Goal: Task Accomplishment & Management: Manage account settings

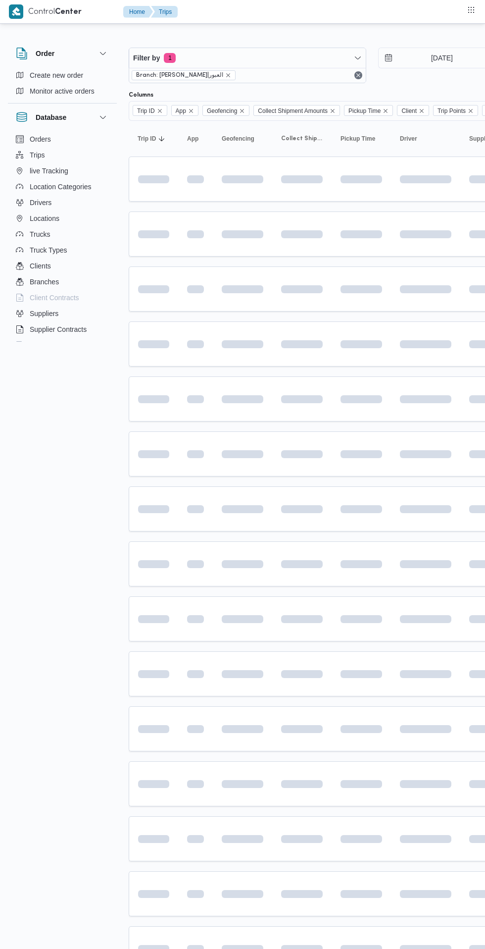
scroll to position [0, 16]
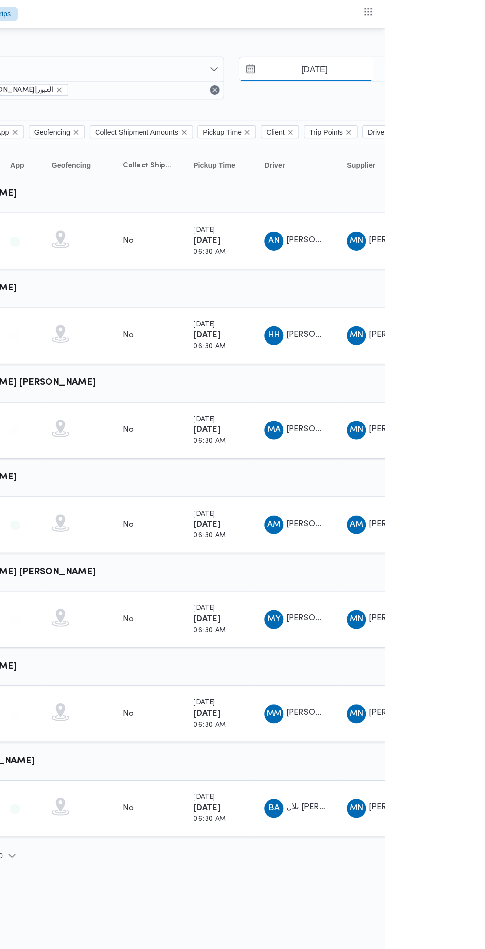
click at [440, 58] on input "[DATE]" at bounding box center [419, 58] width 112 height 20
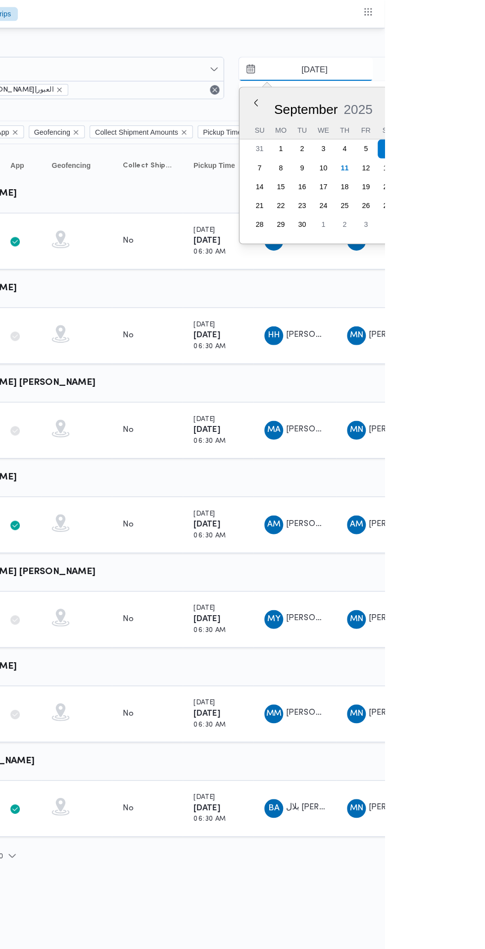
scroll to position [0, 0]
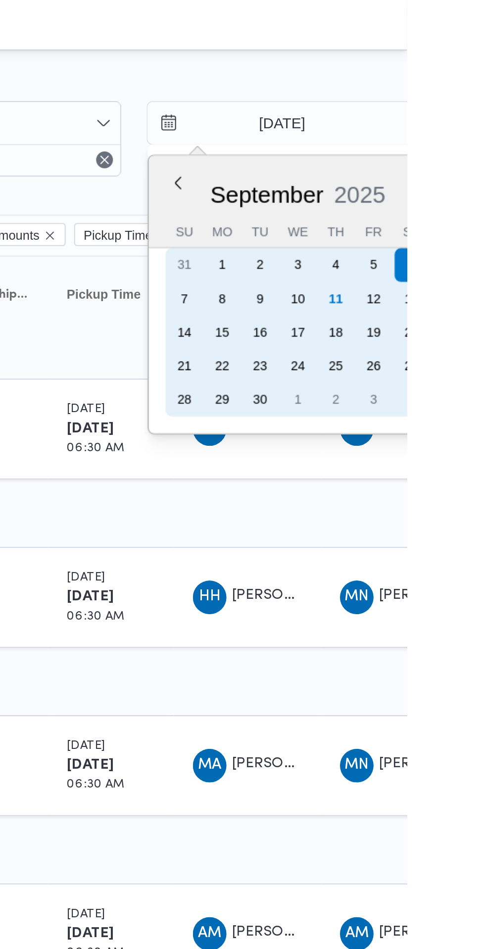
click at [450, 138] on div "11" at bounding box center [452, 141] width 16 height 16
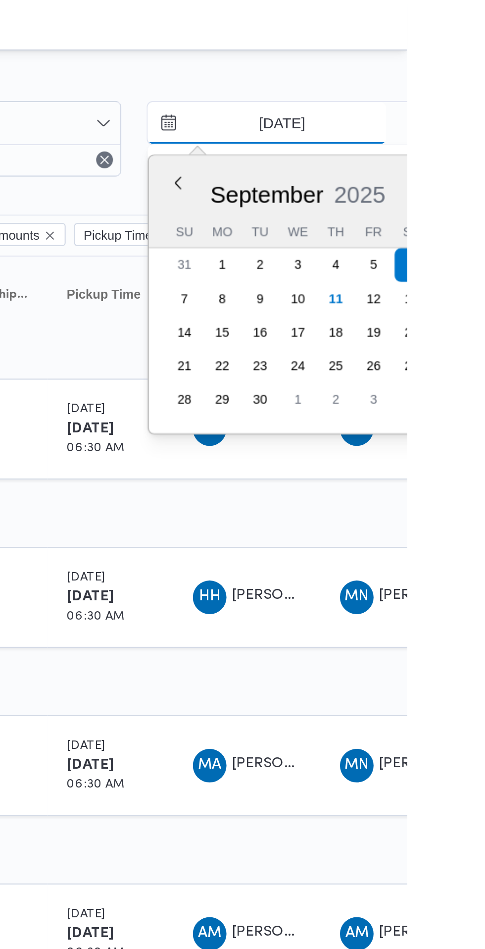
type input "[DATE]"
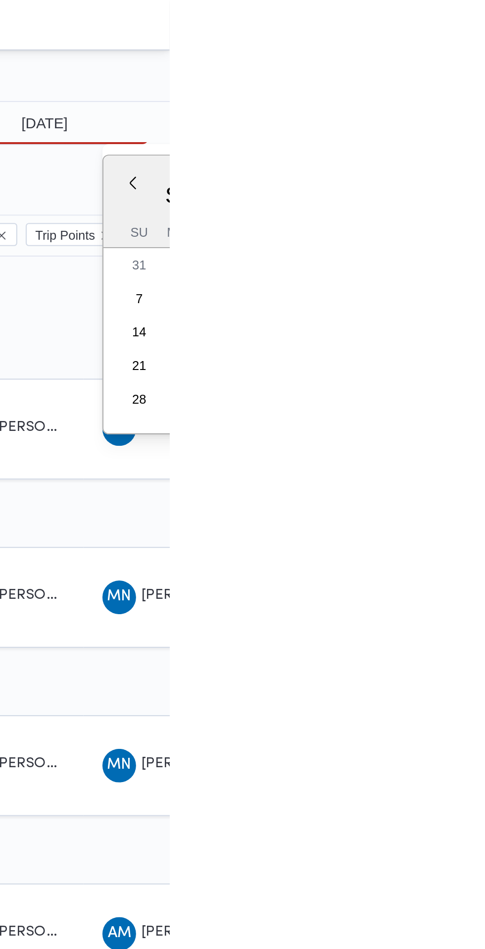
type input "[DATE]"
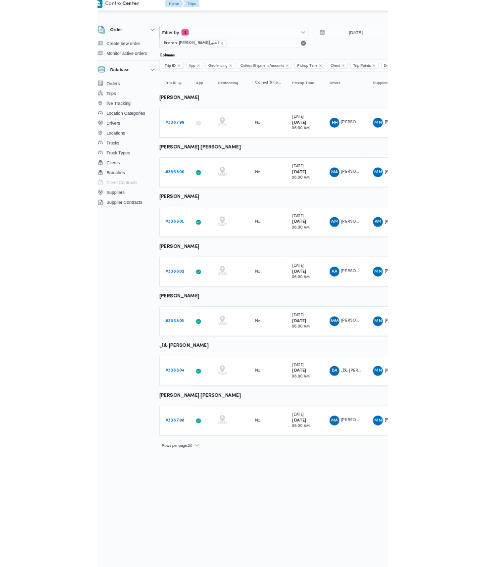
scroll to position [0, 15]
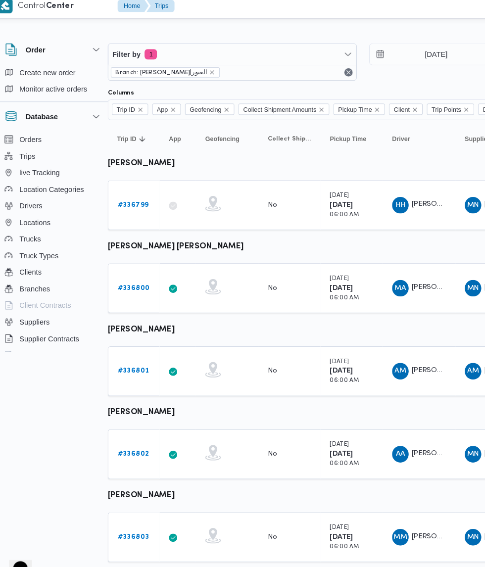
click at [140, 202] on b "# 336799" at bounding box center [138, 202] width 30 height 6
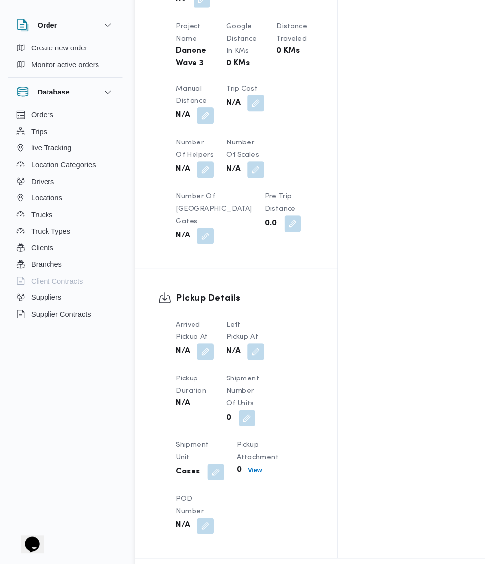
scroll to position [768, 0]
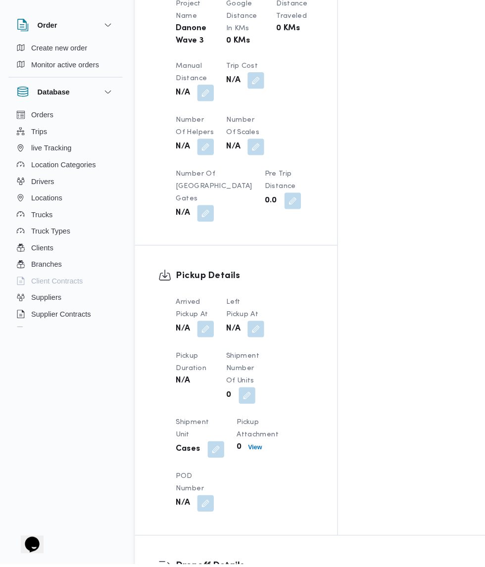
click at [198, 336] on button "button" at bounding box center [196, 344] width 16 height 16
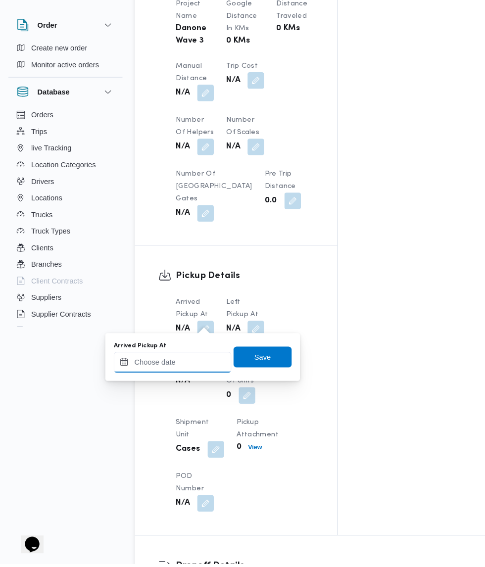
click at [174, 375] on input "Arrived Pickup At" at bounding box center [164, 375] width 112 height 20
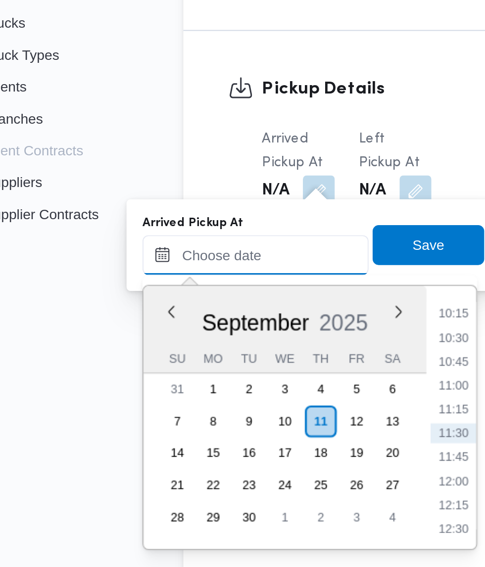
scroll to position [794, 0]
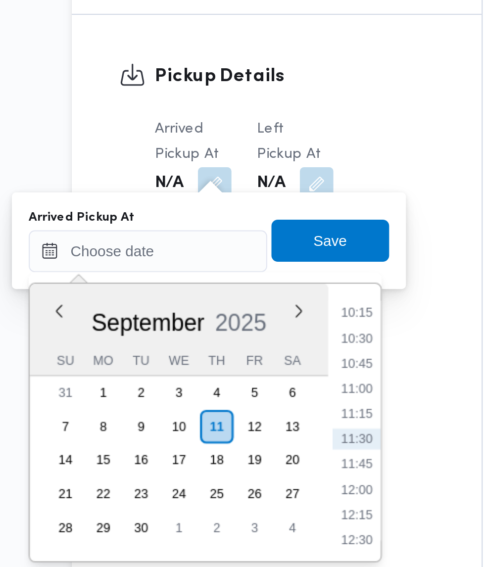
click at [269, 381] on li "10:15" at bounding box center [263, 379] width 23 height 10
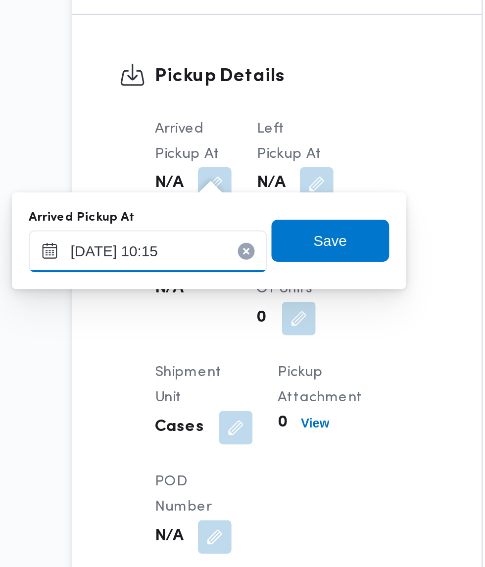
click at [178, 347] on input "[DATE] 10:15" at bounding box center [164, 350] width 112 height 20
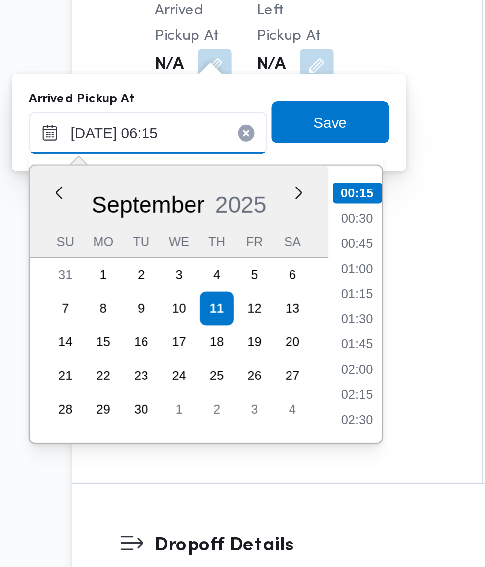
scroll to position [192, 0]
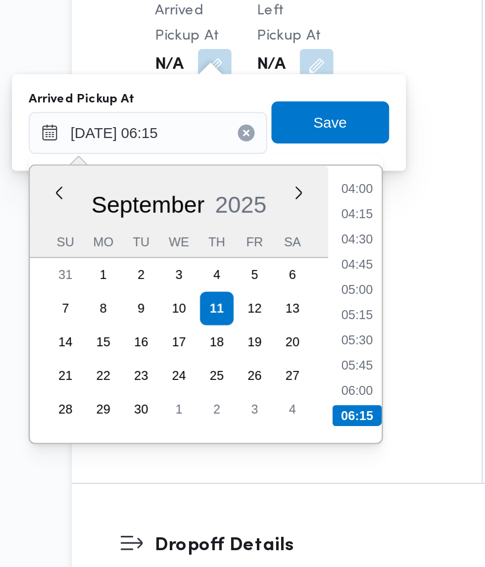
click at [268, 473] on li "06:00" at bounding box center [263, 471] width 23 height 10
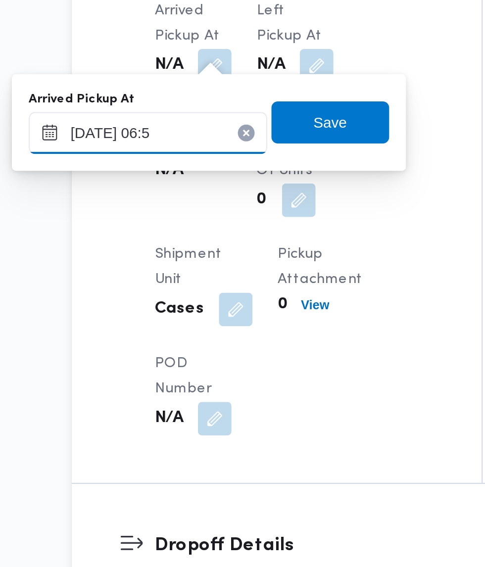
type input "[DATE] 06:50"
click at [253, 345] on span "Save" at bounding box center [251, 345] width 16 height 12
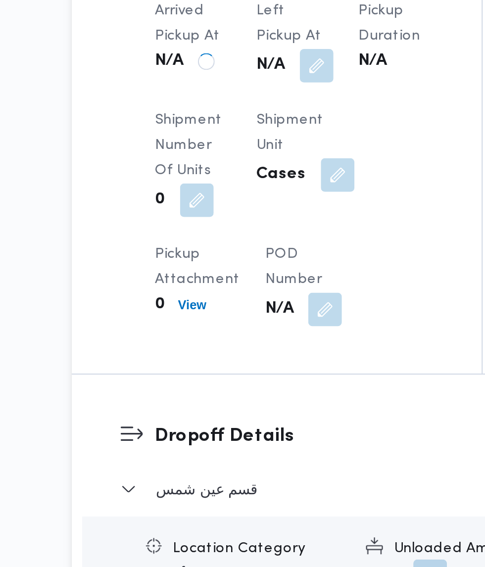
click at [247, 312] on button "button" at bounding box center [244, 318] width 16 height 16
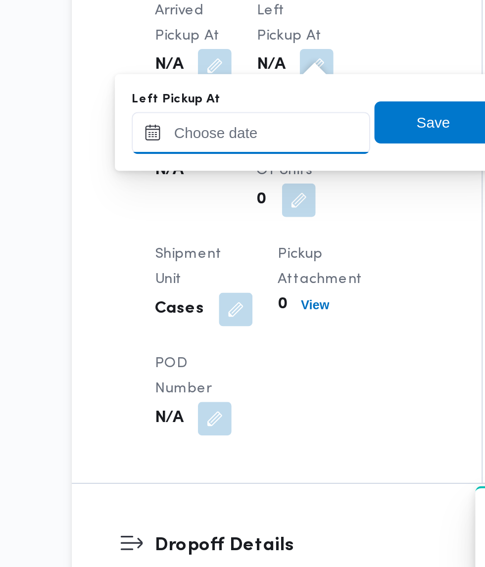
click at [228, 353] on input "Left Pickup At" at bounding box center [213, 350] width 112 height 20
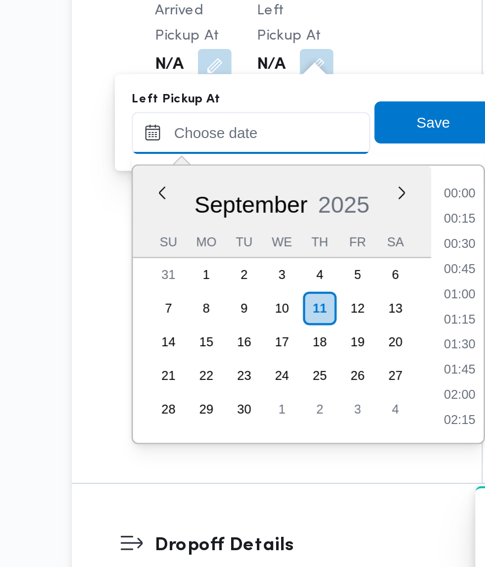
scroll to position [486, 0]
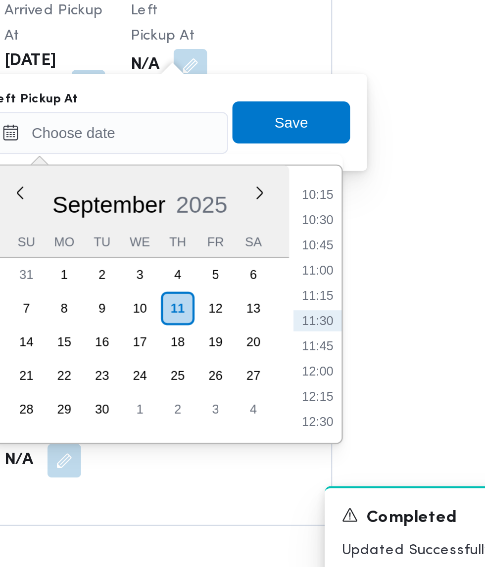
click at [312, 380] on li "10:15" at bounding box center [315, 379] width 23 height 10
type input "[DATE] 10:15"
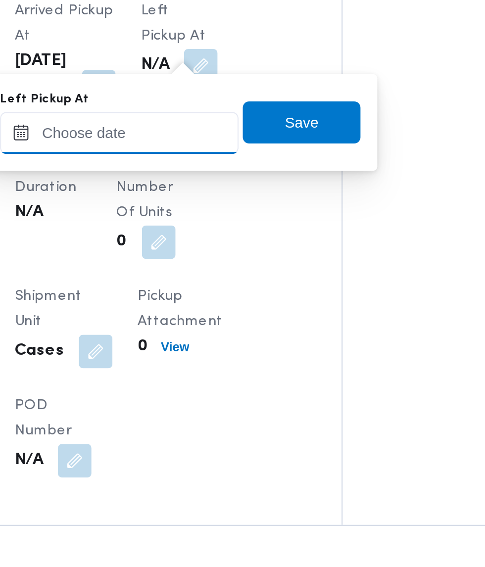
click at [230, 350] on input "Left Pickup At" at bounding box center [217, 350] width 112 height 20
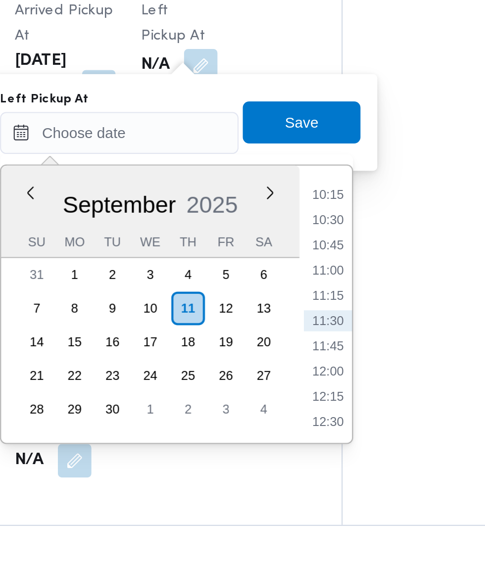
click at [322, 377] on li "10:15" at bounding box center [315, 379] width 23 height 10
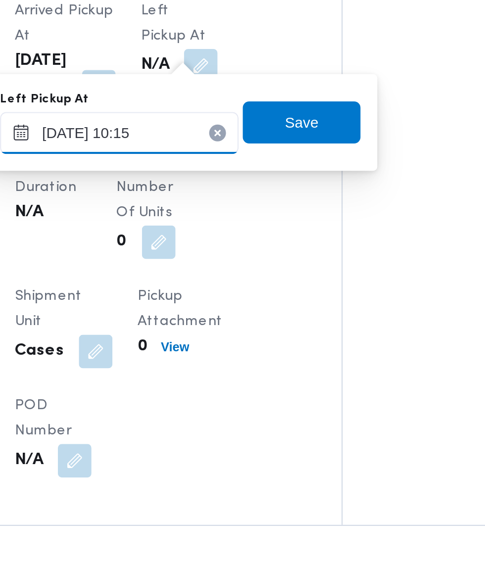
click at [236, 348] on input "[DATE] 10:15" at bounding box center [217, 350] width 112 height 20
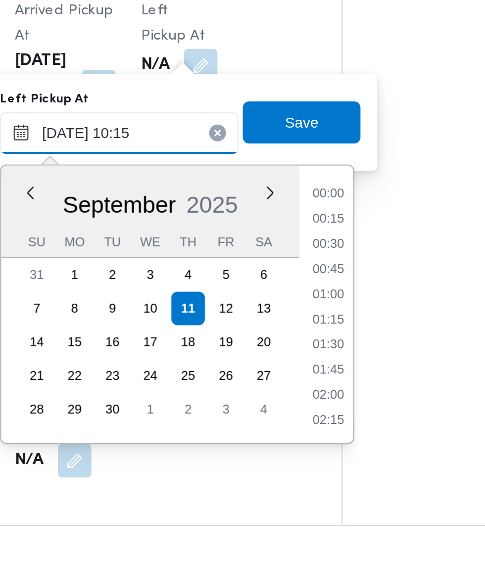
scroll to position [427, 0]
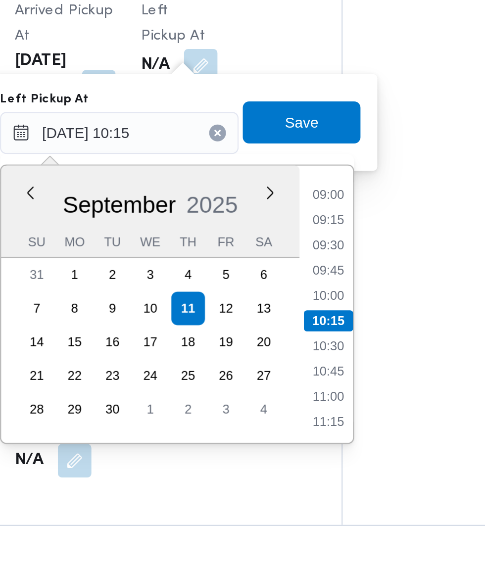
click at [320, 380] on li "09:00" at bounding box center [315, 379] width 23 height 10
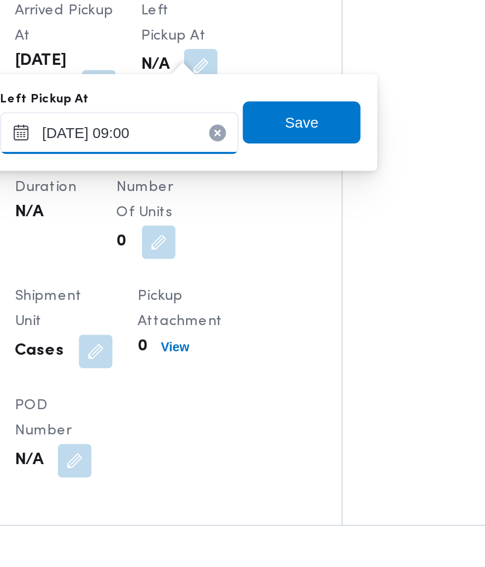
click at [235, 352] on input "[DATE] 09:00" at bounding box center [217, 350] width 112 height 20
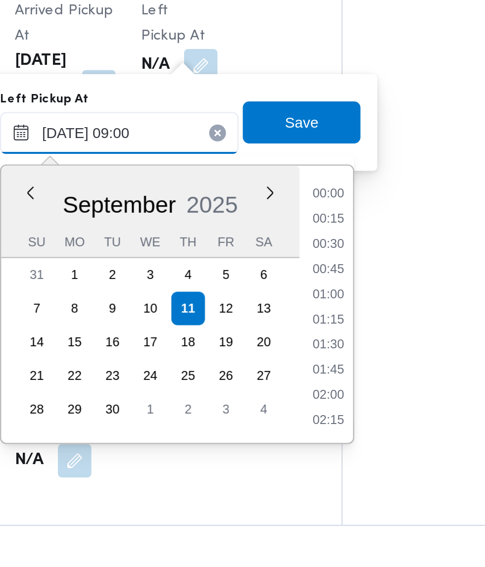
scroll to position [367, 0]
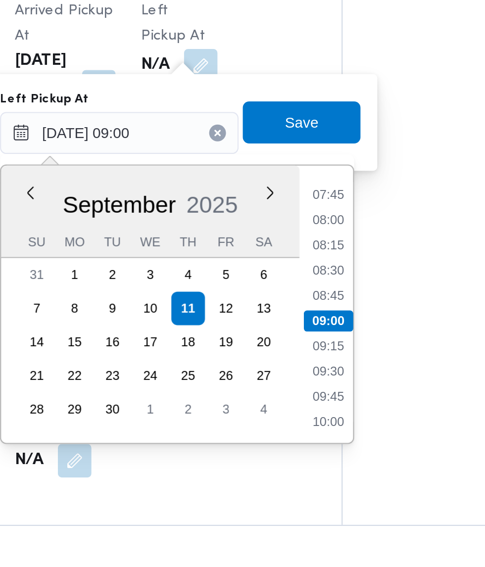
click at [319, 427] on li "08:45" at bounding box center [315, 426] width 23 height 10
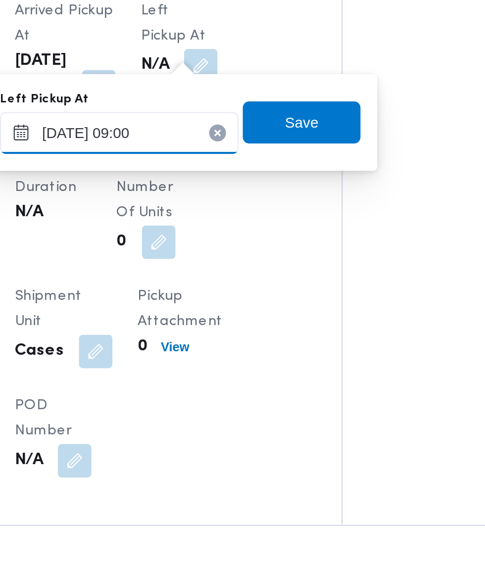
type input "[DATE] 08:45"
click at [317, 345] on span "Save" at bounding box center [302, 345] width 55 height 20
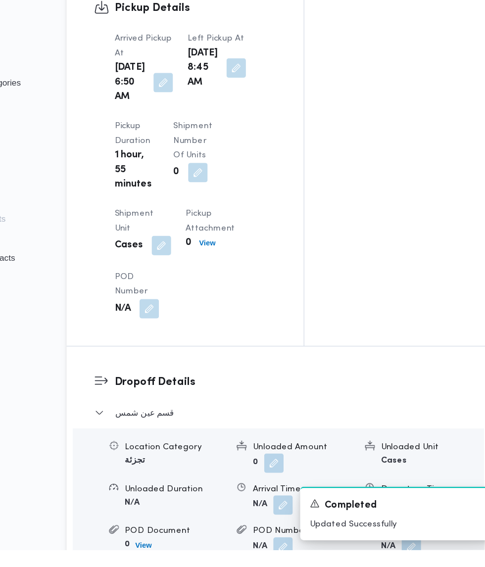
scroll to position [945, 0]
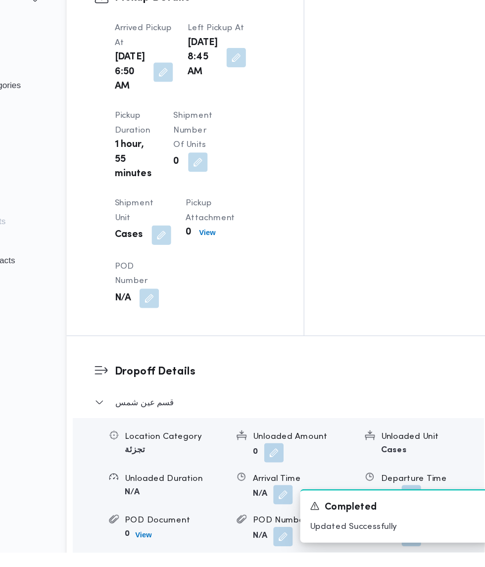
click at [301, 528] on button "button" at bounding box center [305, 521] width 16 height 16
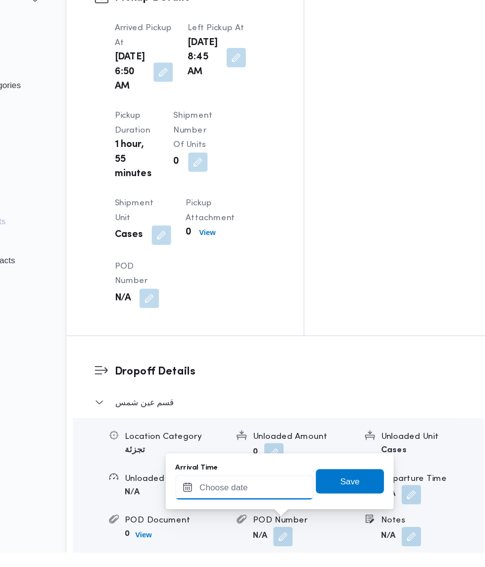
click at [281, 516] on input "Arrival Time" at bounding box center [273, 515] width 112 height 20
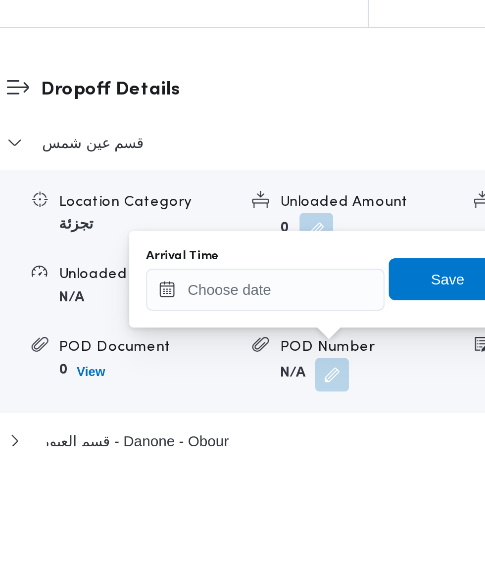
scroll to position [967, 0]
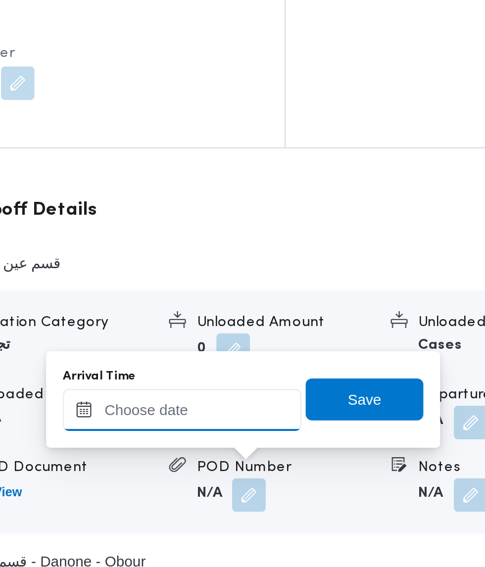
click at [306, 493] on input "Arrival Time" at bounding box center [273, 493] width 112 height 20
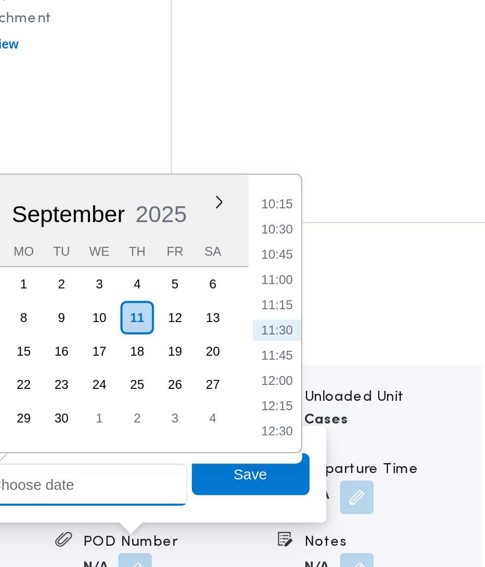
scroll to position [992, 0]
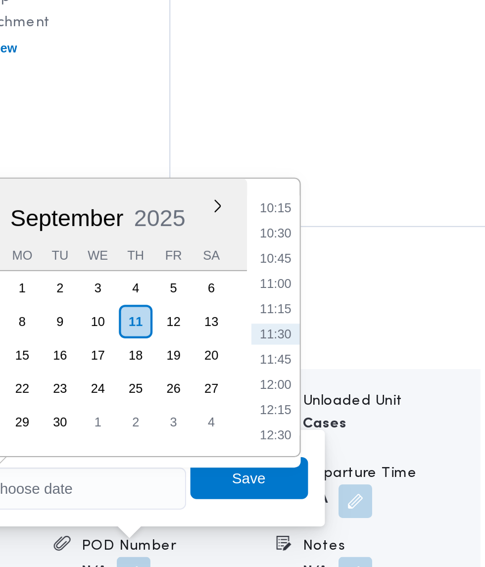
click at [372, 335] on li "10:15" at bounding box center [371, 335] width 23 height 10
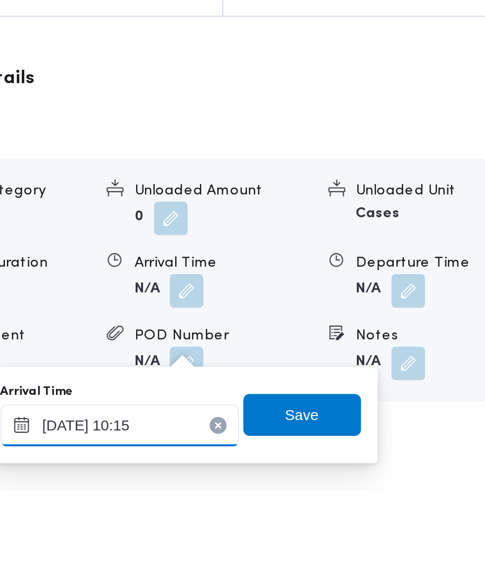
scroll to position [1068, 0]
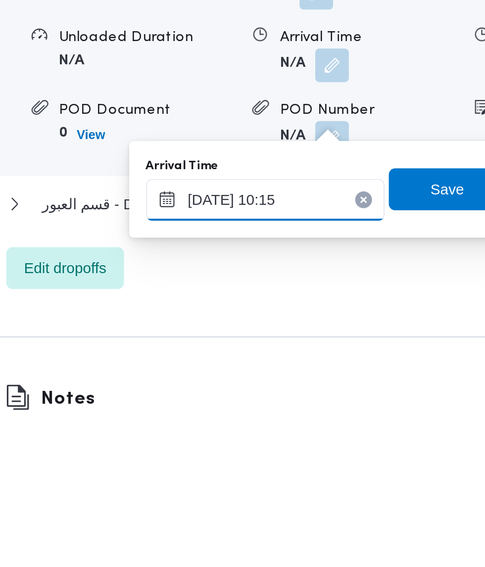
click at [302, 461] on input "[DATE] 10:15" at bounding box center [273, 461] width 112 height 20
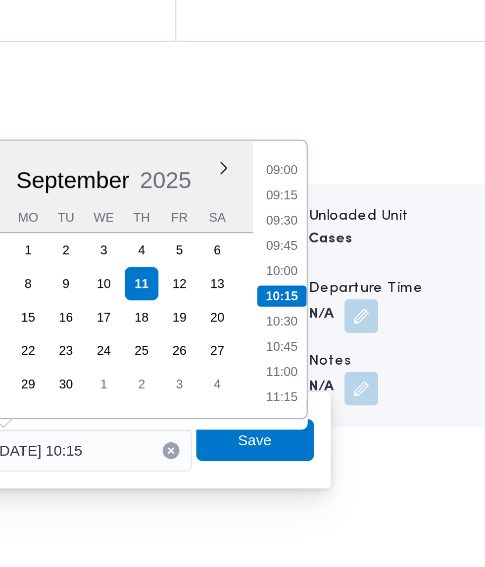
click at [370, 332] on li "09:00" at bounding box center [371, 329] width 23 height 10
type input "[DATE] 09:00"
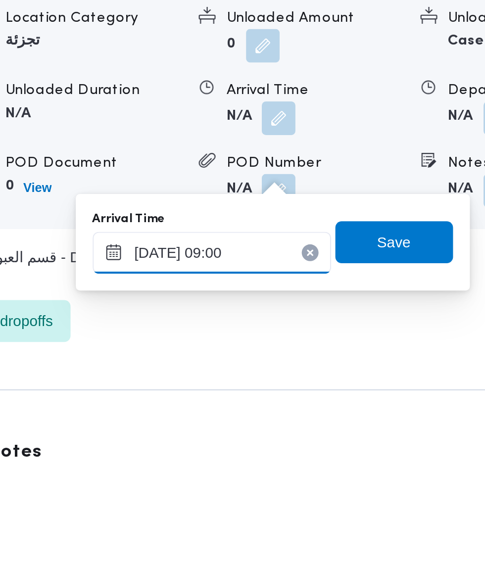
scroll to position [1077, 0]
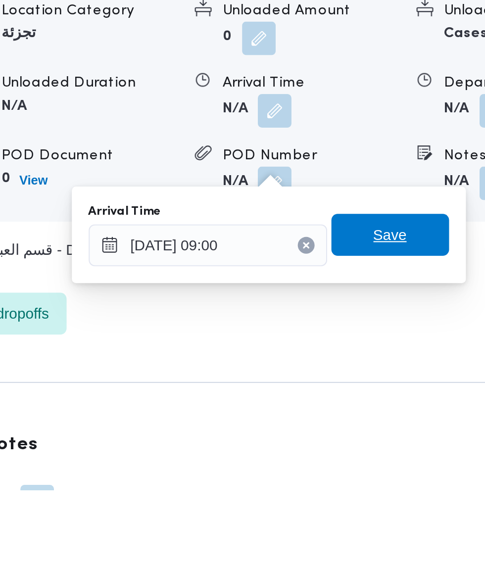
click at [360, 447] on span "Save" at bounding box center [360, 447] width 16 height 12
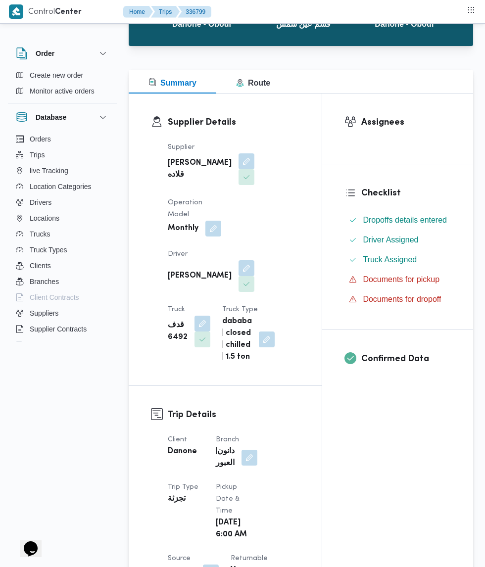
scroll to position [0, 0]
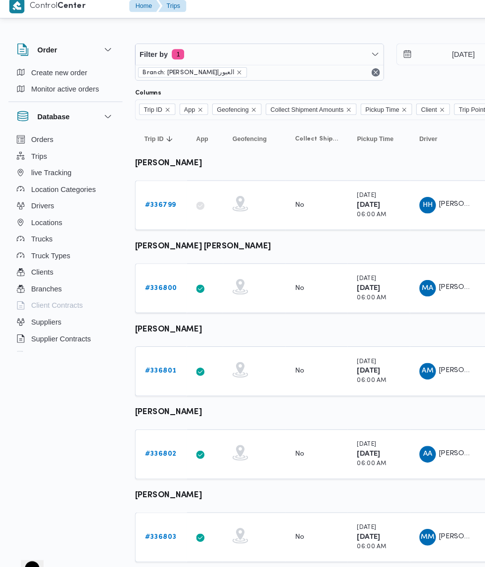
click at [156, 285] on link "# 336800" at bounding box center [153, 281] width 31 height 12
click at [158, 364] on link "# 336801" at bounding box center [153, 361] width 30 height 12
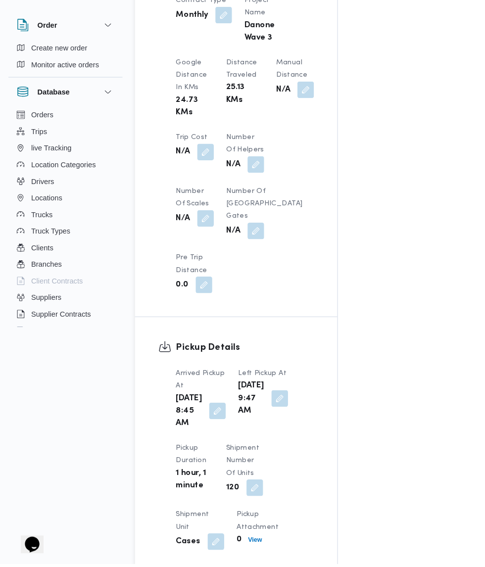
scroll to position [768, 0]
click at [201, 429] on button "button" at bounding box center [208, 421] width 16 height 16
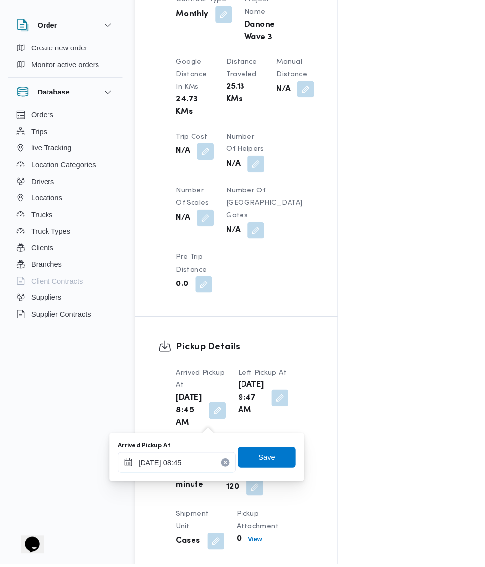
click at [189, 473] on input "[DATE] 08:45" at bounding box center [168, 471] width 112 height 20
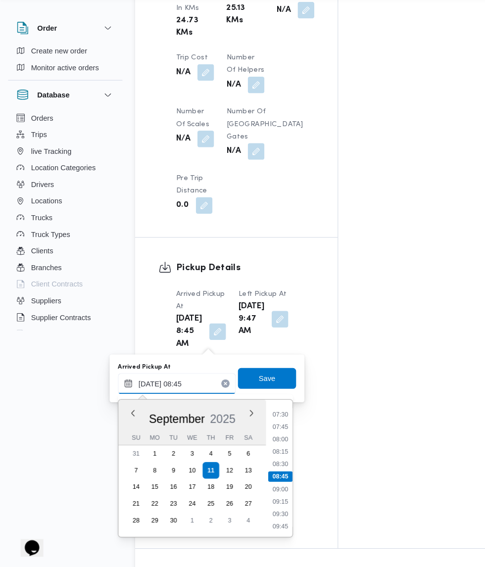
scroll to position [846, 0]
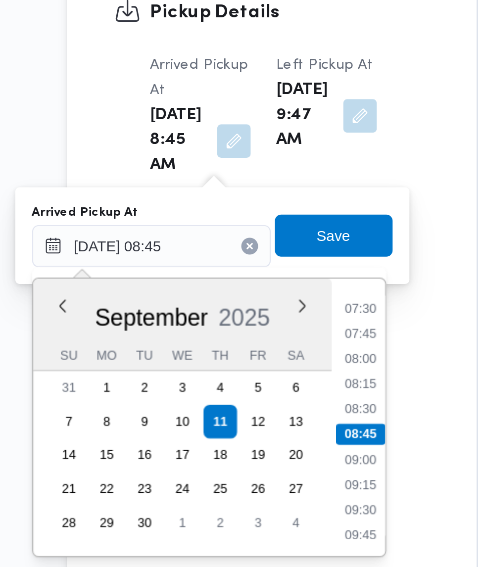
click at [273, 424] on li "07:30" at bounding box center [267, 422] width 23 height 10
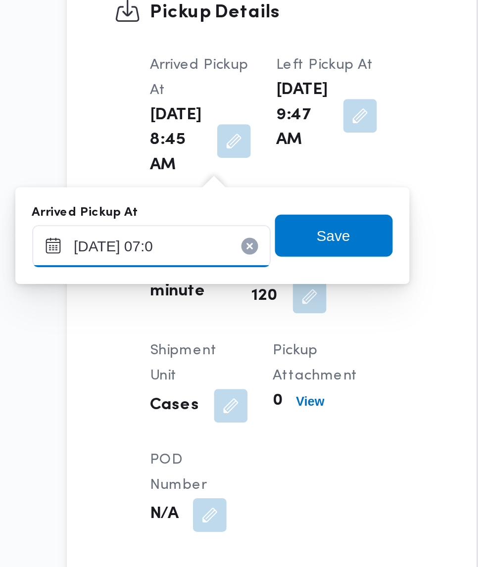
type input "[DATE] 07:04"
click at [269, 385] on span "Save" at bounding box center [254, 388] width 55 height 20
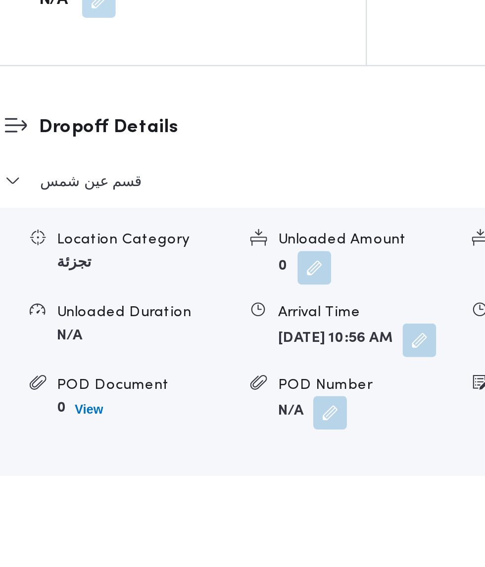
scroll to position [1134, 0]
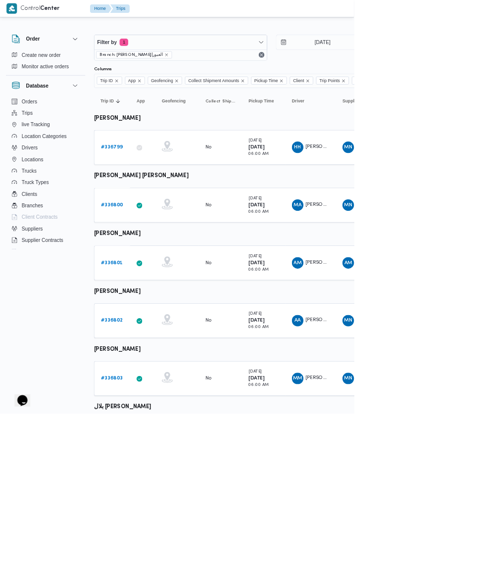
click at [154, 440] on b "# 336802" at bounding box center [153, 439] width 30 height 6
click at [153, 518] on b "# 336803" at bounding box center [153, 518] width 30 height 6
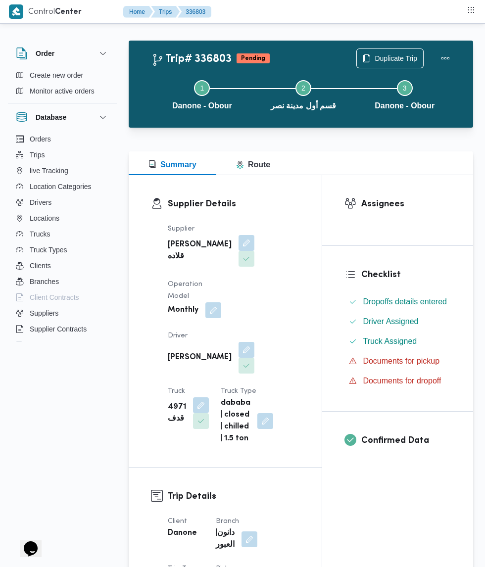
scroll to position [1, 0]
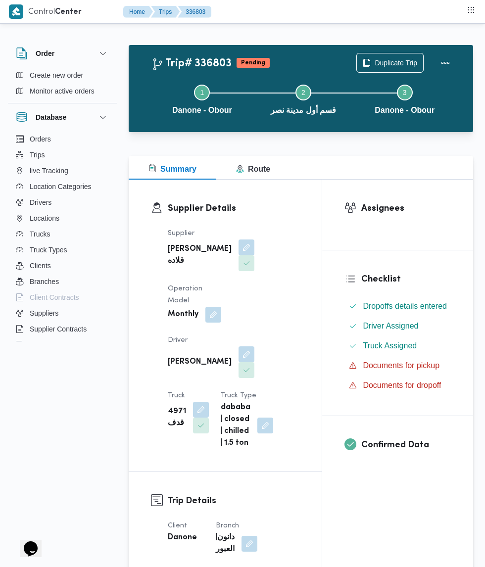
click at [239, 347] on button "button" at bounding box center [247, 355] width 16 height 16
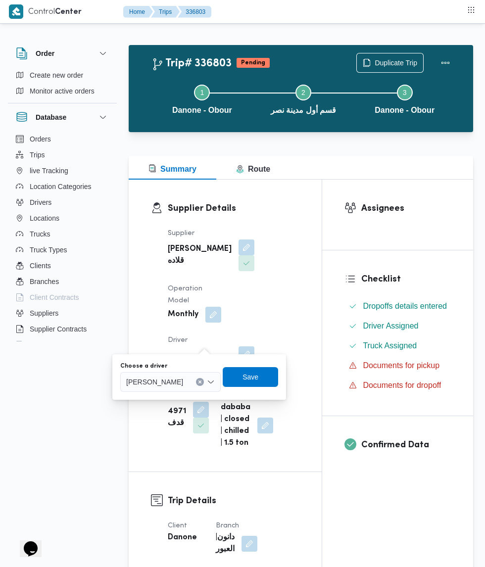
click at [188, 382] on input "Choose a driver" at bounding box center [187, 382] width 1 height 12
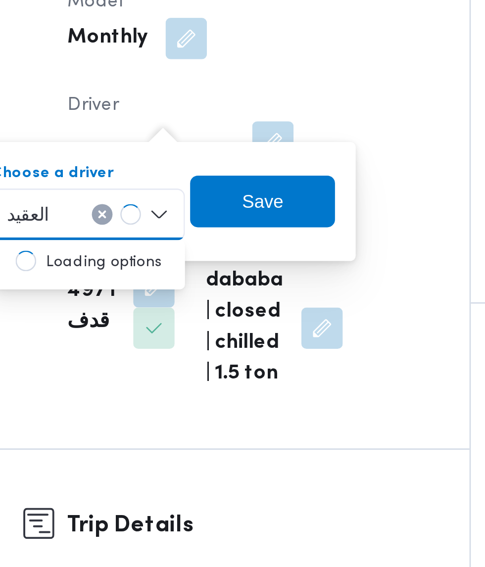
scroll to position [0, 0]
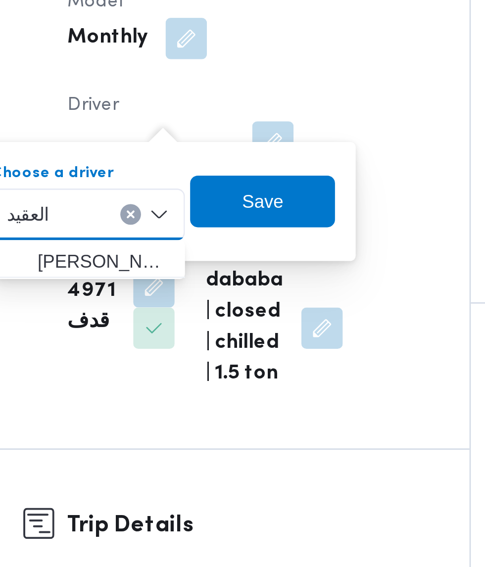
type input "العقيد"
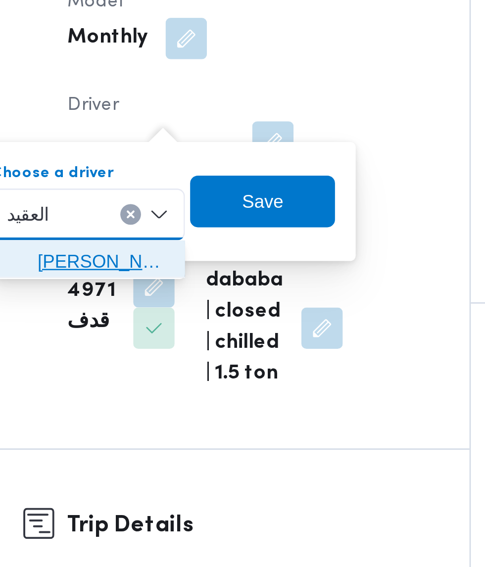
click at [195, 400] on span "[PERSON_NAME] العقيد" at bounding box center [181, 400] width 51 height 12
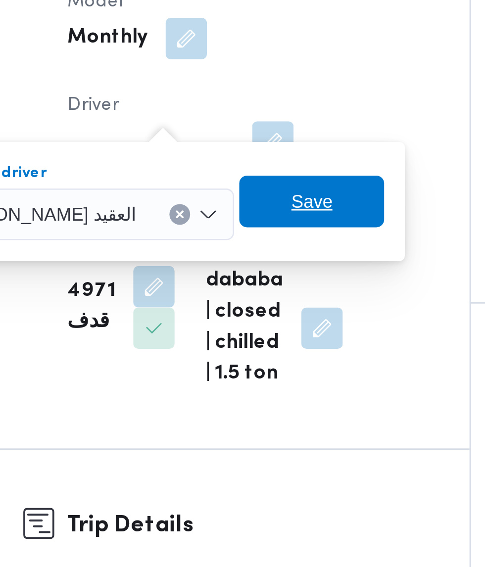
click at [269, 373] on span "Save" at bounding box center [262, 377] width 16 height 12
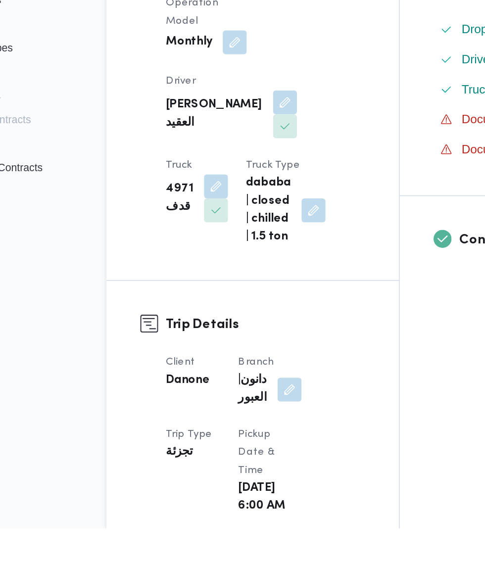
scroll to position [70, 0]
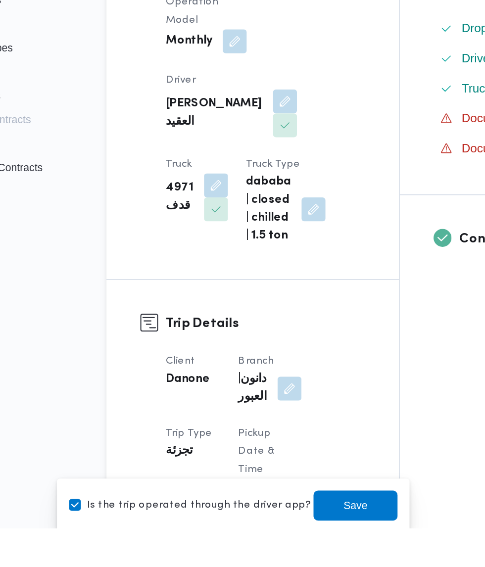
click at [196, 558] on label "Is the trip operated through the driver app?" at bounding box center [183, 553] width 159 height 12
checkbox input "false"
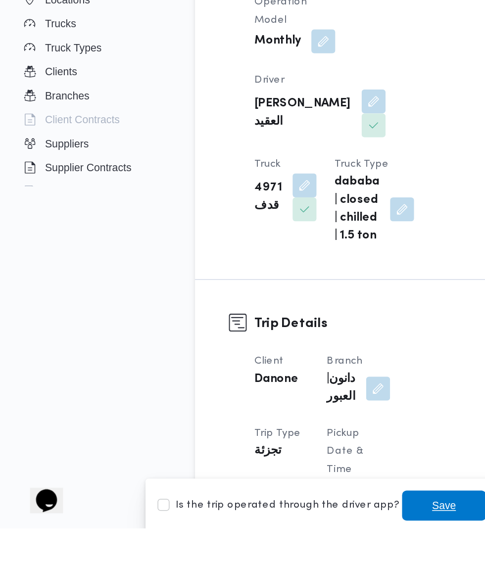
click at [285, 552] on span "Save" at bounding box center [293, 553] width 16 height 12
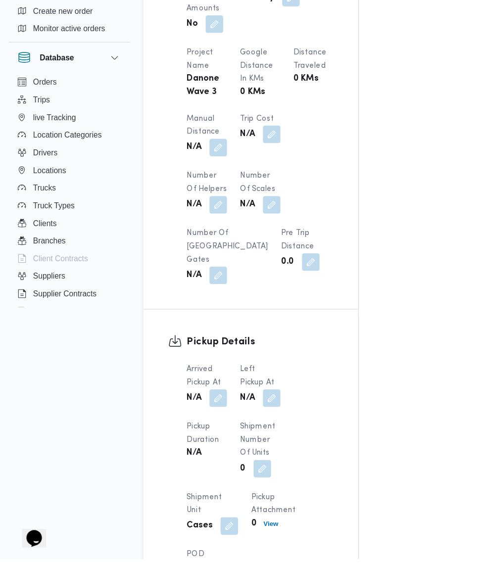
scroll to position [700, 0]
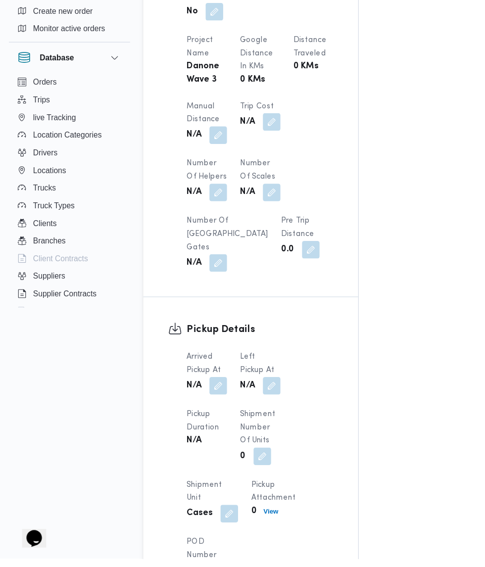
click at [197, 406] on button "button" at bounding box center [196, 412] width 16 height 16
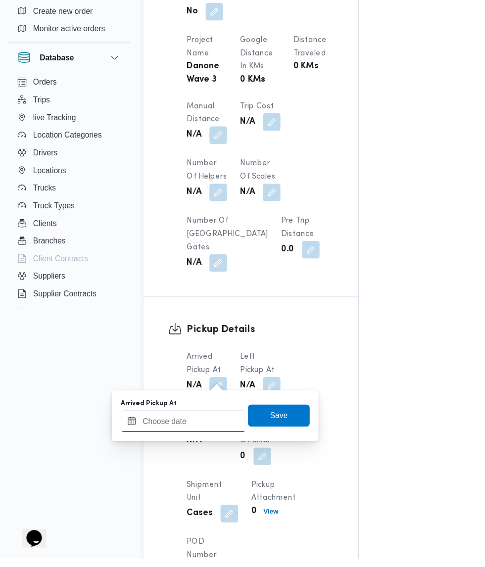
click at [183, 443] on input "Arrived Pickup At" at bounding box center [164, 444] width 112 height 20
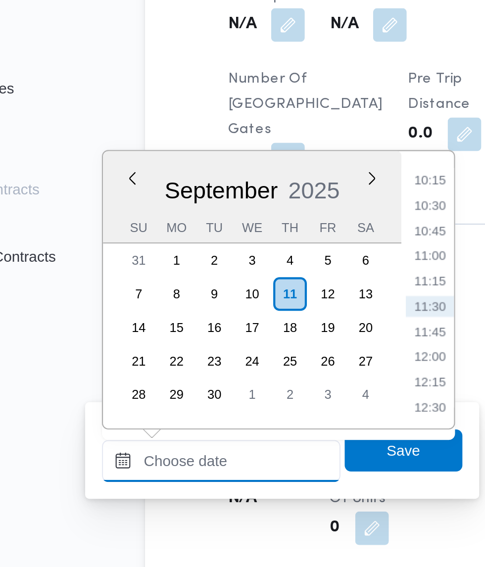
scroll to position [718, 0]
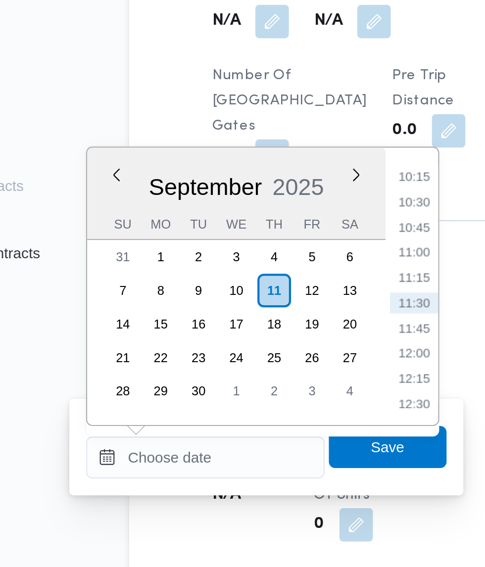
click at [269, 294] on li "10:15" at bounding box center [263, 294] width 23 height 10
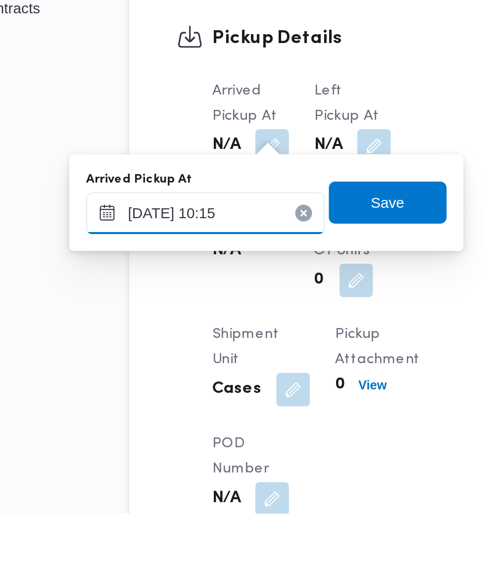
click at [194, 429] on input "[DATE] 10:15" at bounding box center [164, 426] width 112 height 20
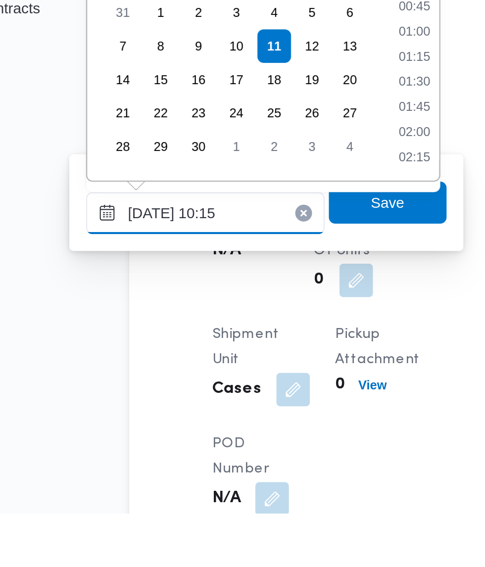
scroll to position [427, 0]
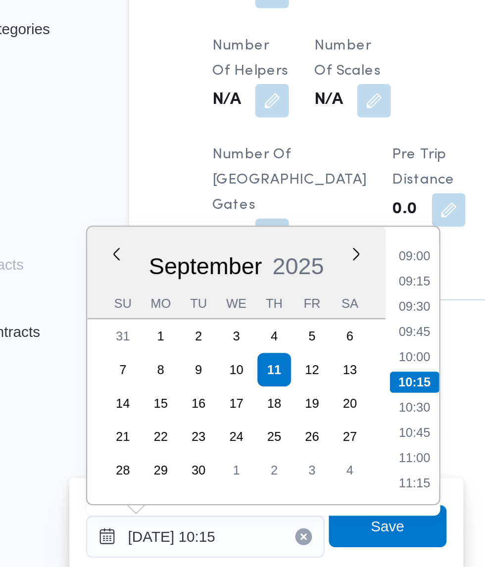
click at [264, 294] on li "09:00" at bounding box center [263, 294] width 23 height 10
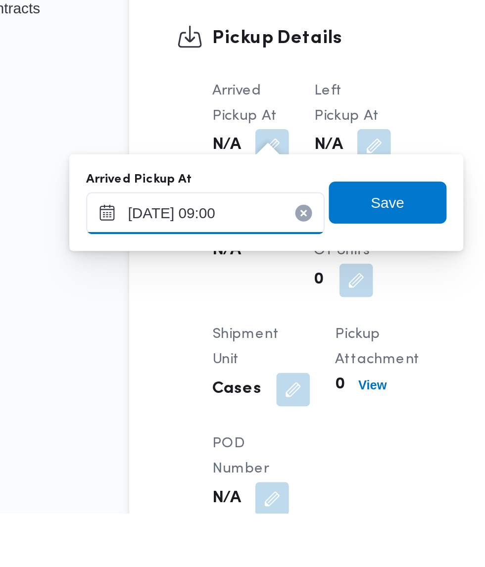
click at [194, 426] on input "[DATE] 09:00" at bounding box center [164, 426] width 112 height 20
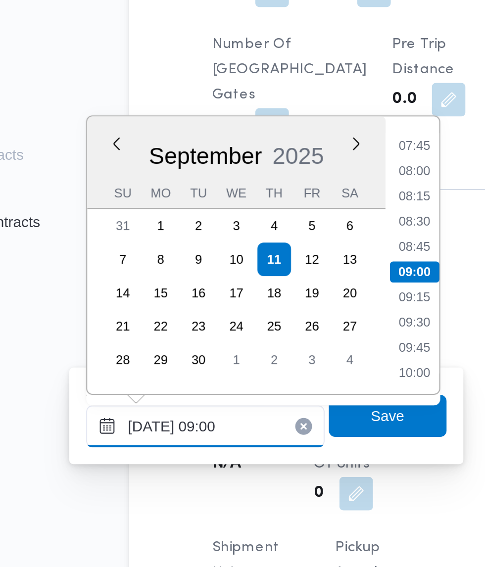
scroll to position [718, 0]
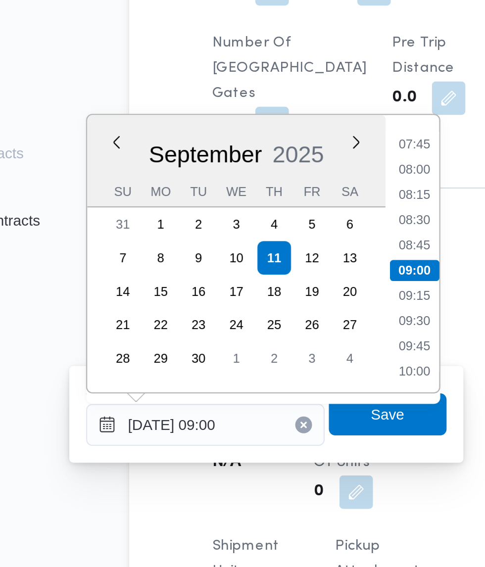
click at [269, 295] on li "07:45" at bounding box center [263, 294] width 23 height 10
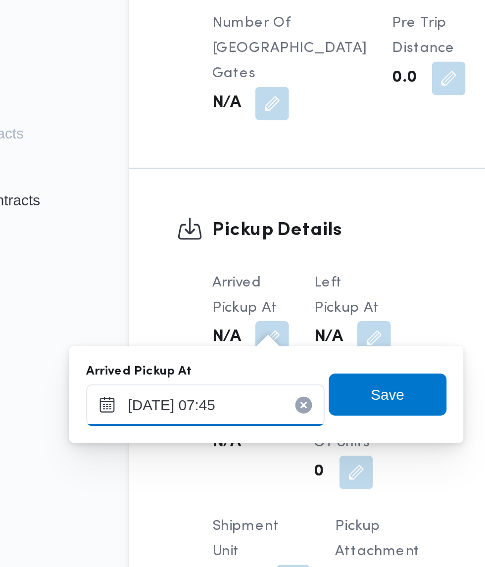
click at [196, 421] on input "[DATE] 07:45" at bounding box center [164, 426] width 112 height 20
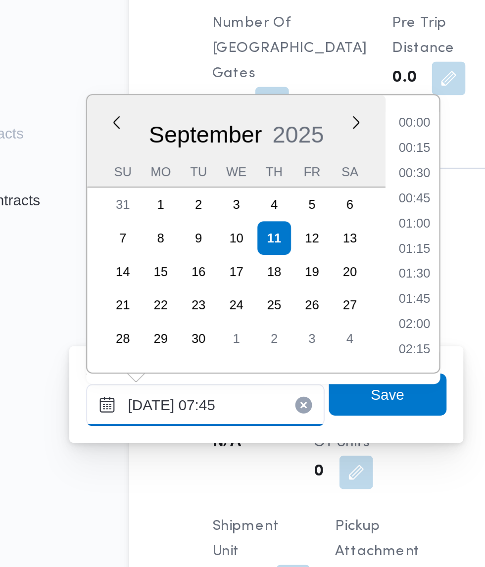
scroll to position [308, 0]
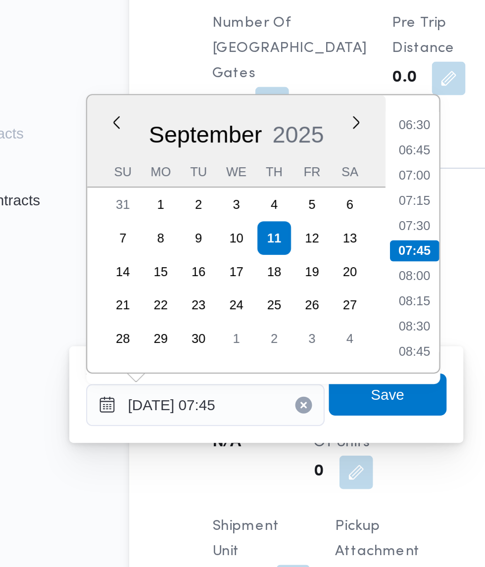
click at [267, 344] on li "07:30" at bounding box center [263, 341] width 23 height 10
type input "[DATE] 07:30"
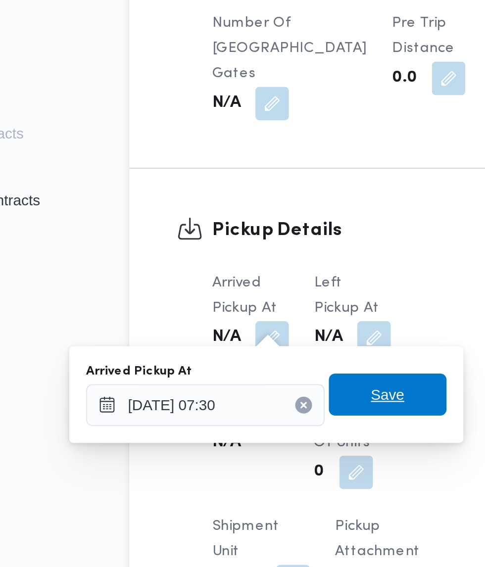
click at [253, 419] on span "Save" at bounding box center [251, 421] width 16 height 12
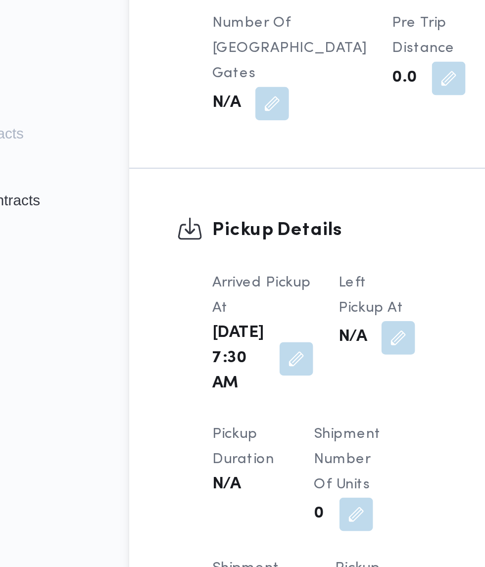
click at [253, 386] on button "button" at bounding box center [256, 394] width 16 height 16
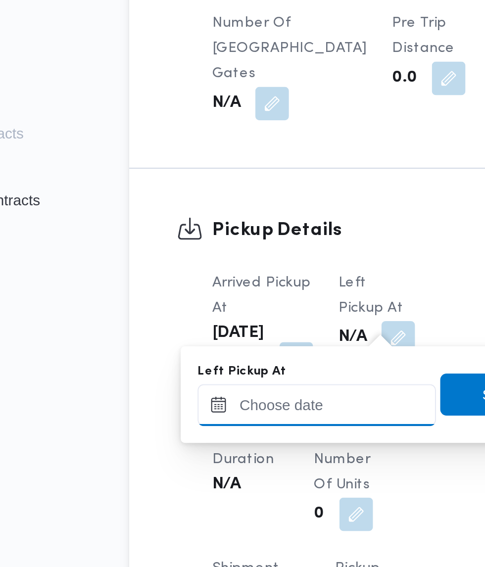
click at [222, 422] on input "Left Pickup At" at bounding box center [217, 426] width 112 height 20
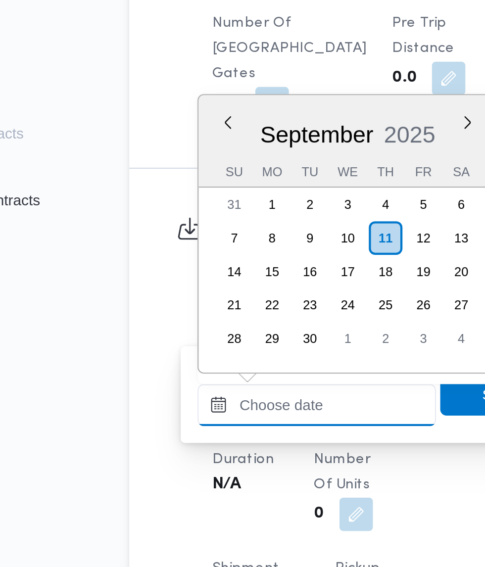
scroll to position [486, 0]
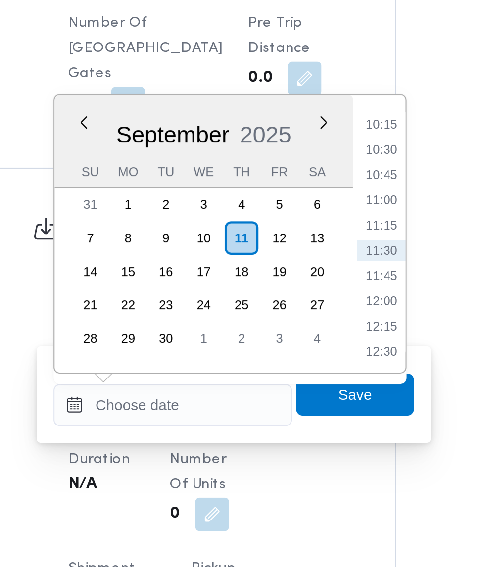
click at [321, 298] on li "10:15" at bounding box center [315, 294] width 23 height 10
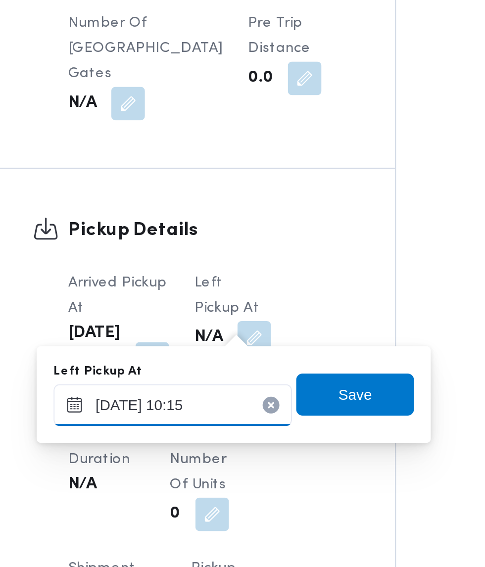
click at [237, 423] on input "[DATE] 10:15" at bounding box center [217, 426] width 112 height 20
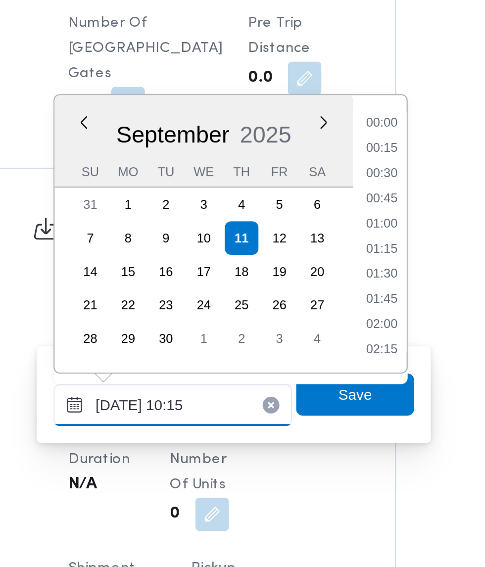
scroll to position [427, 0]
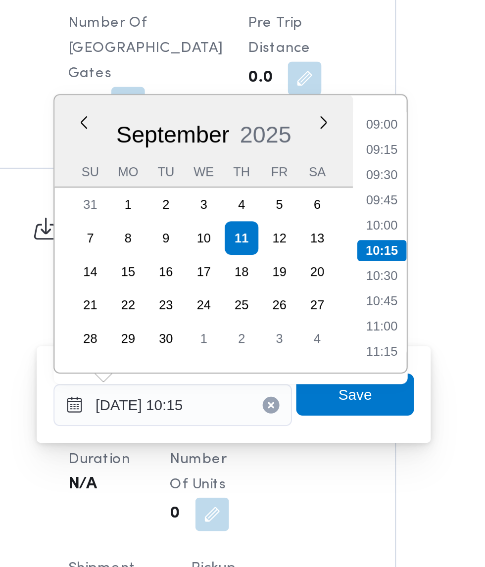
click at [318, 293] on li "09:00" at bounding box center [315, 294] width 23 height 10
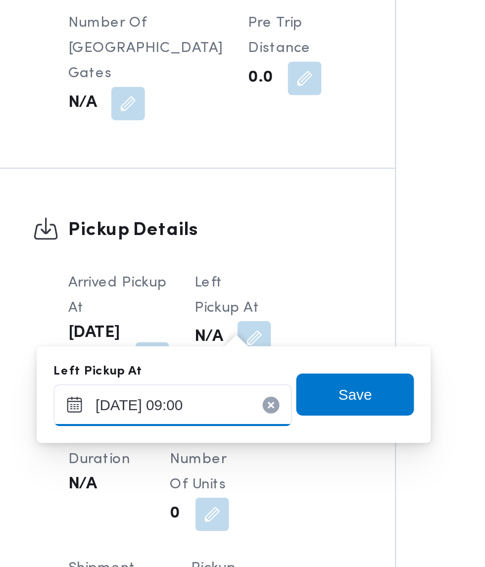
click at [226, 425] on input "[DATE] 09:00" at bounding box center [217, 426] width 112 height 20
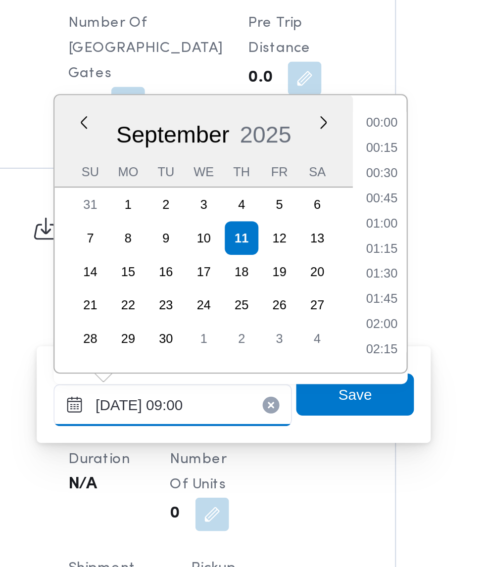
scroll to position [367, 0]
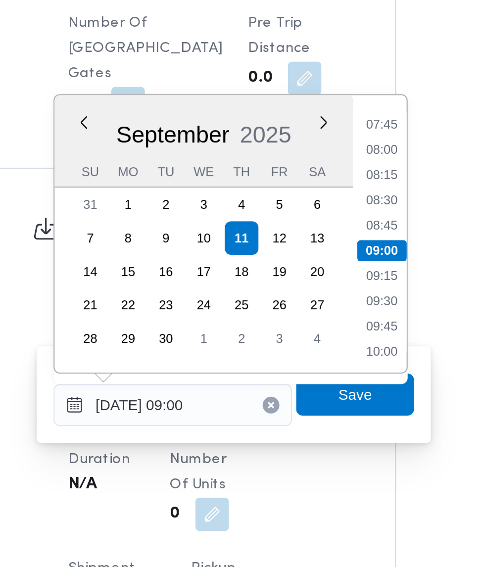
click at [321, 343] on li "08:45" at bounding box center [315, 341] width 23 height 10
type input "[DATE] 08:45"
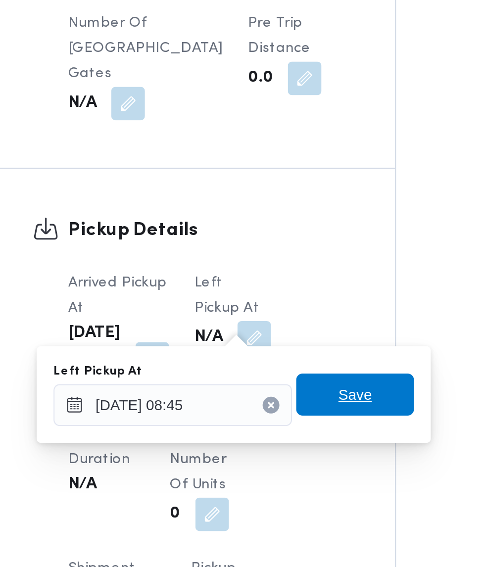
click at [310, 422] on span "Save" at bounding box center [303, 421] width 16 height 12
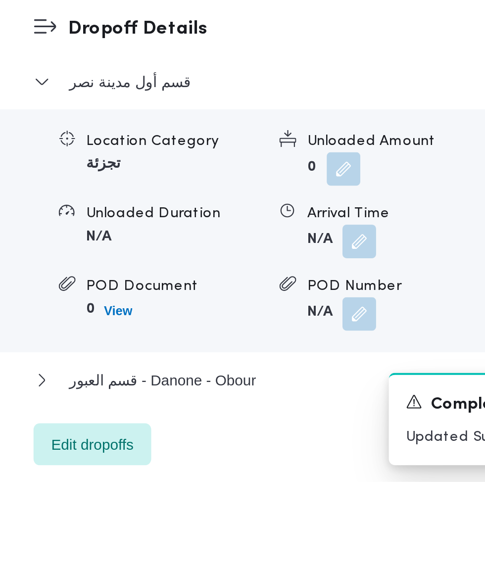
scroll to position [1004, 0]
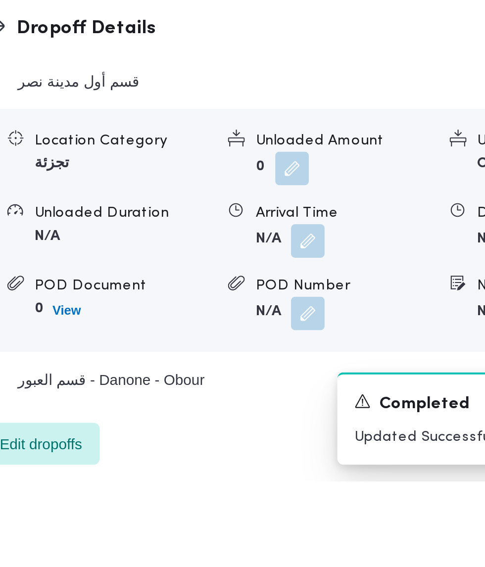
click at [307, 462] on button "button" at bounding box center [305, 454] width 16 height 16
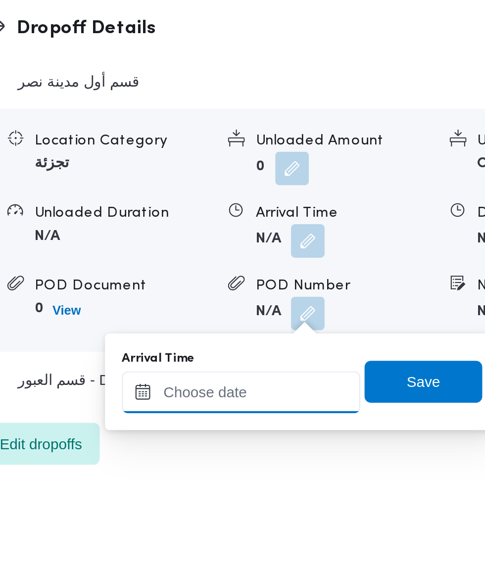
click at [293, 524] on input "Arrival Time" at bounding box center [273, 525] width 112 height 20
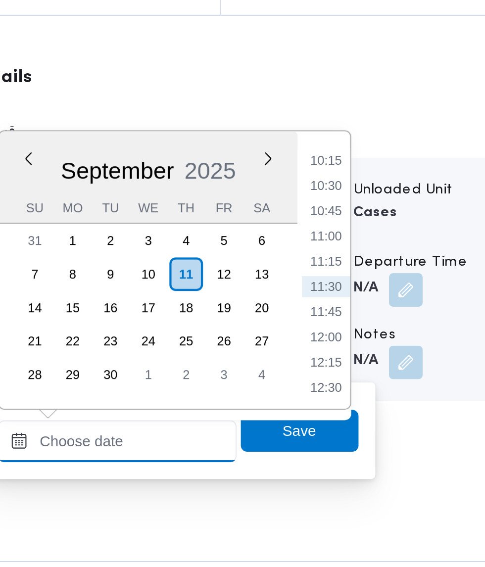
scroll to position [1075, 0]
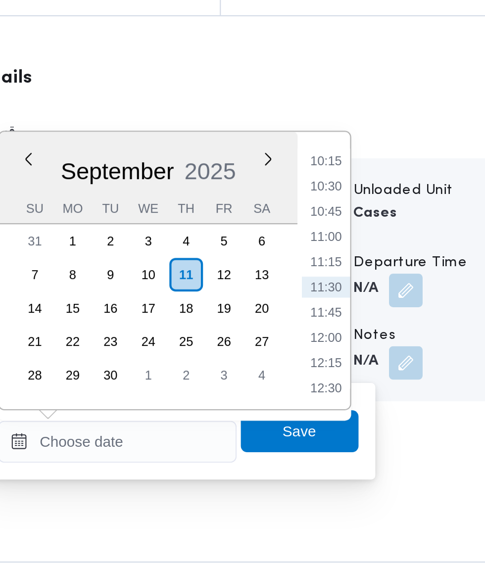
click at [378, 325] on li "10:15" at bounding box center [371, 322] width 23 height 10
type input "[DATE] 10:15"
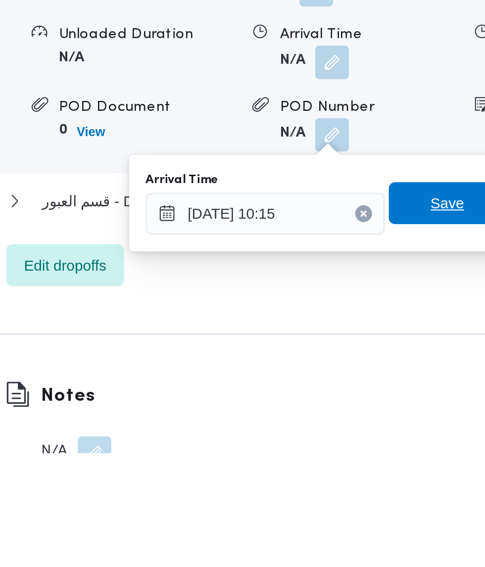
click at [356, 451] on span "Save" at bounding box center [360, 450] width 16 height 12
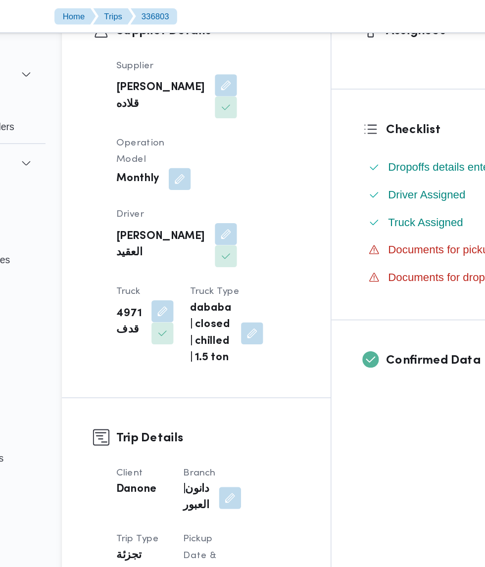
scroll to position [0, 0]
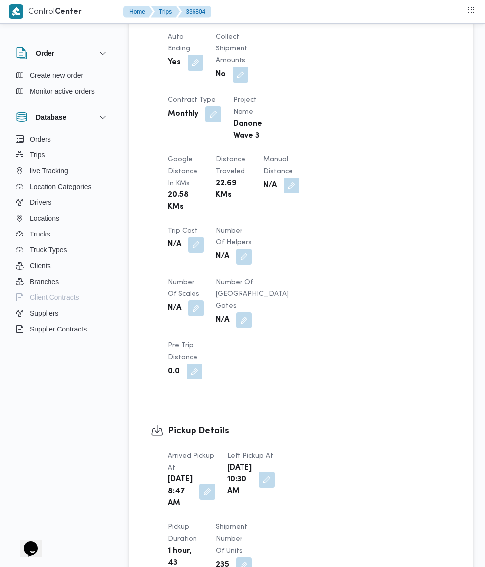
scroll to position [704, 0]
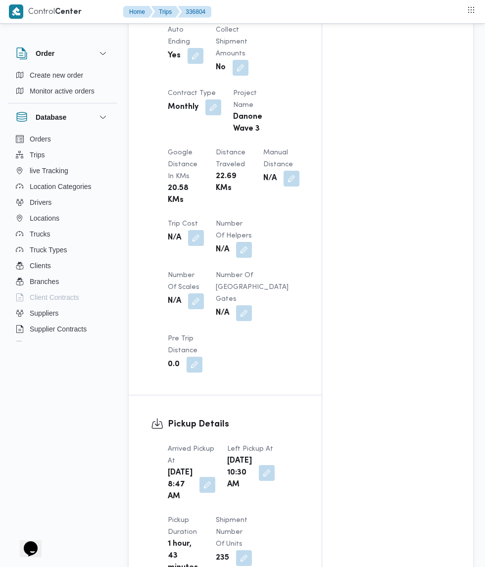
click at [201, 493] on button "button" at bounding box center [208, 485] width 16 height 16
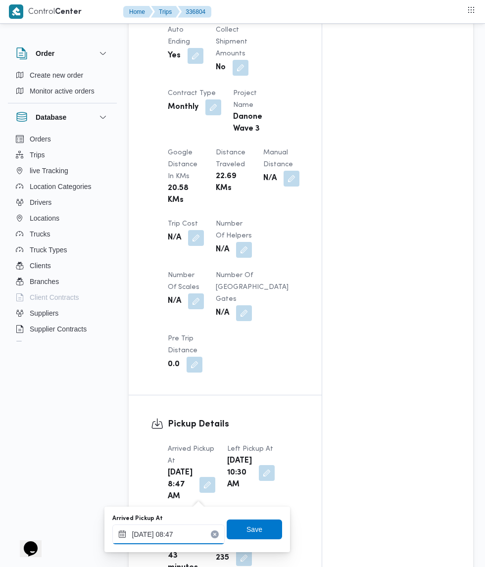
click at [183, 534] on input "[DATE] 08:47" at bounding box center [168, 535] width 112 height 20
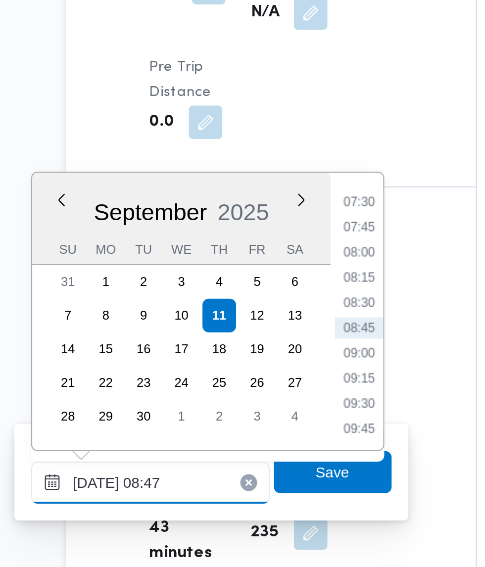
scroll to position [779, 0]
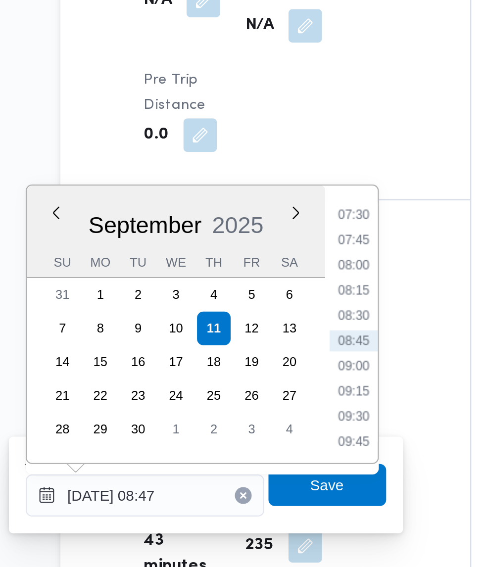
click at [270, 328] on li "07:30" at bounding box center [267, 327] width 23 height 10
type input "[DATE] 07:30"
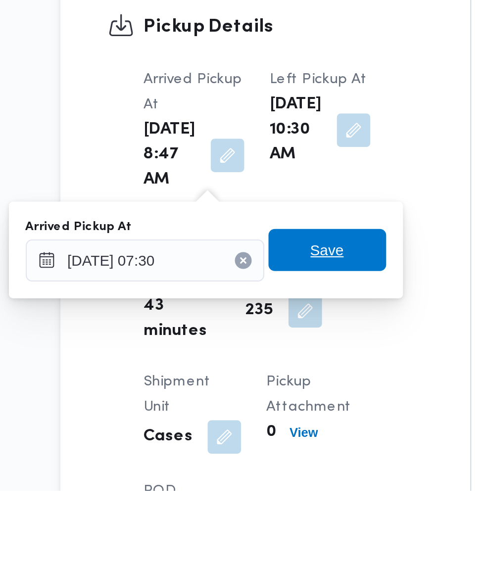
click at [259, 454] on span "Save" at bounding box center [255, 454] width 16 height 12
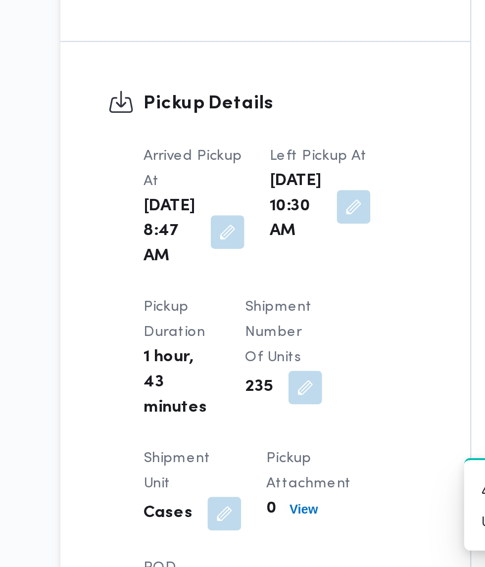
click at [259, 406] on button "button" at bounding box center [267, 398] width 16 height 16
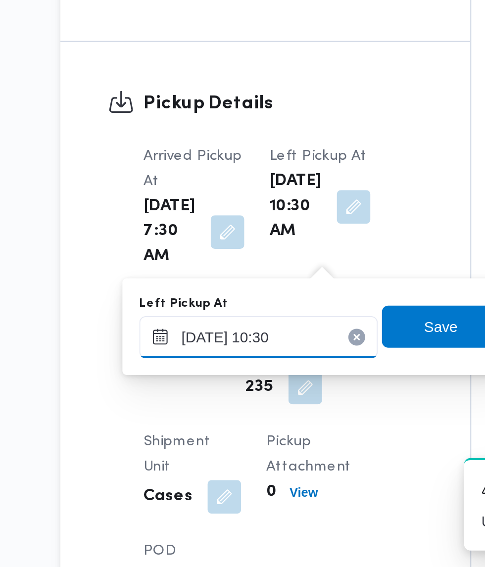
click at [237, 457] on input "[DATE] 10:30" at bounding box center [222, 459] width 112 height 20
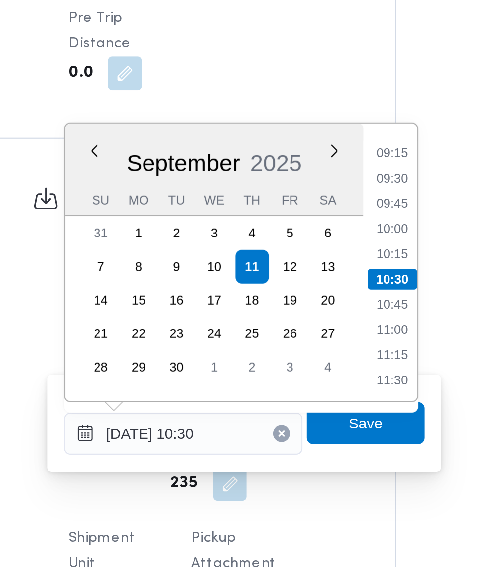
click at [322, 326] on li "09:15" at bounding box center [320, 327] width 23 height 10
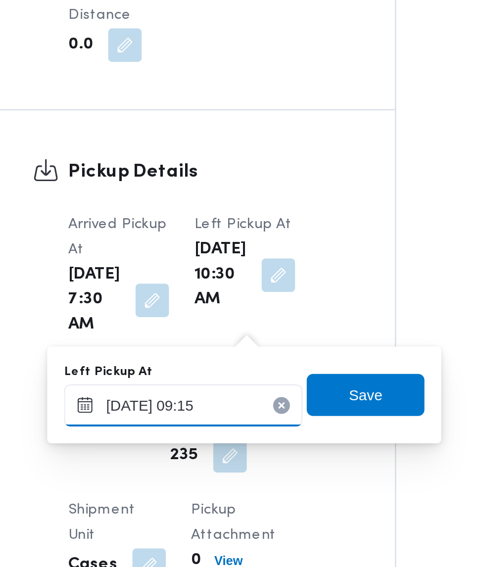
click at [252, 458] on input "[DATE] 09:15" at bounding box center [222, 459] width 112 height 20
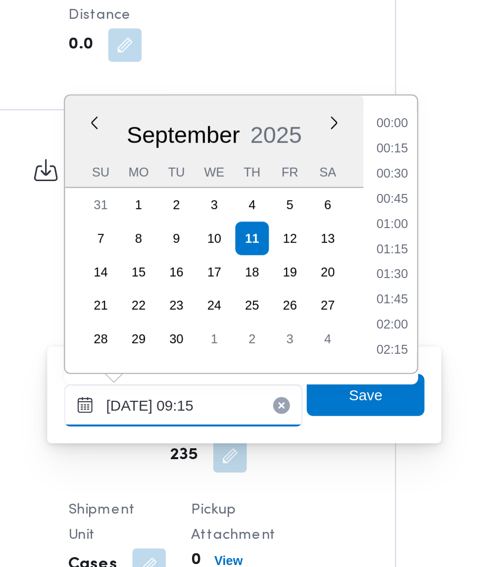
scroll to position [379, 0]
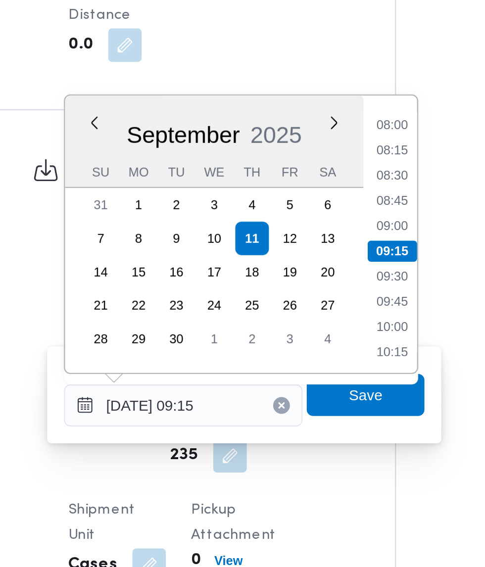
click at [324, 363] on li "08:45" at bounding box center [320, 363] width 23 height 10
type input "[DATE] 08:45"
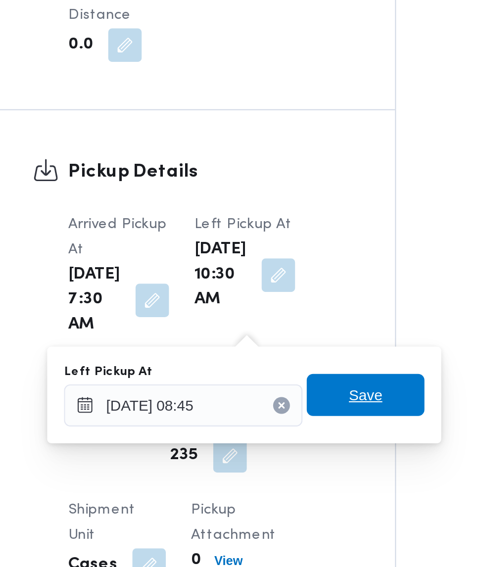
click at [316, 451] on span "Save" at bounding box center [308, 454] width 16 height 12
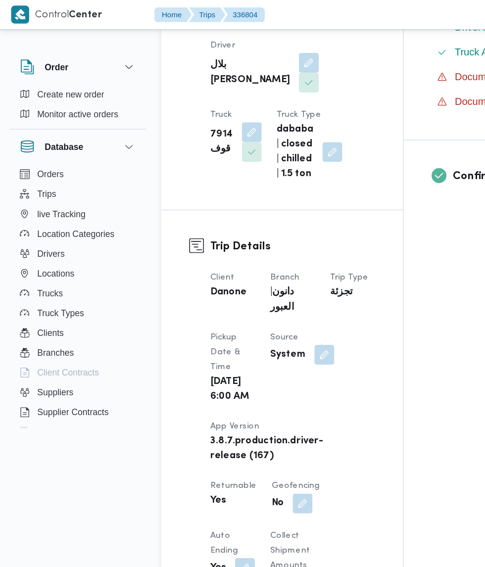
scroll to position [0, 0]
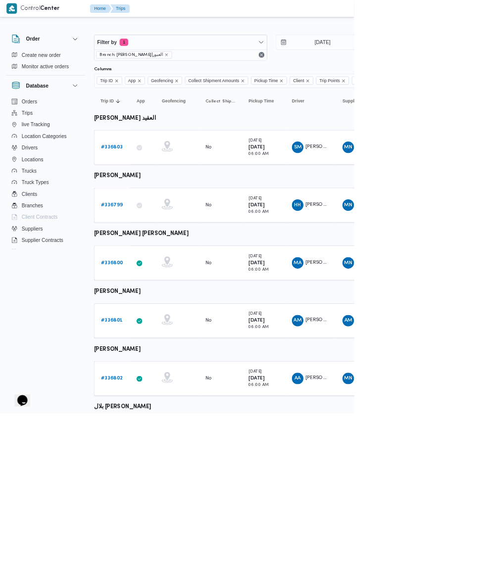
click at [261, 58] on span "Filter by 1" at bounding box center [247, 58] width 237 height 20
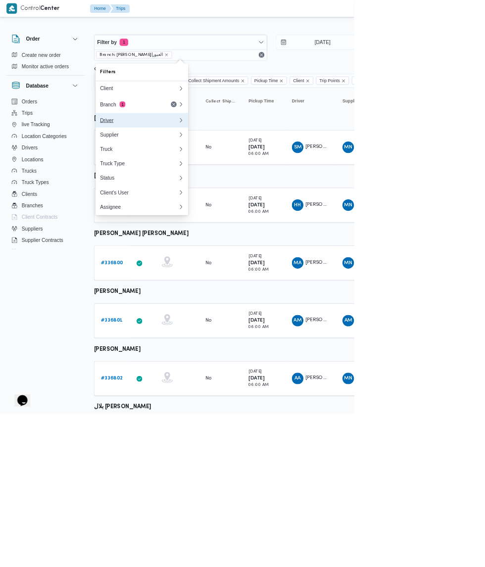
click at [203, 165] on div "Driver" at bounding box center [190, 165] width 107 height 8
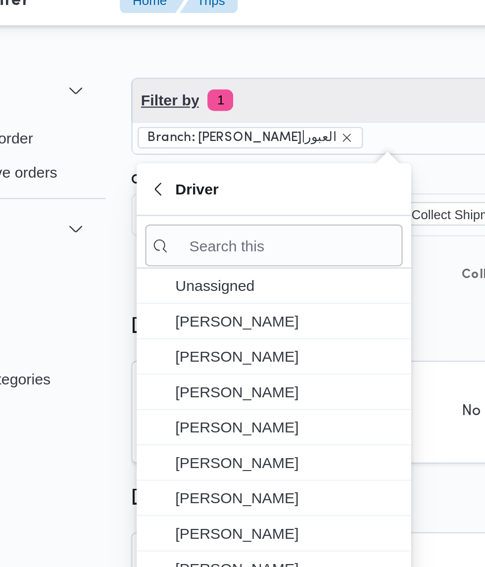
click at [215, 57] on span "Filter by 1" at bounding box center [247, 58] width 237 height 20
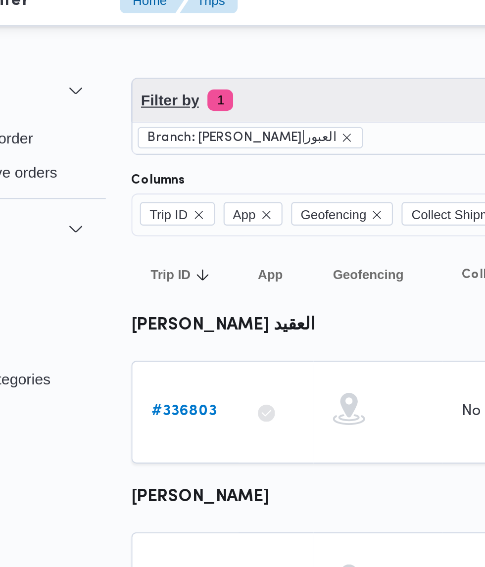
click at [218, 54] on span "Filter by 1" at bounding box center [247, 58] width 237 height 20
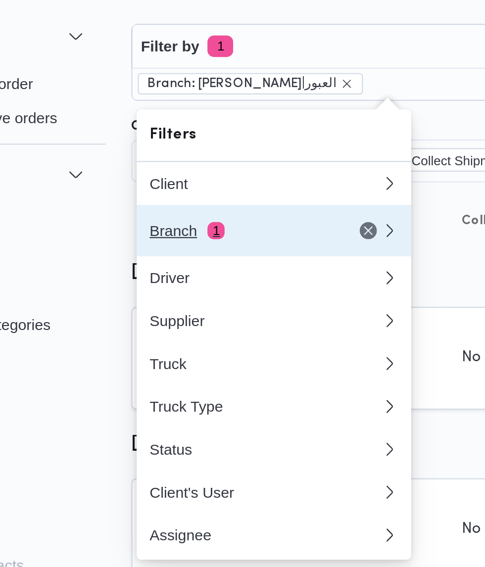
click at [193, 145] on div "Branch 1" at bounding box center [178, 143] width 83 height 8
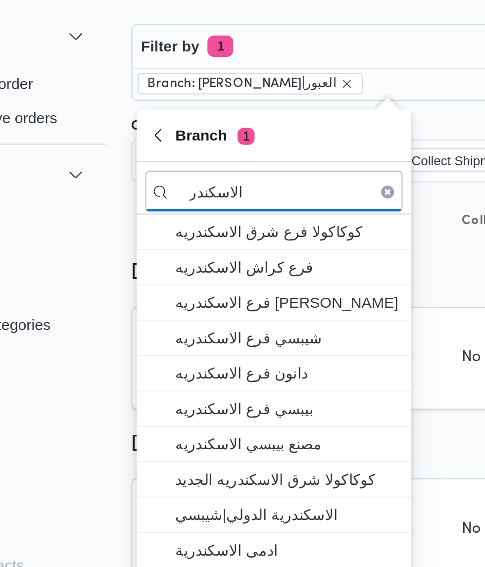
type input "الاسكندر"
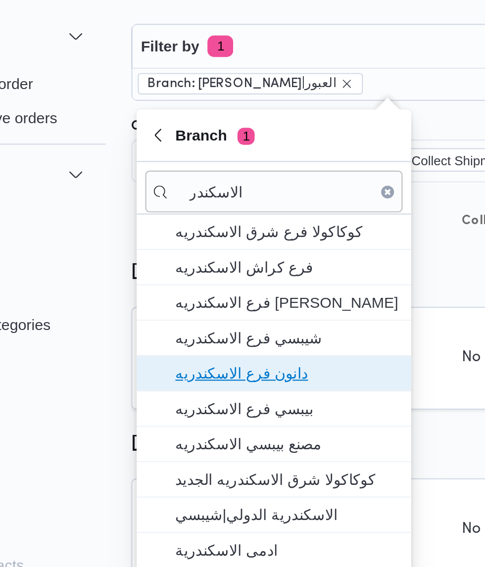
click at [219, 211] on span "دانون فرع الاسكندريه" at bounding box center [200, 209] width 103 height 12
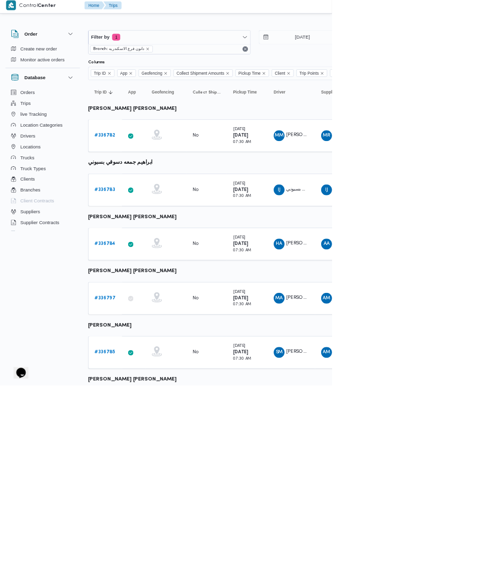
click at [153, 439] on b "# 336797" at bounding box center [153, 439] width 30 height 6
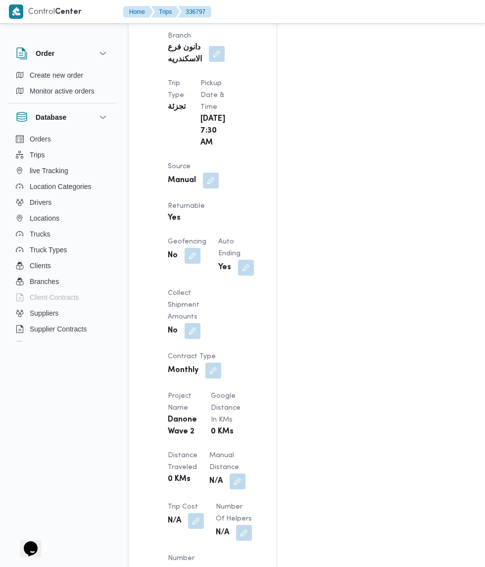
scroll to position [588, 0]
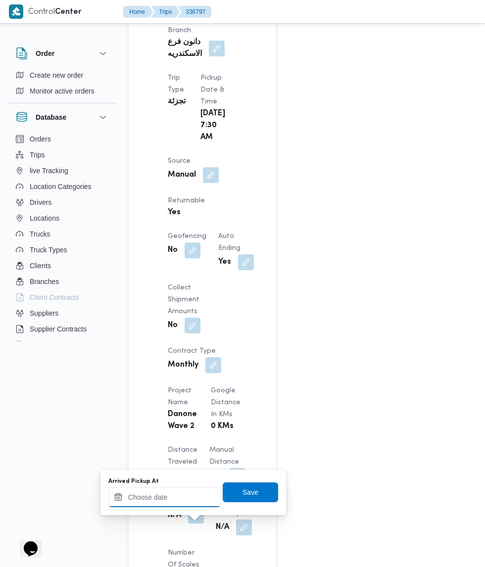
click at [185, 497] on input "Arrived Pickup At" at bounding box center [164, 498] width 112 height 20
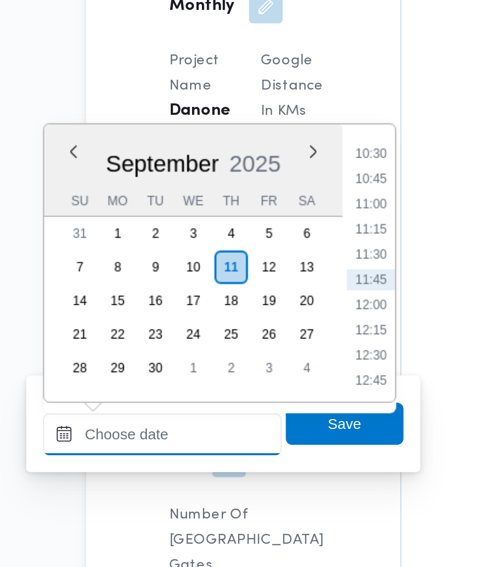
scroll to position [656, 0]
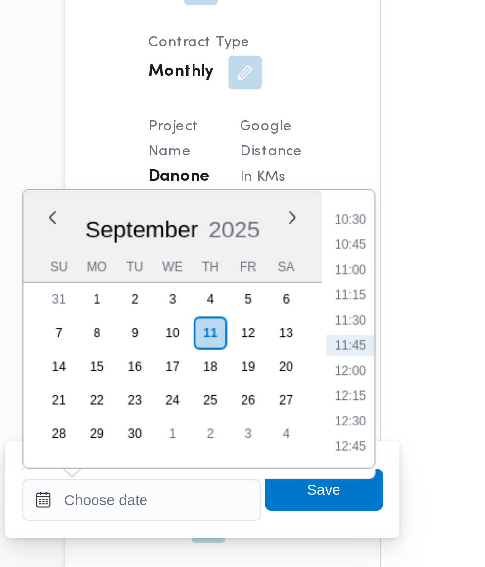
click at [272, 364] on li "10:30" at bounding box center [263, 367] width 23 height 10
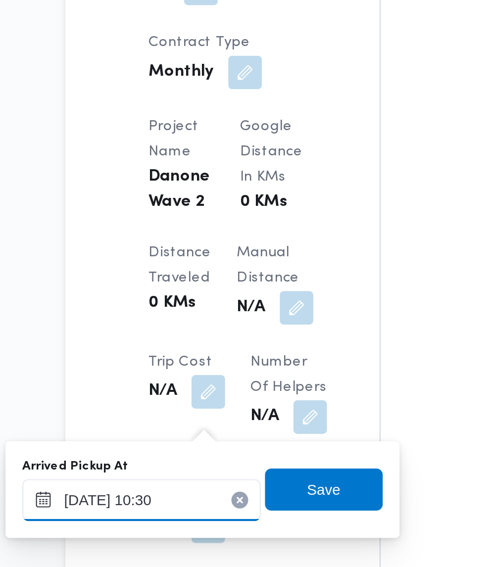
scroll to position [688, 0]
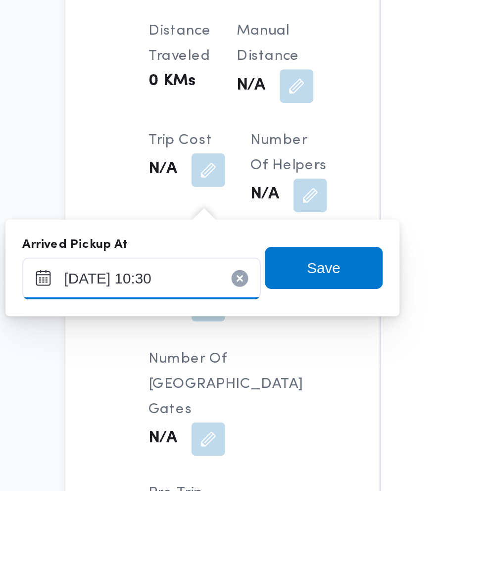
click at [174, 471] on input "[DATE] 10:30" at bounding box center [164, 468] width 112 height 20
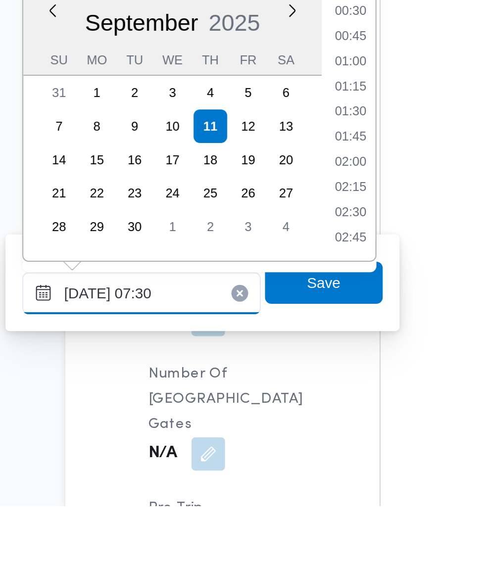
scroll to position [252, 0]
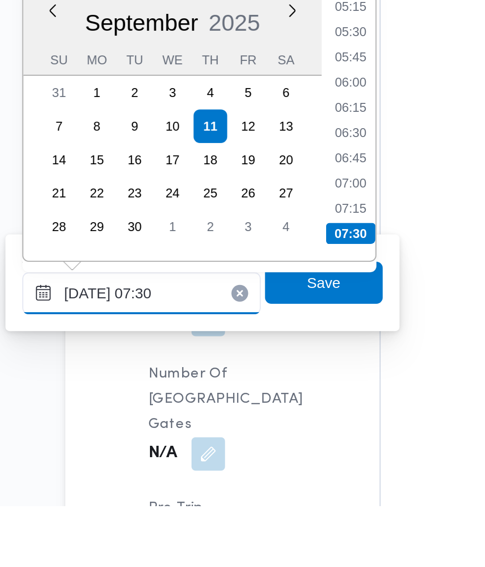
type input "[DATE] 07:30"
click at [267, 440] on li "07:30" at bounding box center [263, 439] width 23 height 10
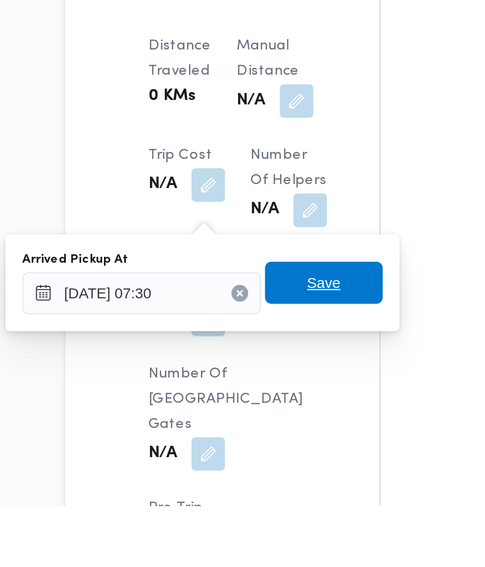
click at [258, 463] on span "Save" at bounding box center [251, 463] width 16 height 12
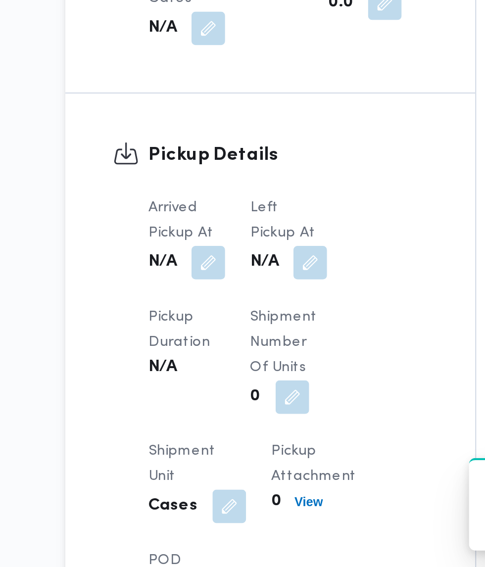
click at [243, 428] on div "Arrived Pickup At N/A Left Pickup At N/A Pickup Duration N/A Shipment Number of…" at bounding box center [234, 495] width 144 height 218
click at [252, 416] on button "button" at bounding box center [244, 424] width 16 height 16
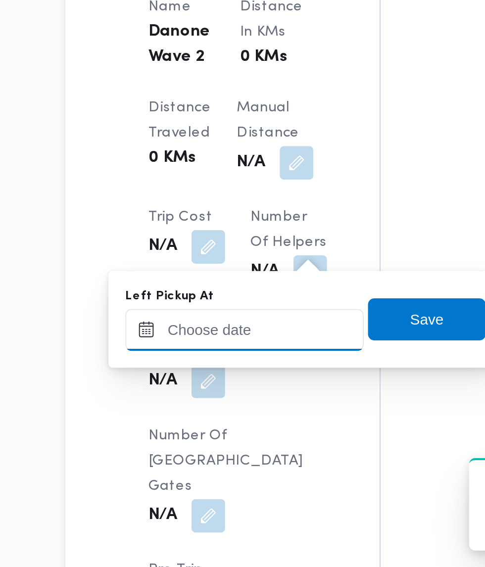
click at [225, 453] on div at bounding box center [213, 456] width 112 height 20
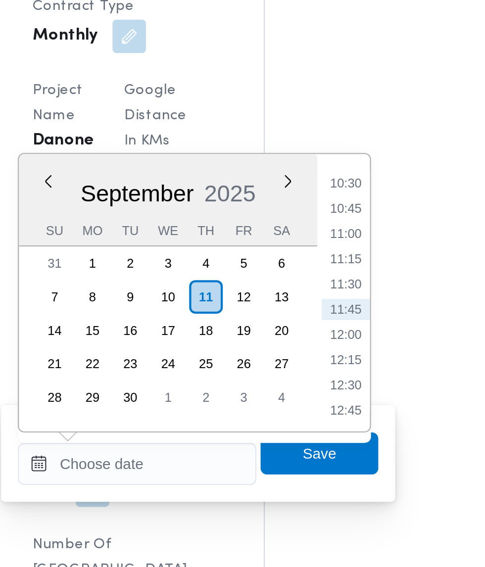
click at [321, 338] on li "10:30" at bounding box center [315, 335] width 23 height 10
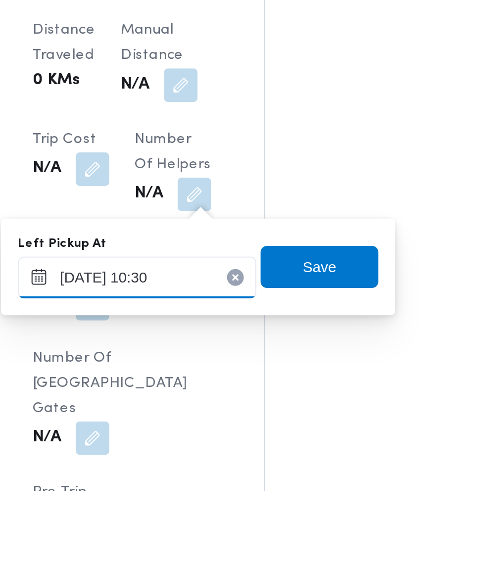
click at [250, 463] on input "[DATE] 10:30" at bounding box center [217, 467] width 112 height 20
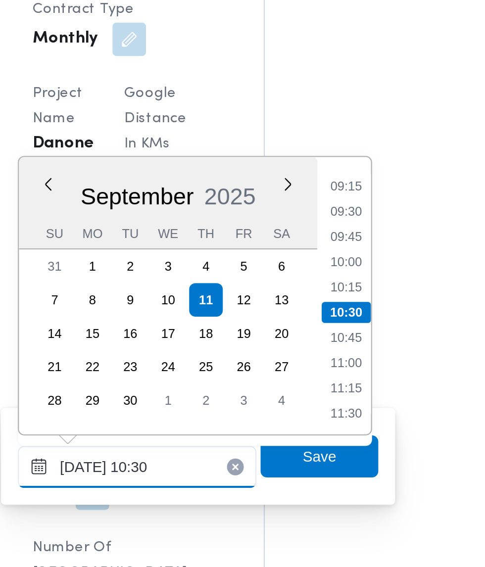
scroll to position [688, 0]
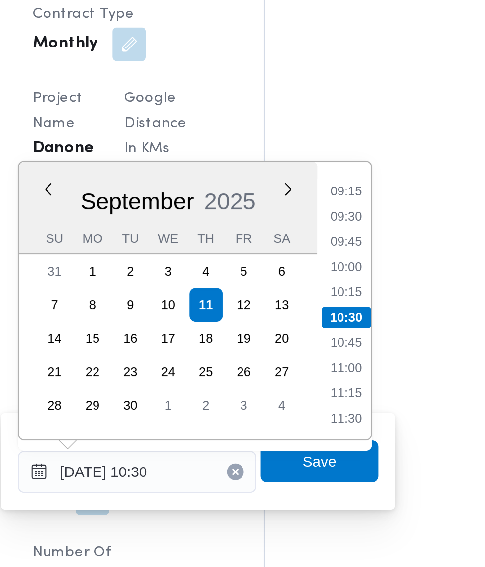
click at [324, 338] on li "09:15" at bounding box center [315, 335] width 23 height 10
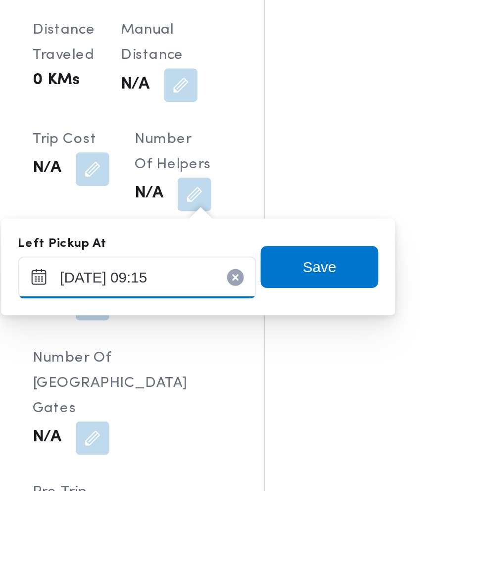
click at [254, 469] on input "[DATE] 09:15" at bounding box center [217, 467] width 112 height 20
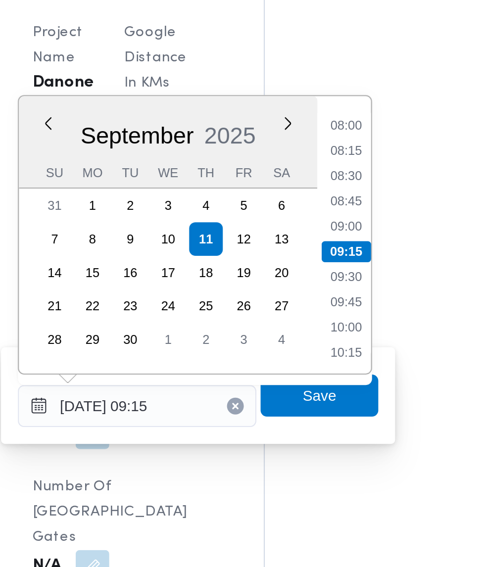
click at [317, 370] on li "08:45" at bounding box center [315, 370] width 23 height 10
type input "[DATE] 08:45"
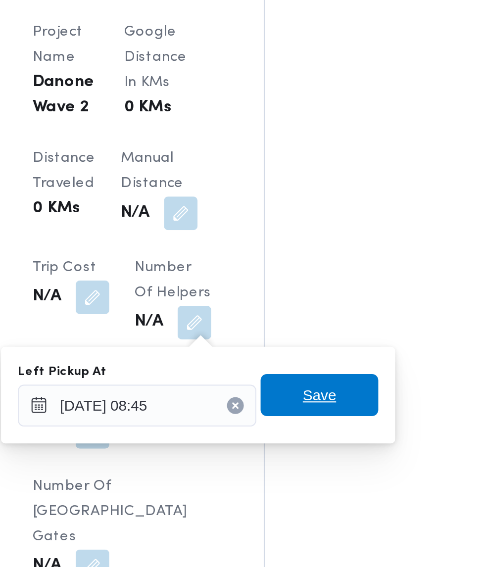
click at [311, 461] on span "Save" at bounding box center [303, 462] width 16 height 12
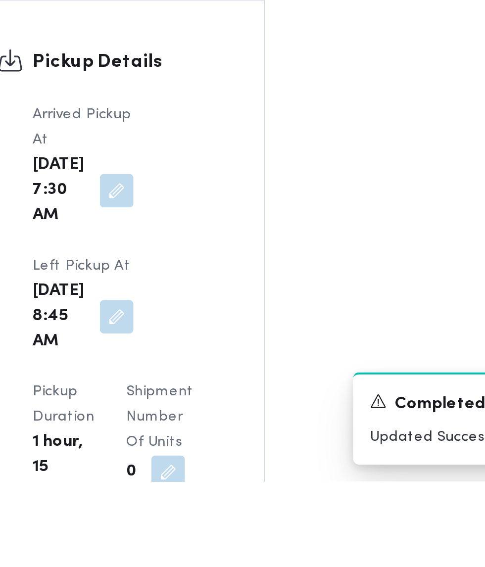
scroll to position [975, 0]
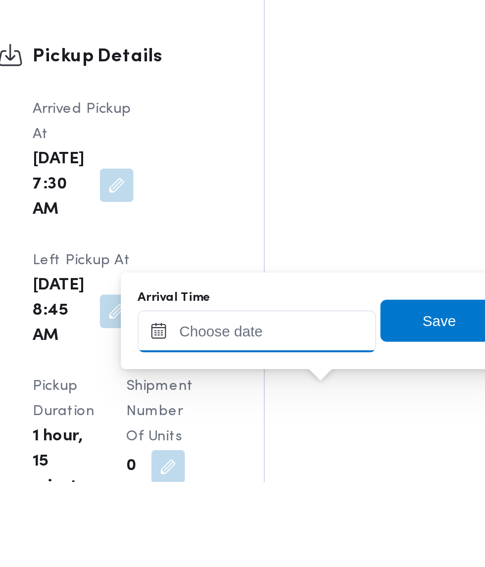
click at [282, 499] on input "Arrival Time" at bounding box center [273, 497] width 112 height 20
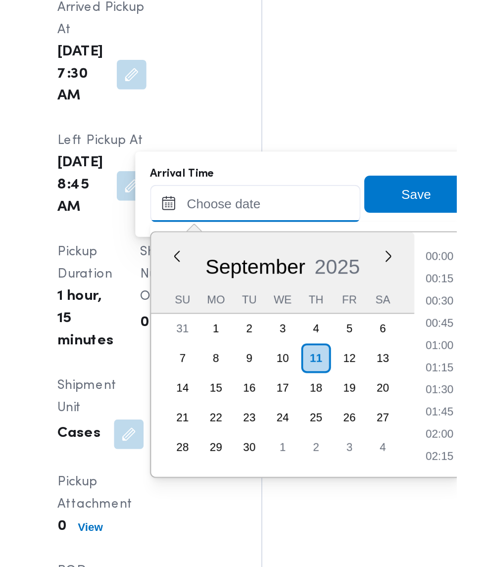
scroll to position [498, 0]
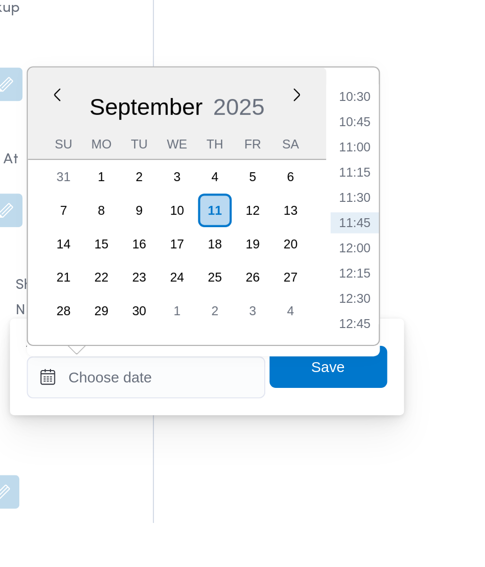
click at [378, 367] on li "10:30" at bounding box center [371, 367] width 23 height 10
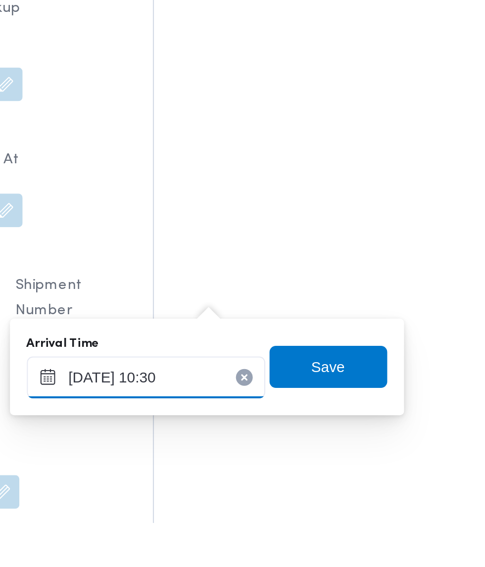
click at [309, 499] on input "[DATE] 10:30" at bounding box center [273, 499] width 112 height 20
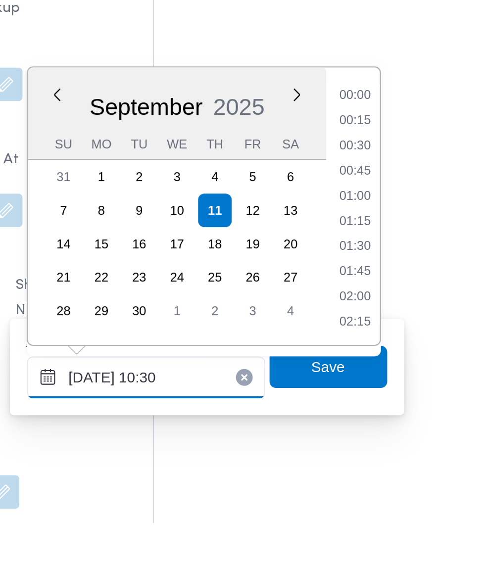
scroll to position [439, 0]
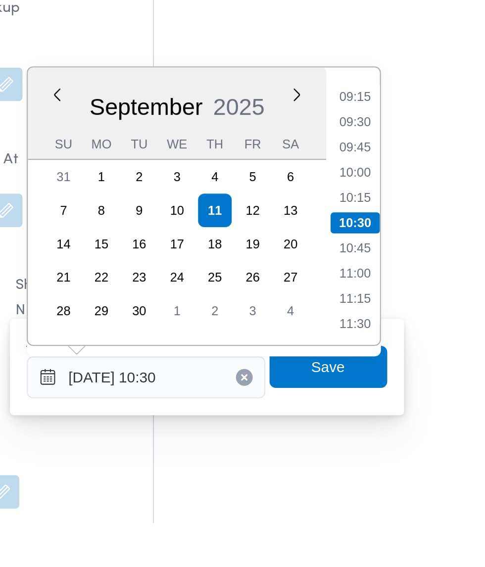
click at [373, 367] on li "09:15" at bounding box center [371, 367] width 23 height 10
type input "[DATE] 09:15"
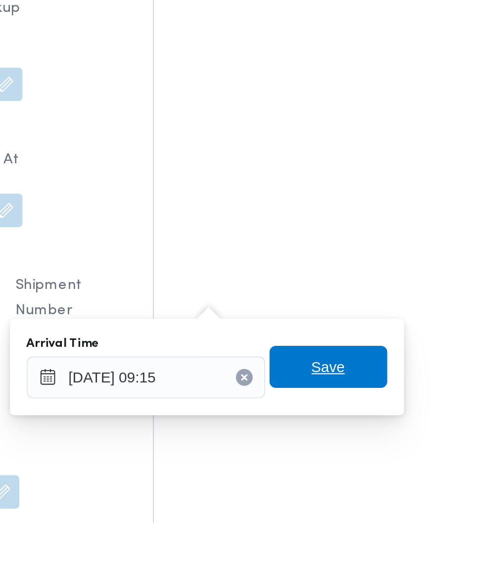
click at [363, 492] on span "Save" at bounding box center [360, 494] width 16 height 12
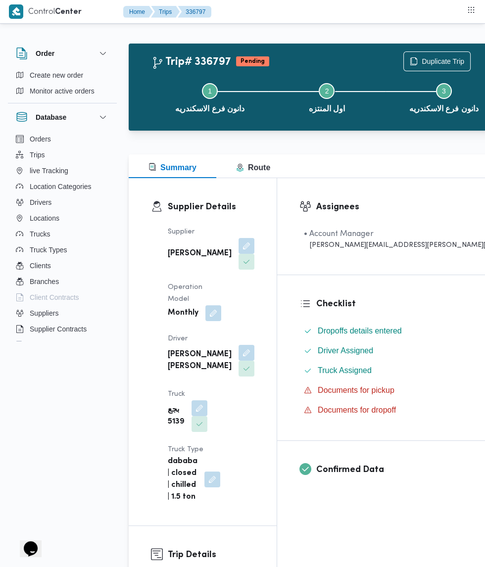
scroll to position [0, 0]
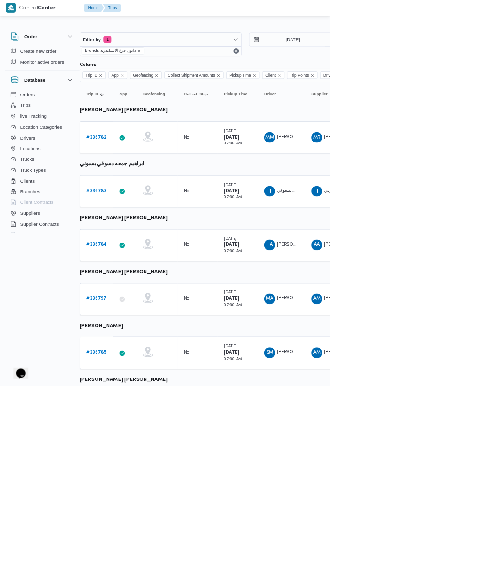
scroll to position [0, 12]
click at [141, 515] on b "# 336785" at bounding box center [141, 518] width 30 height 6
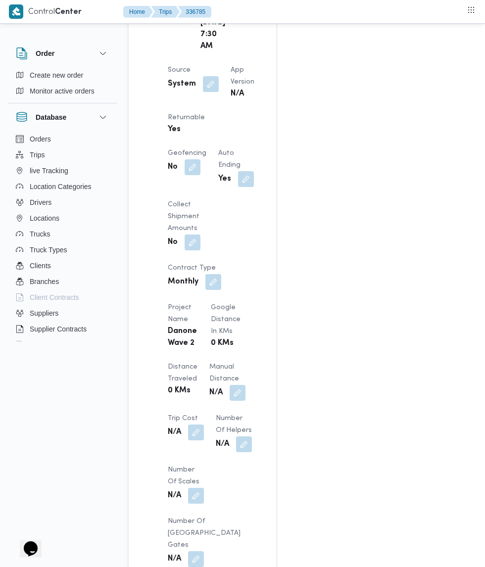
scroll to position [690, 0]
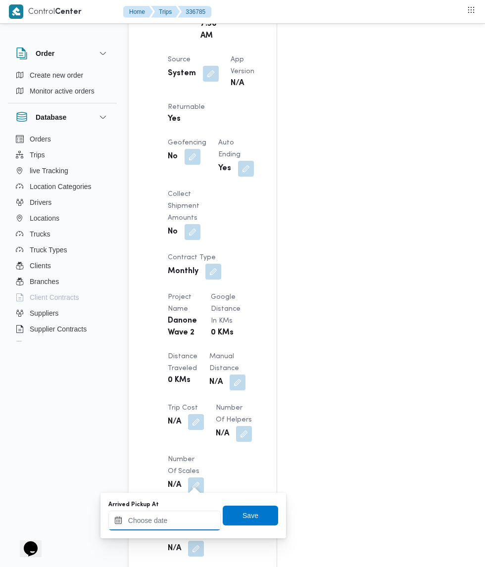
click at [187, 521] on input "Arrived Pickup At" at bounding box center [164, 521] width 112 height 20
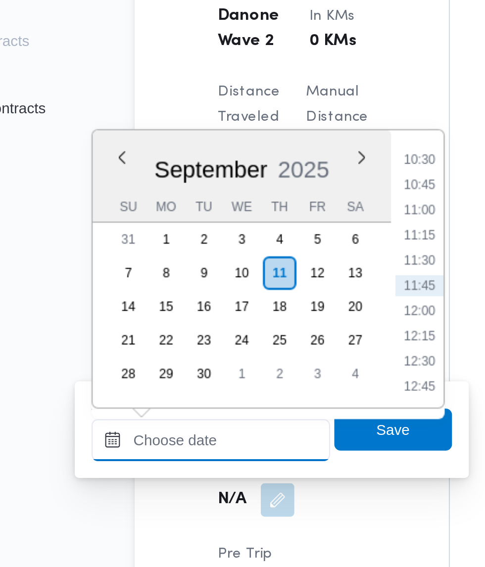
scroll to position [725, 0]
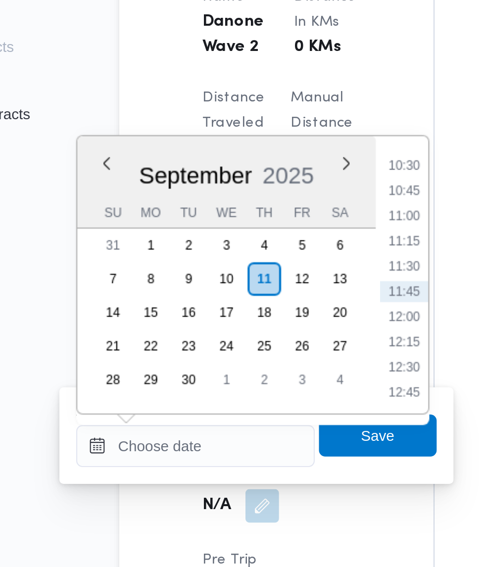
click at [271, 356] on li "10:30" at bounding box center [263, 354] width 23 height 10
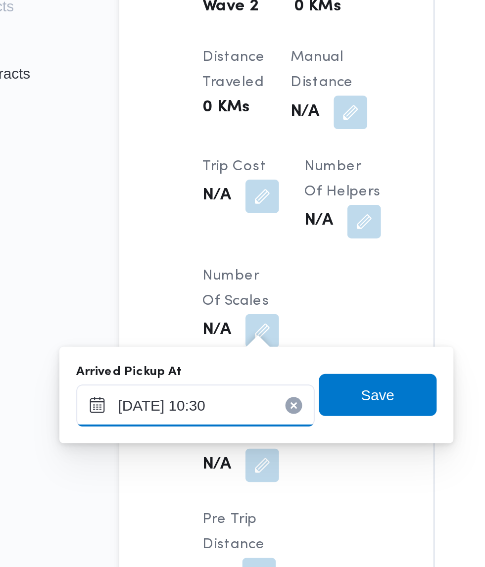
click at [187, 485] on input "[DATE] 10:30" at bounding box center [164, 486] width 112 height 20
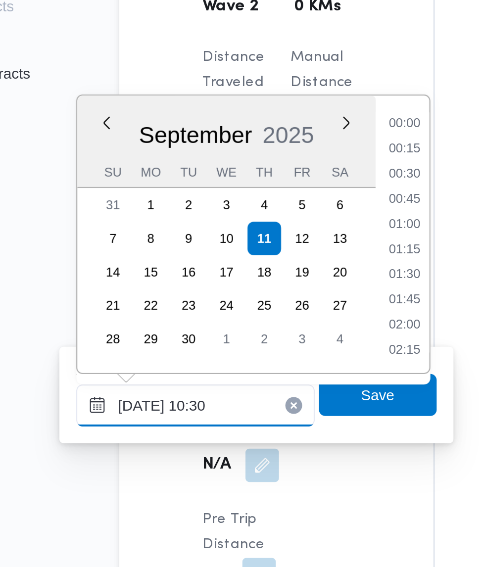
scroll to position [439, 0]
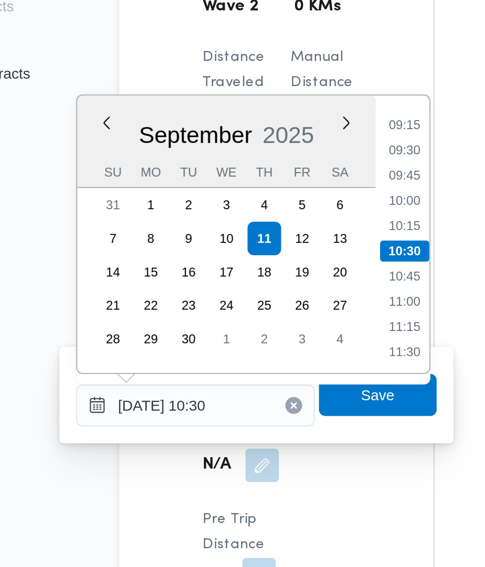
click at [270, 354] on li "09:15" at bounding box center [263, 354] width 23 height 10
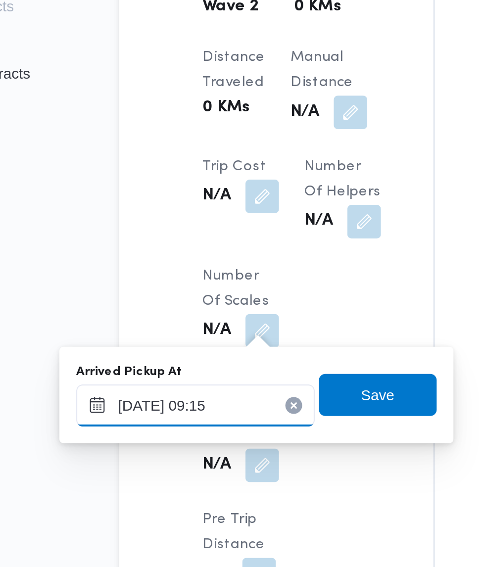
click at [189, 489] on input "[DATE] 09:15" at bounding box center [164, 486] width 112 height 20
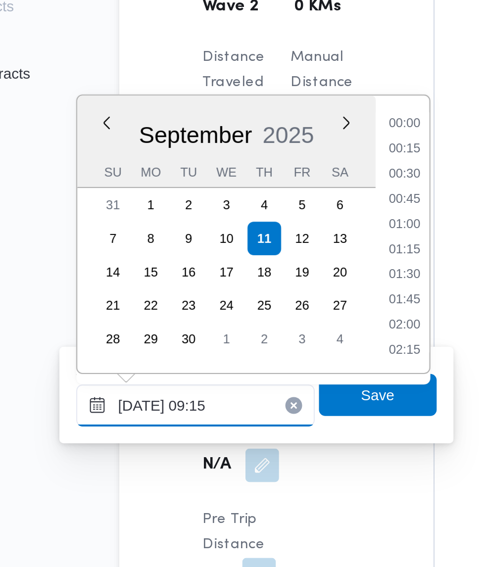
scroll to position [379, 0]
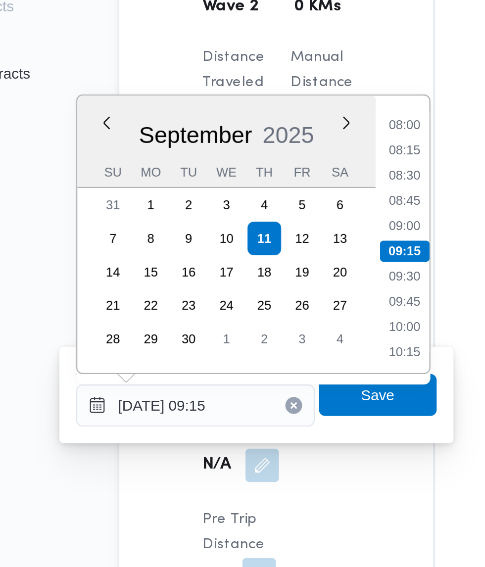
click at [271, 357] on li "08:00" at bounding box center [263, 354] width 23 height 10
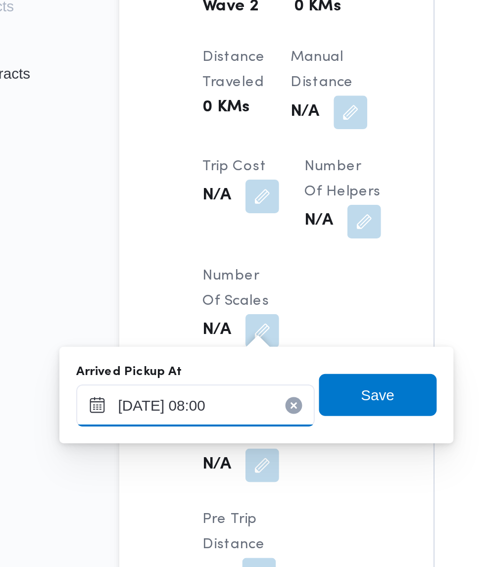
click at [186, 482] on input "[DATE] 08:00" at bounding box center [164, 486] width 112 height 20
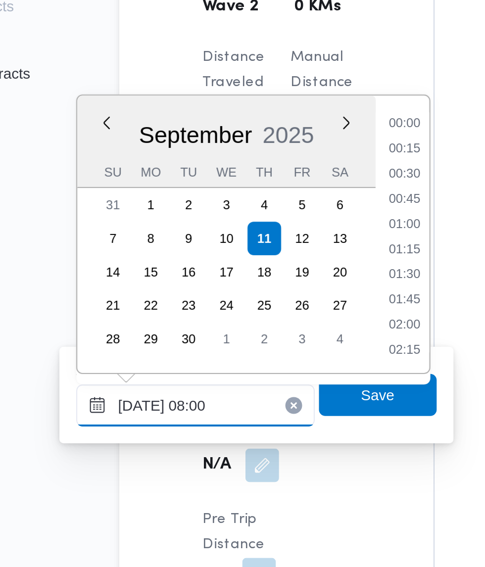
scroll to position [320, 0]
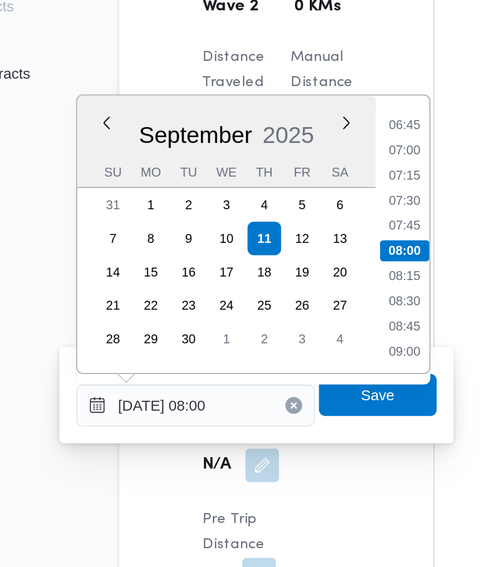
click at [269, 389] on li "07:30" at bounding box center [263, 389] width 23 height 10
type input "[DATE] 07:30"
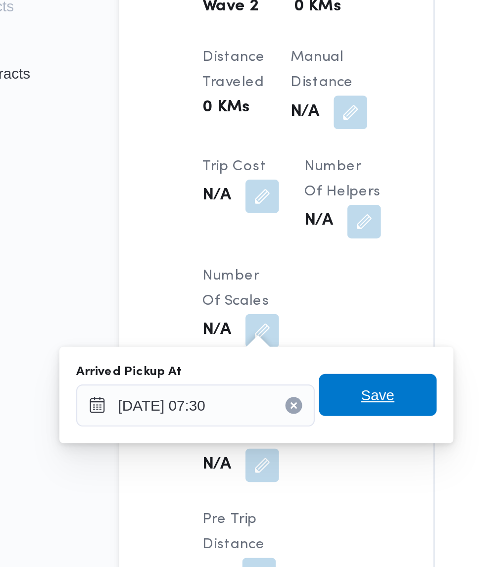
click at [256, 478] on span "Save" at bounding box center [251, 481] width 16 height 12
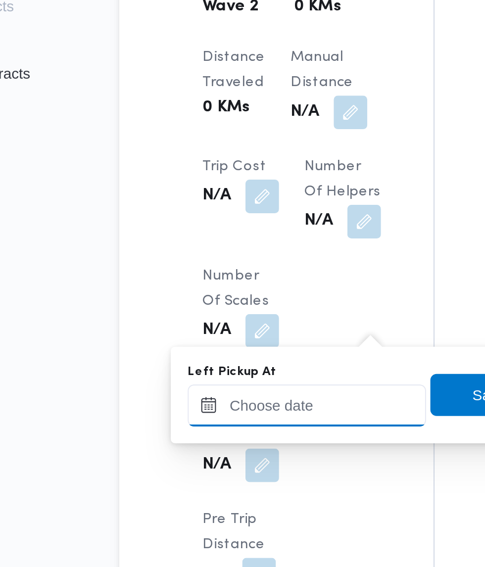
click at [219, 487] on input "Left Pickup At" at bounding box center [217, 486] width 112 height 20
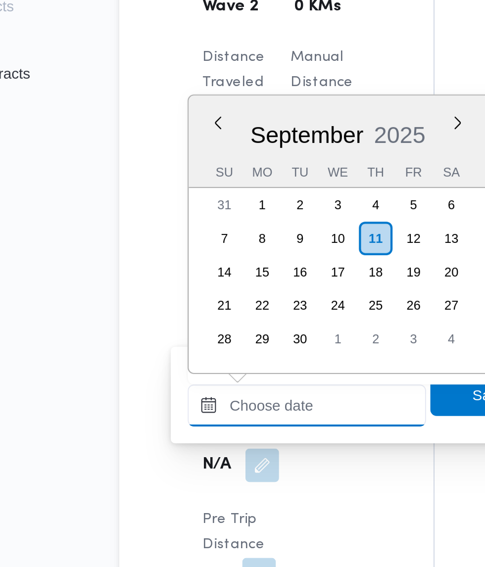
scroll to position [498, 0]
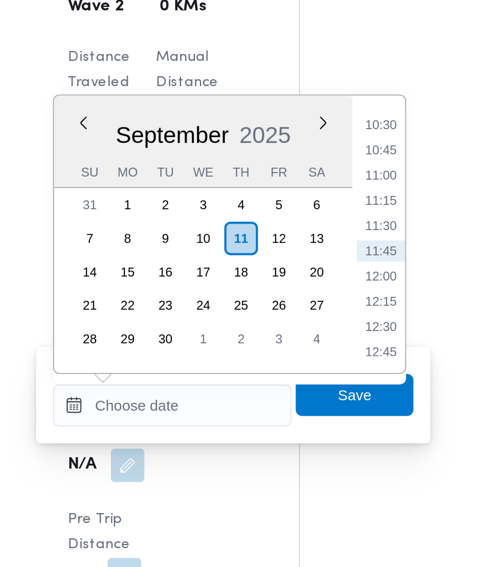
click at [319, 353] on li "10:30" at bounding box center [315, 354] width 23 height 10
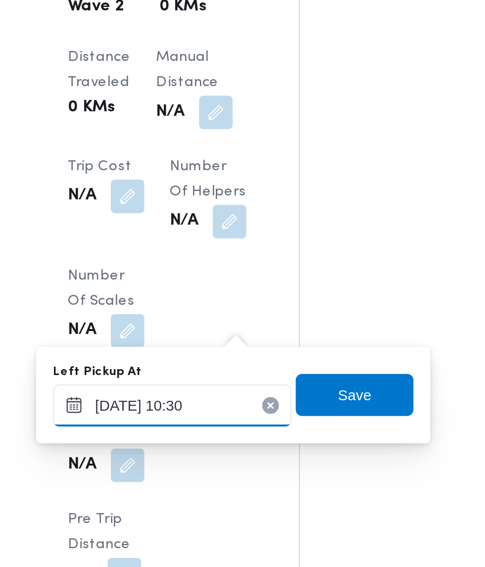
click at [247, 488] on input "[DATE] 10:30" at bounding box center [217, 486] width 112 height 20
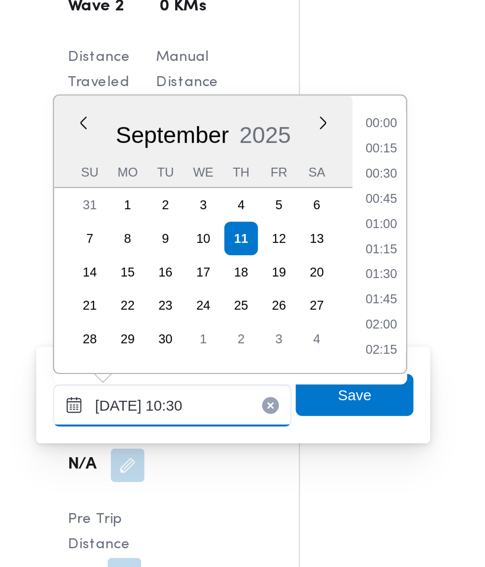
scroll to position [439, 0]
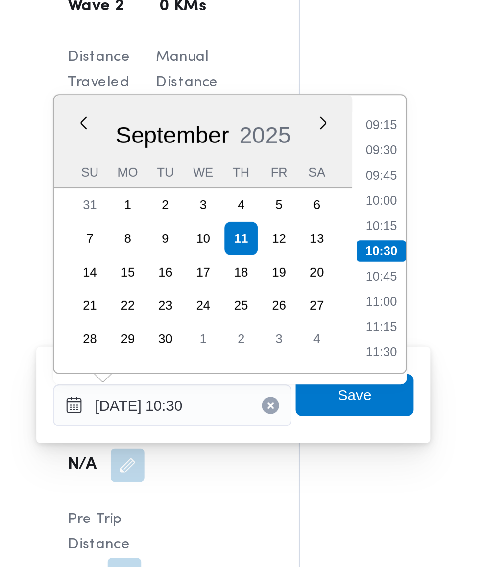
click at [318, 356] on li "09:15" at bounding box center [315, 354] width 23 height 10
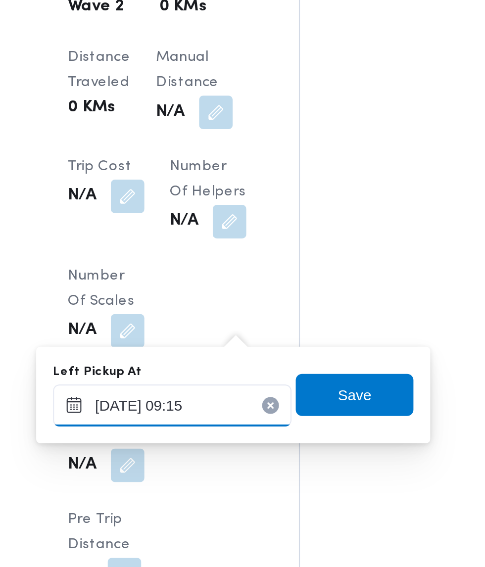
click at [248, 483] on input "[DATE] 09:15" at bounding box center [217, 486] width 112 height 20
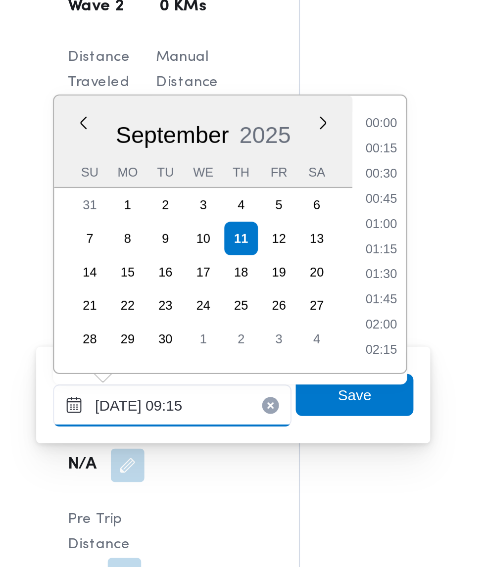
scroll to position [379, 0]
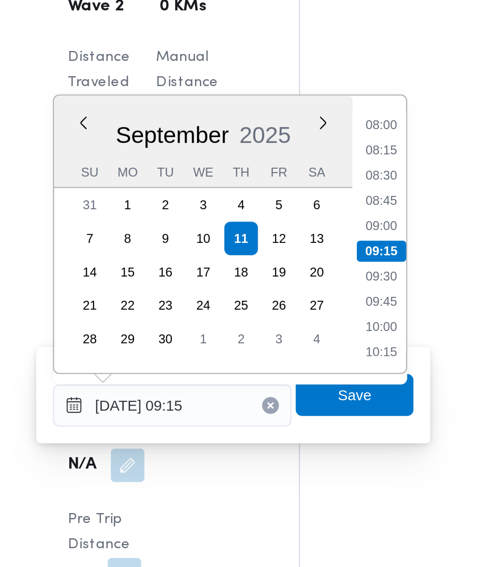
click at [320, 392] on li "08:45" at bounding box center [315, 389] width 23 height 10
type input "[DATE] 08:45"
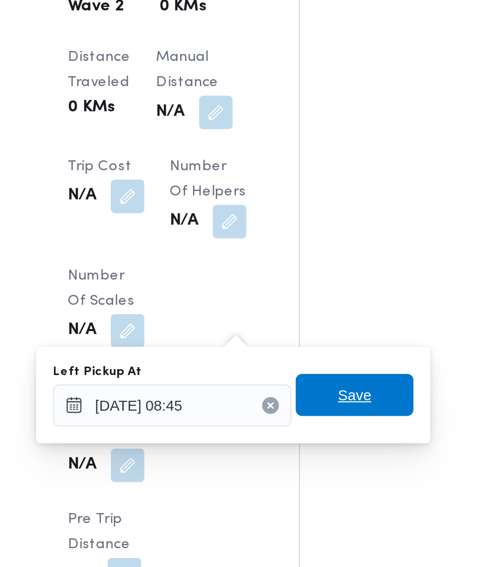
click at [306, 482] on span "Save" at bounding box center [303, 481] width 16 height 12
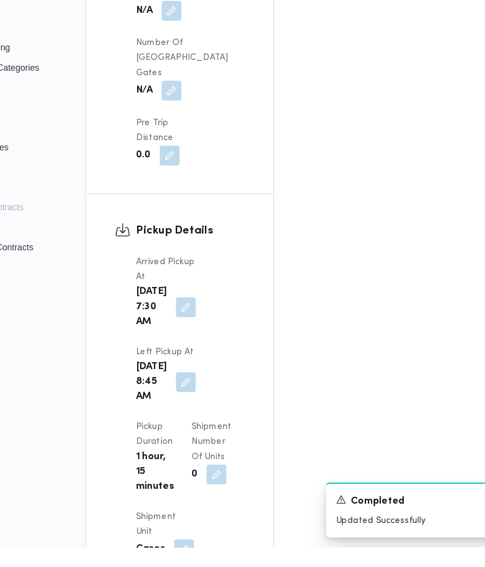
scroll to position [1045, 0]
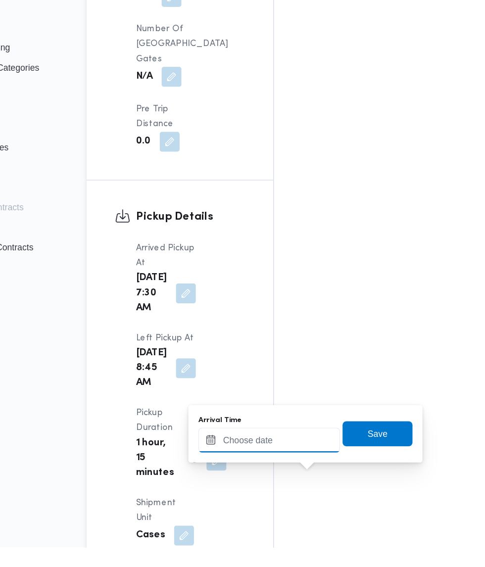
click at [281, 478] on input "Arrival Time" at bounding box center [273, 482] width 112 height 20
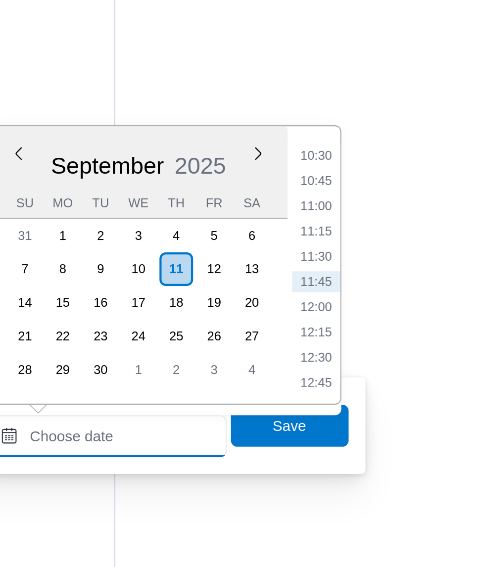
scroll to position [1130, 0]
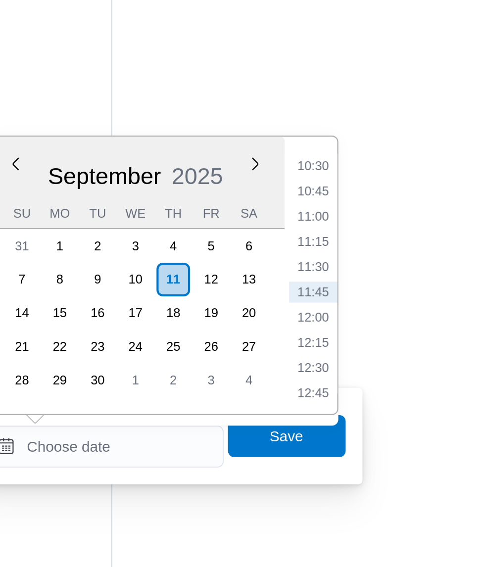
click at [372, 346] on li "10:45" at bounding box center [371, 346] width 23 height 10
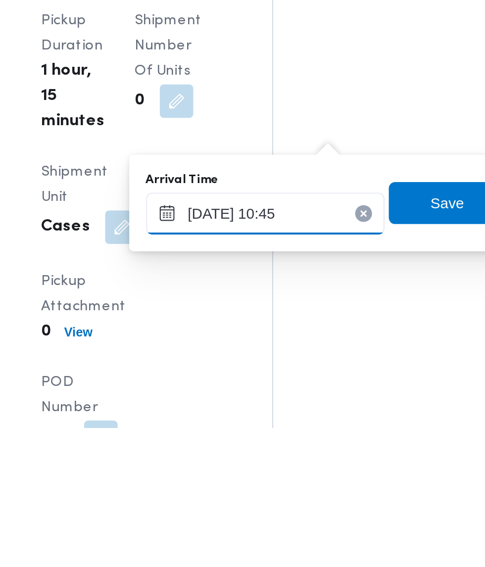
click at [296, 465] on input "[DATE] 10:45" at bounding box center [273, 467] width 112 height 20
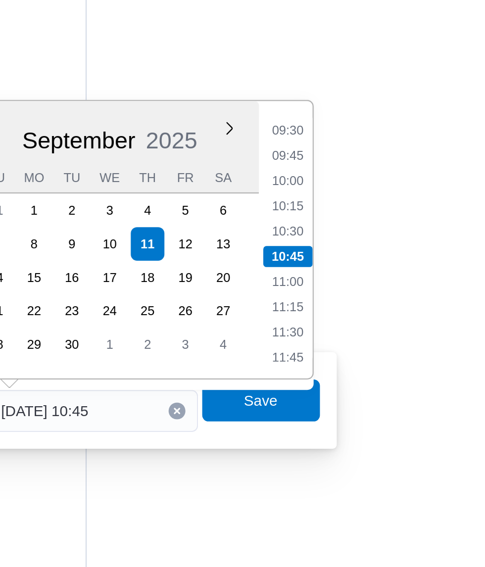
click at [376, 351] on li "09:45" at bounding box center [371, 346] width 23 height 10
type input "[DATE] 09:45"
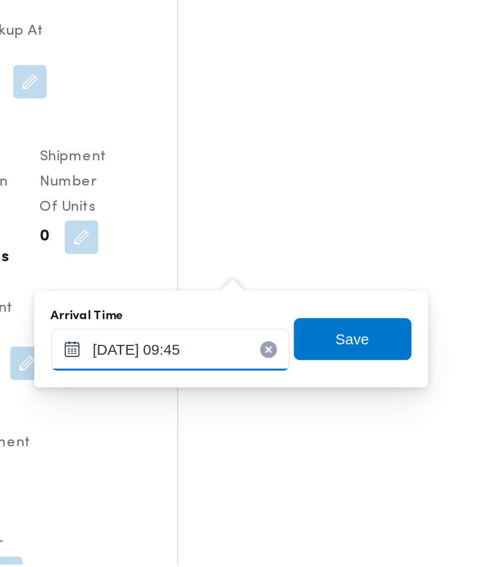
scroll to position [1144, 0]
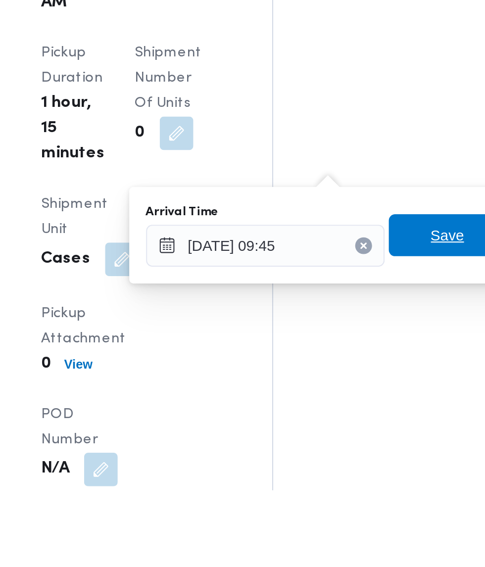
click at [356, 449] on span "Save" at bounding box center [360, 447] width 16 height 12
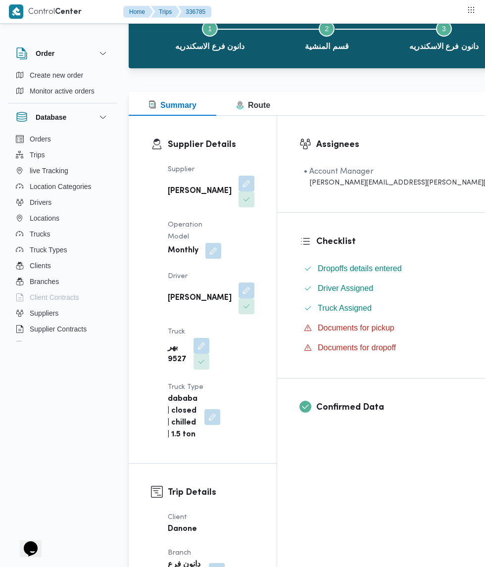
scroll to position [68, 0]
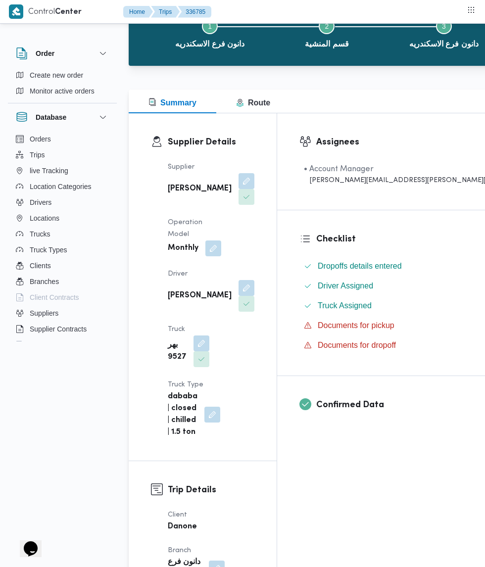
click at [205, 566] on label "Is the trip operated through the driver app?" at bounding box center [183, 567] width 159 height 12
checkbox input "false"
click at [285, 566] on span "Save" at bounding box center [293, 567] width 16 height 12
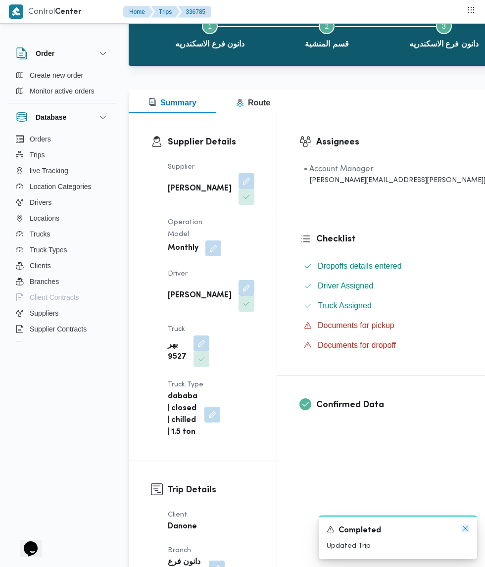
click at [465, 531] on icon "Dismiss toast" at bounding box center [465, 528] width 5 height 5
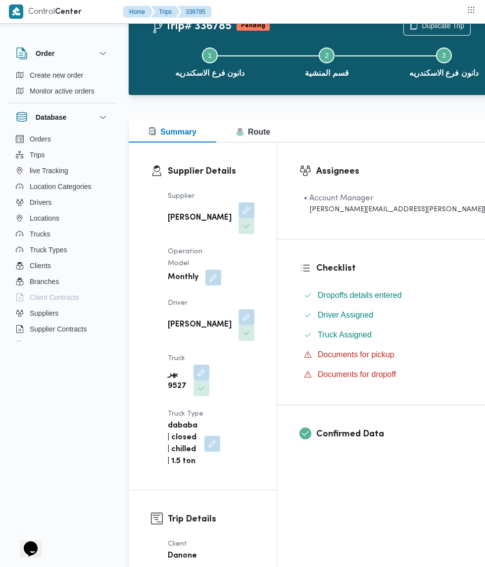
scroll to position [0, 0]
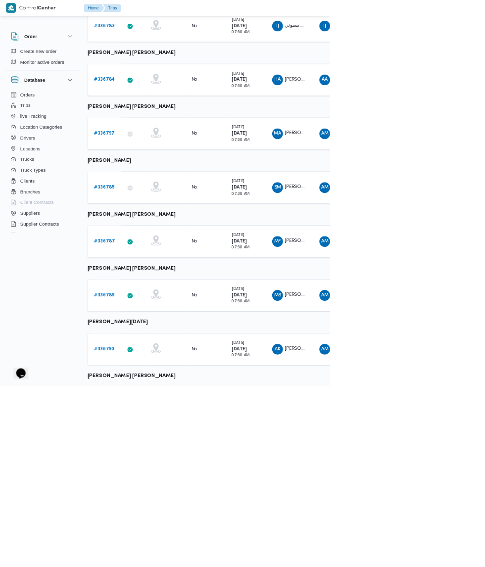
scroll to position [263, 0]
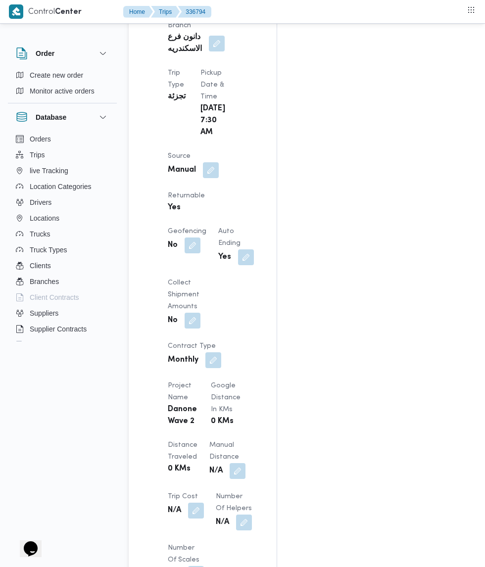
scroll to position [612, 0]
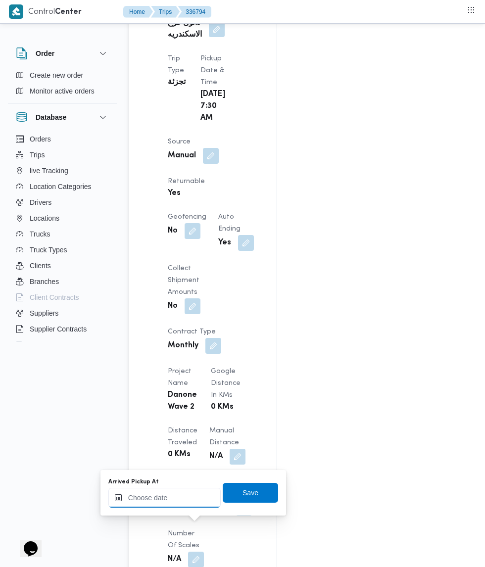
click at [183, 497] on input "Arrived Pickup At" at bounding box center [164, 498] width 112 height 20
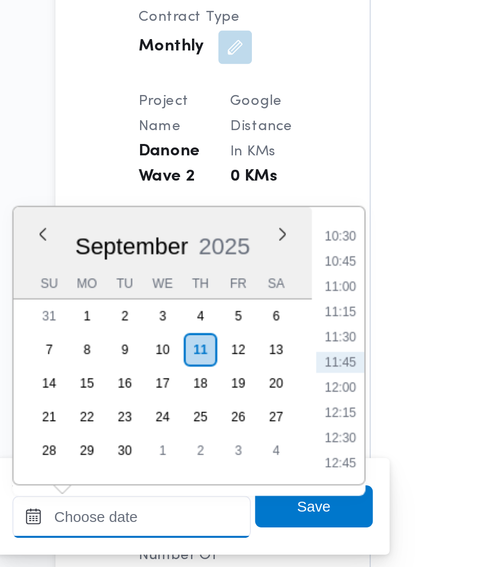
scroll to position [678, 0]
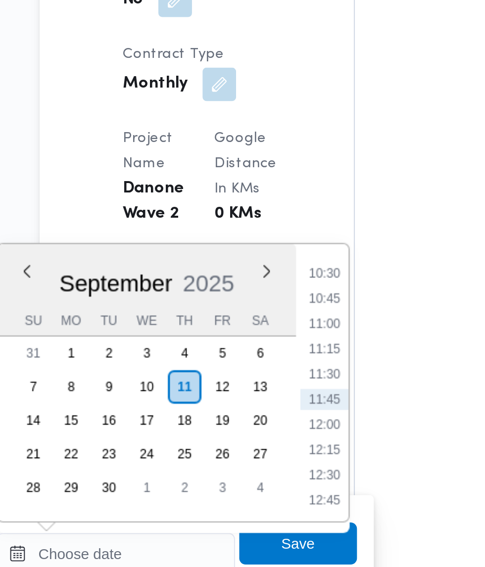
click at [264, 380] on li "10:45" at bounding box center [263, 380] width 23 height 10
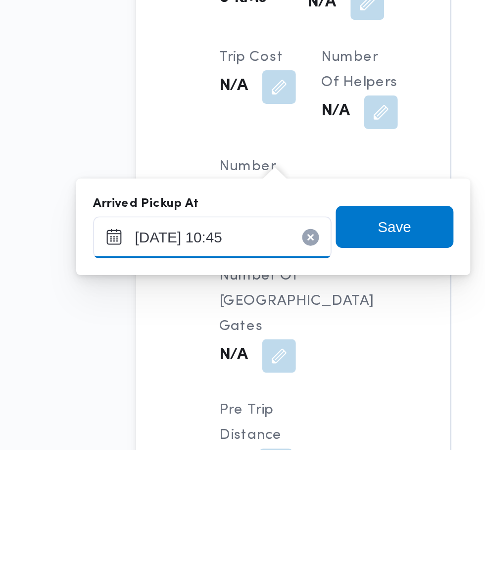
scroll to position [712, 0]
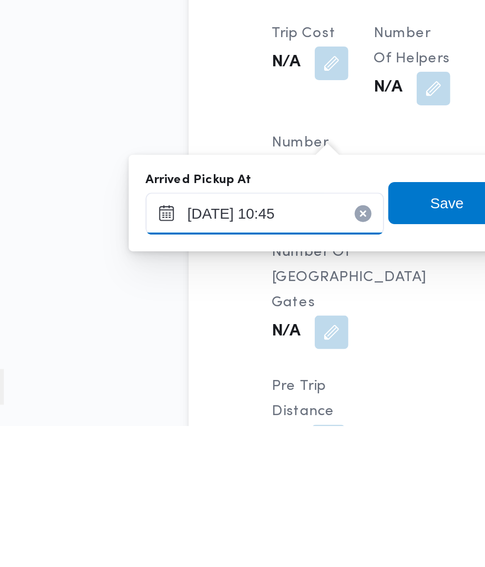
click at [177, 470] on input "[DATE] 10:45" at bounding box center [164, 468] width 112 height 20
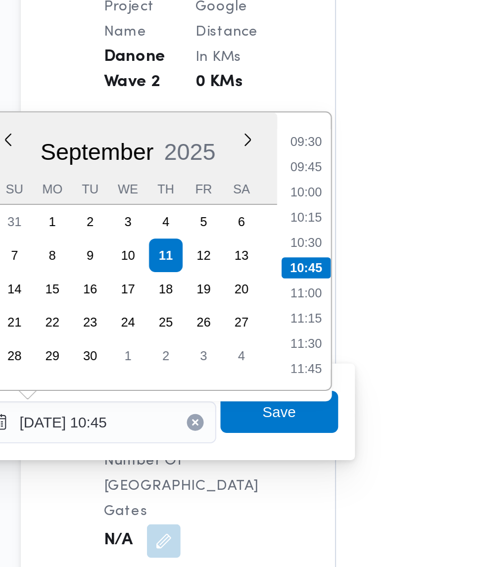
click at [265, 383] on li "10:30" at bounding box center [263, 383] width 23 height 10
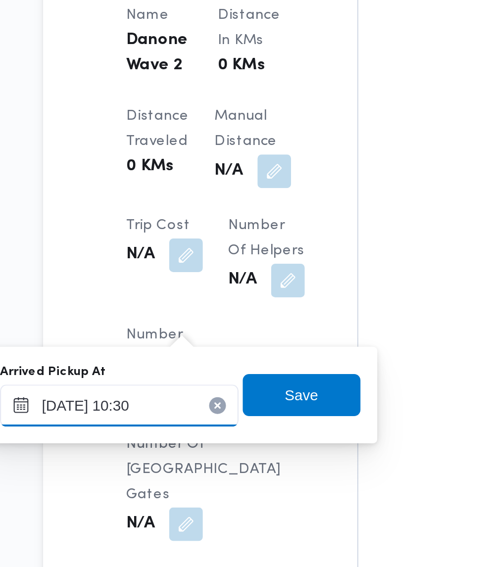
scroll to position [726, 0]
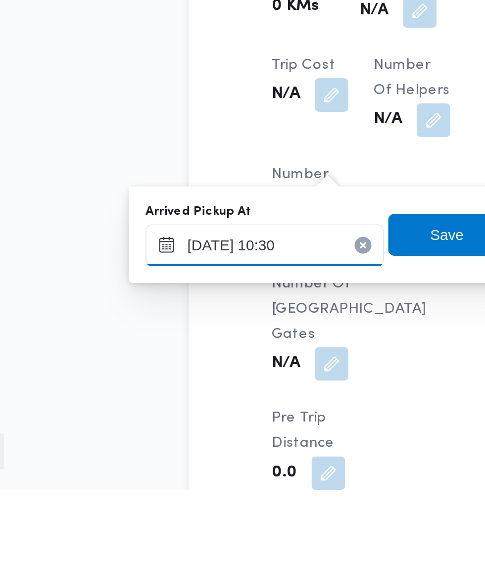
click at [172, 454] on input "[DATE] 10:30" at bounding box center [164, 452] width 112 height 20
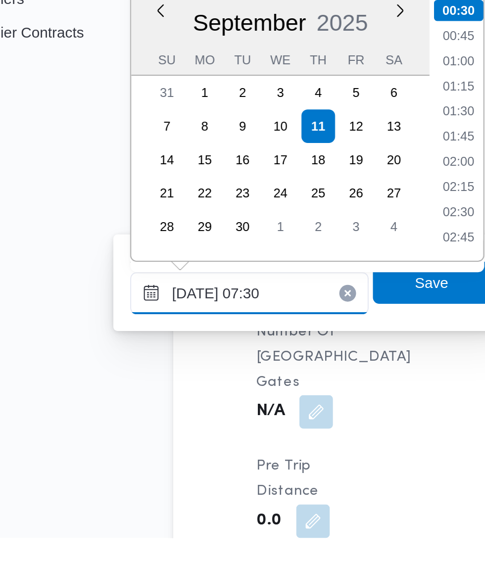
scroll to position [252, 0]
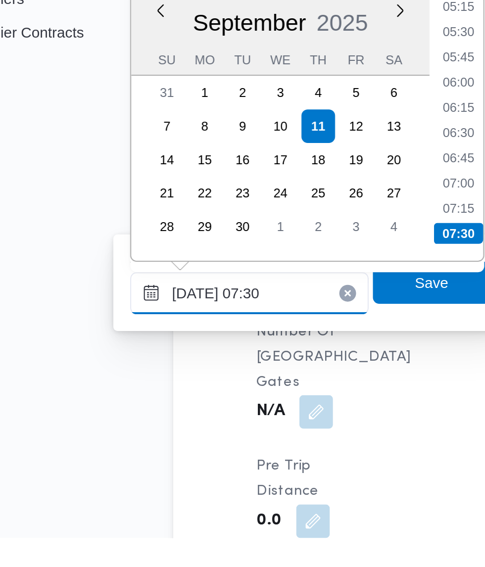
type input "[DATE] 07:30"
click at [265, 423] on li "07:30" at bounding box center [263, 424] width 23 height 10
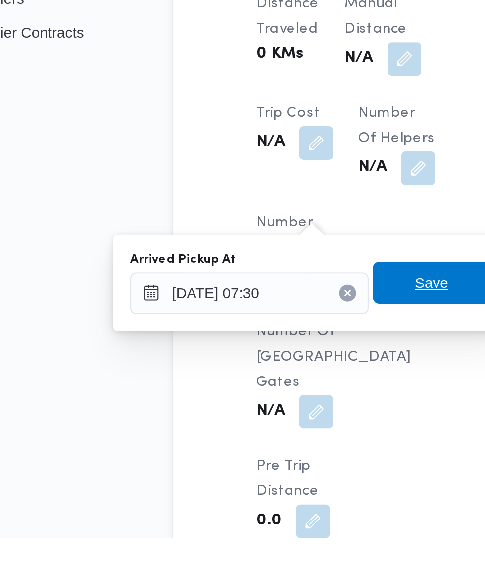
click at [247, 451] on span "Save" at bounding box center [251, 447] width 16 height 12
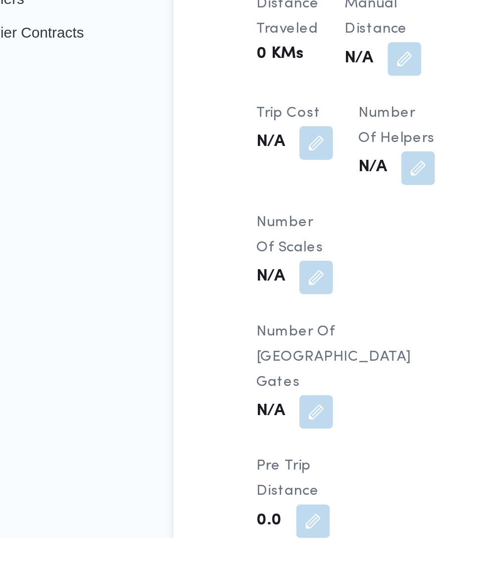
scroll to position [727, 0]
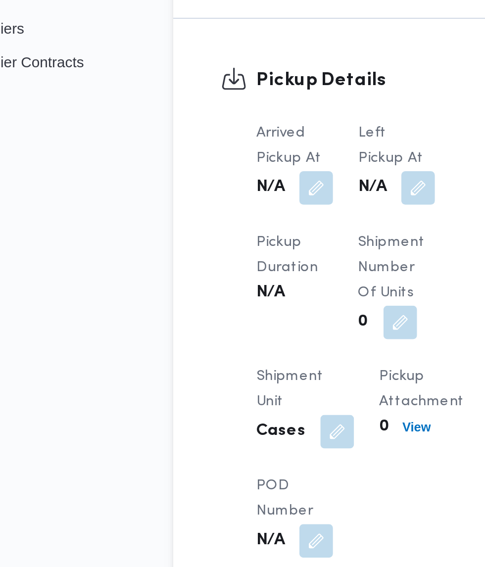
click at [246, 397] on button "button" at bounding box center [244, 389] width 16 height 16
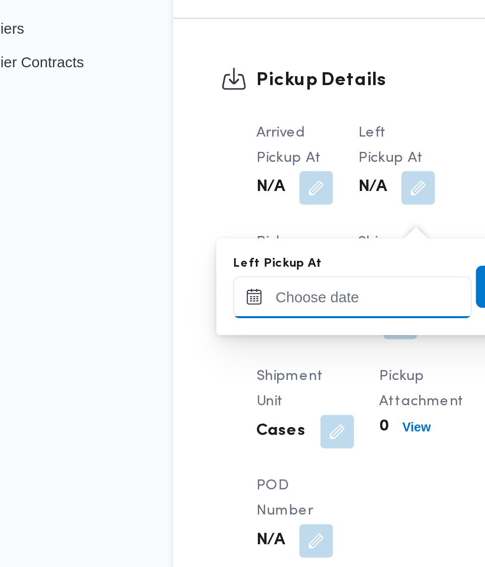
click at [216, 439] on div at bounding box center [213, 440] width 112 height 20
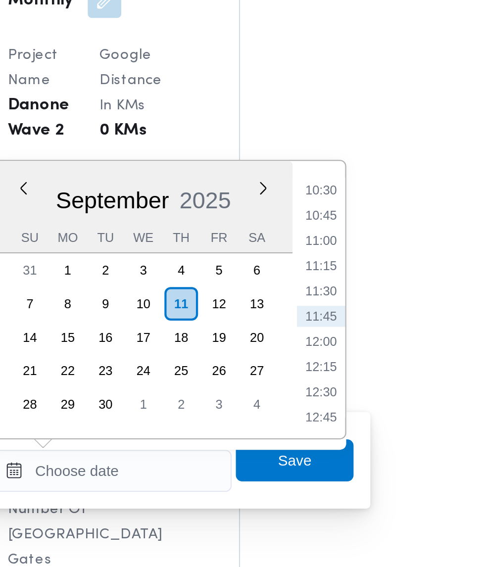
click at [321, 334] on li "10:45" at bounding box center [315, 332] width 23 height 10
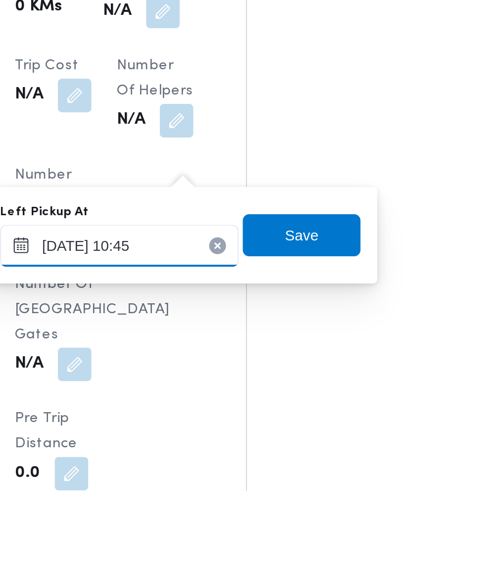
click at [230, 451] on input "[DATE] 10:45" at bounding box center [217, 452] width 112 height 20
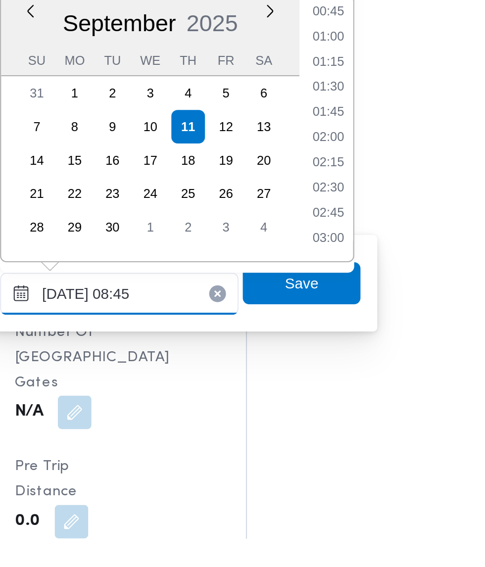
scroll to position [311, 0]
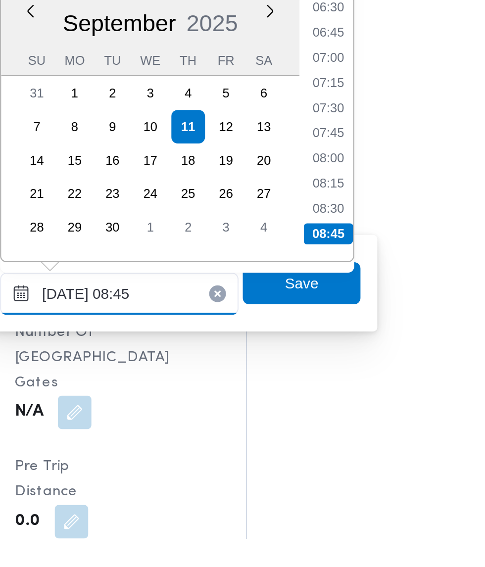
type input "[DATE] 08:45"
click at [320, 423] on li "08:45" at bounding box center [315, 424] width 23 height 10
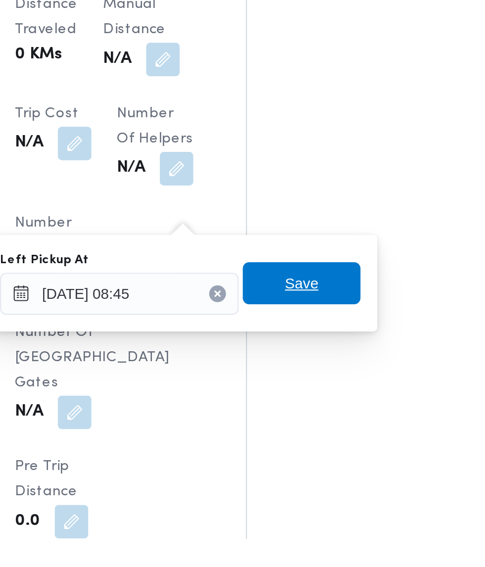
click at [316, 449] on span "Save" at bounding box center [302, 447] width 55 height 20
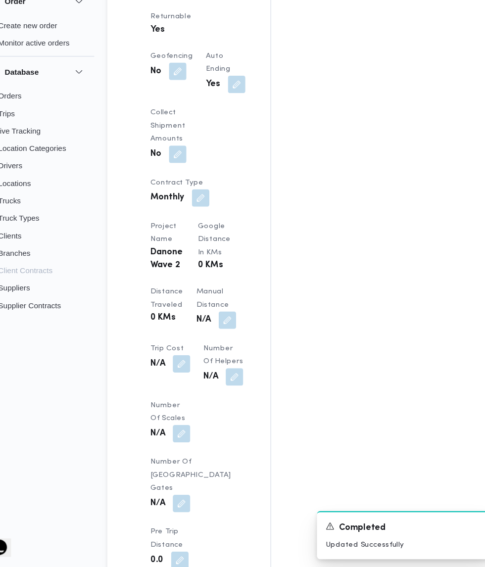
scroll to position [726, 0]
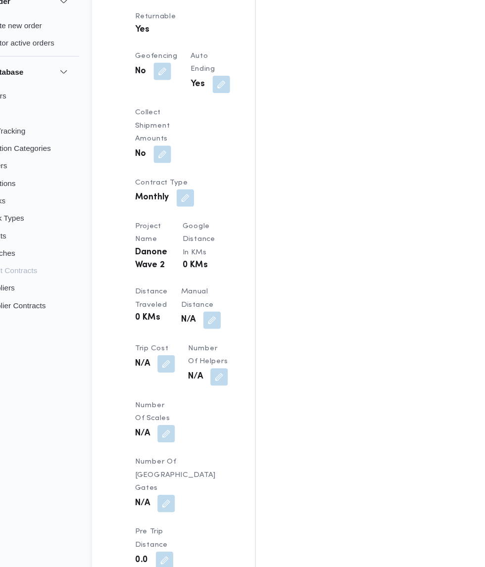
click at [465, 529] on div "Assignees • Account Manager [PERSON_NAME][EMAIL_ADDRESS][PERSON_NAME][DOMAIN_NA…" at bounding box center [398, 228] width 243 height 1547
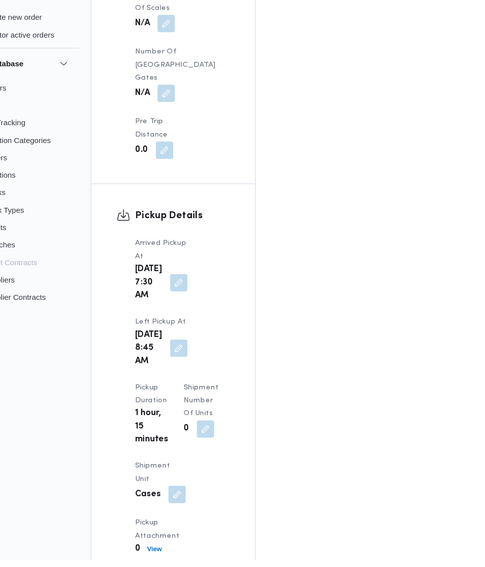
scroll to position [1090, 0]
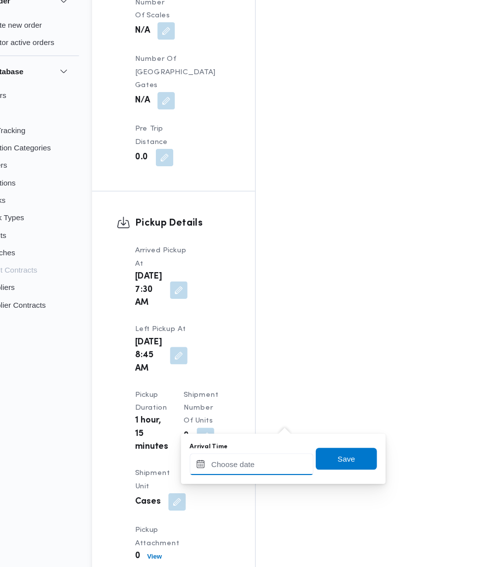
click at [295, 477] on input "Arrival Time" at bounding box center [273, 474] width 112 height 20
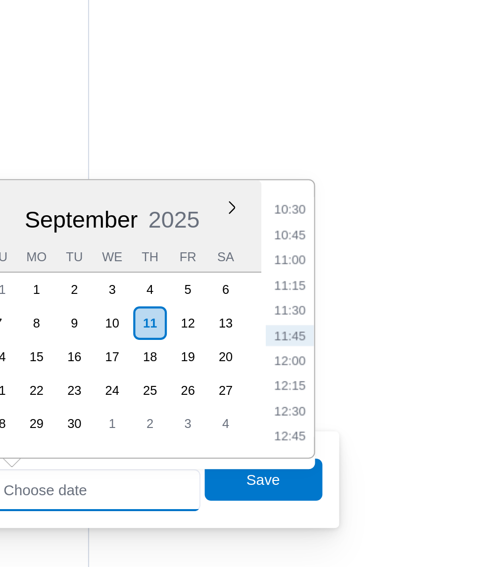
scroll to position [1105, 0]
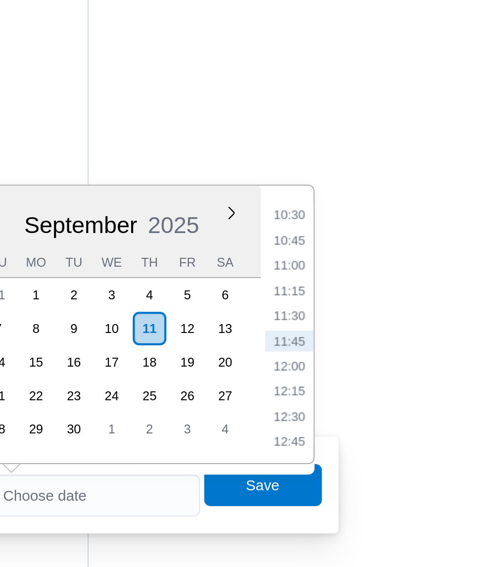
click at [372, 331] on li "10:30" at bounding box center [371, 327] width 23 height 10
type input "[DATE] 10:30"
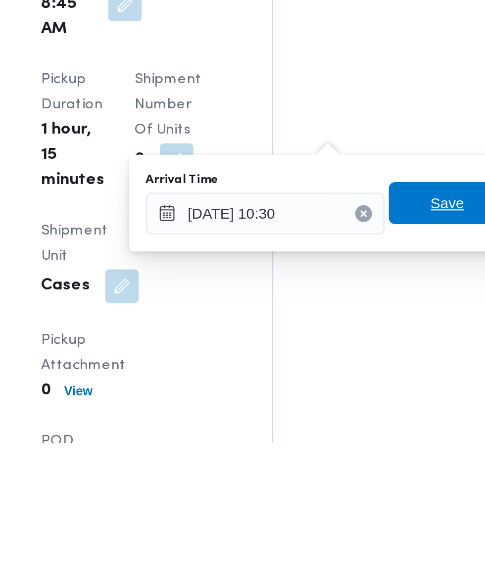
click at [354, 455] on span "Save" at bounding box center [360, 455] width 16 height 12
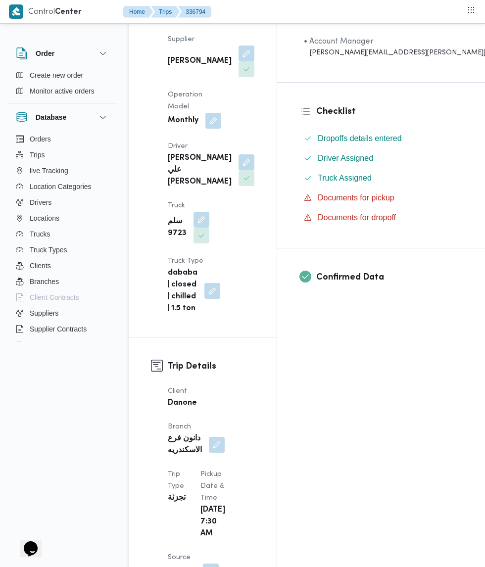
scroll to position [0, 0]
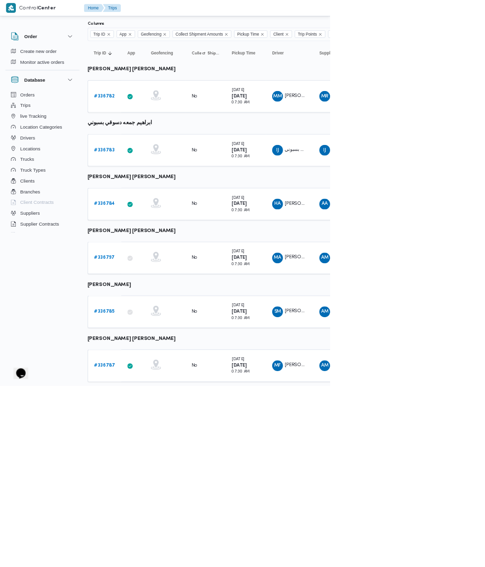
scroll to position [263, 0]
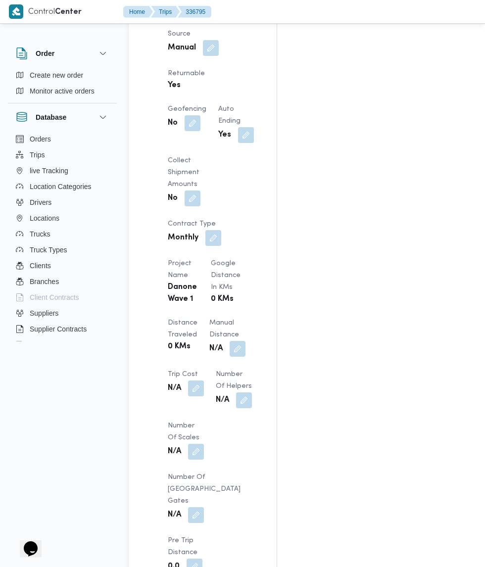
scroll to position [716, 0]
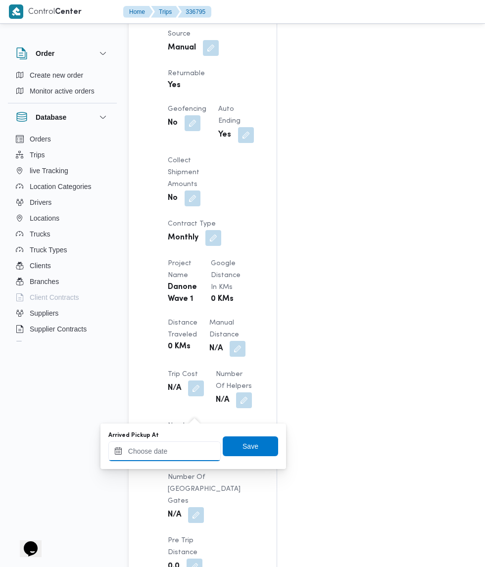
click at [182, 451] on input "Arrived Pickup At" at bounding box center [164, 452] width 112 height 20
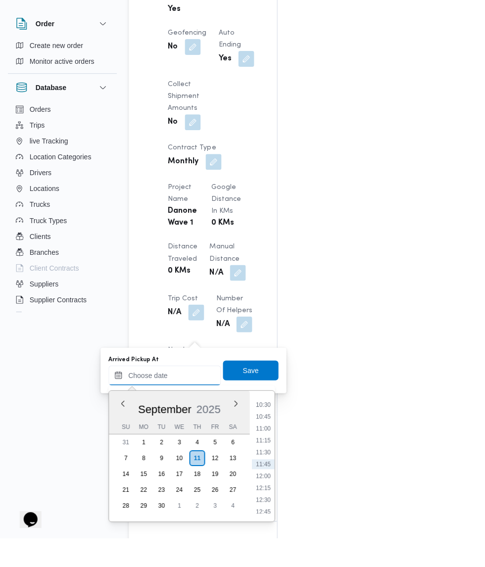
scroll to position [762, 0]
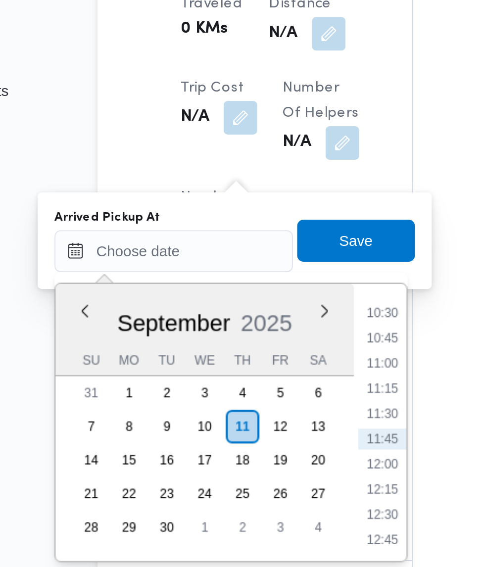
click at [264, 434] on li "10:30" at bounding box center [263, 434] width 23 height 10
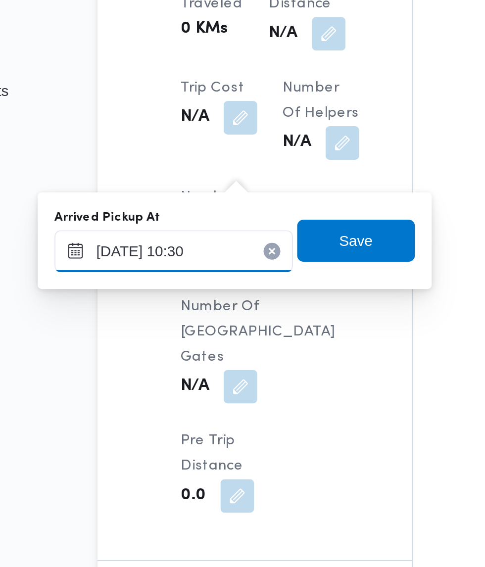
click at [176, 404] on input "[DATE] 10:30" at bounding box center [164, 405] width 112 height 20
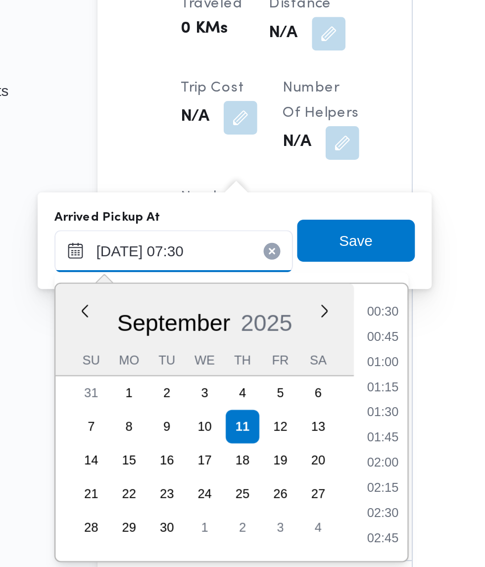
scroll to position [252, 0]
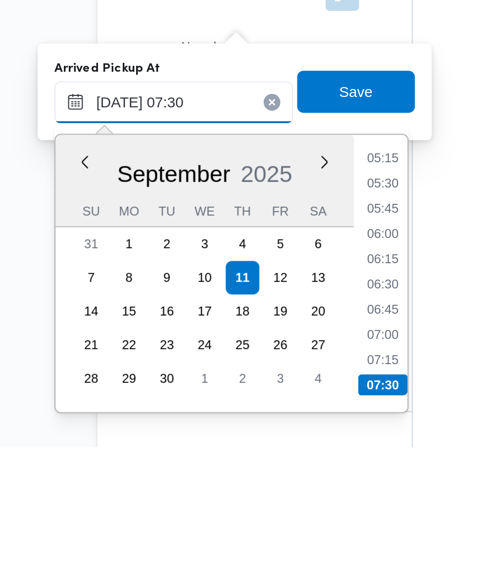
type input "[DATE] 07:30"
click at [269, 541] on li "07:30" at bounding box center [263, 538] width 23 height 10
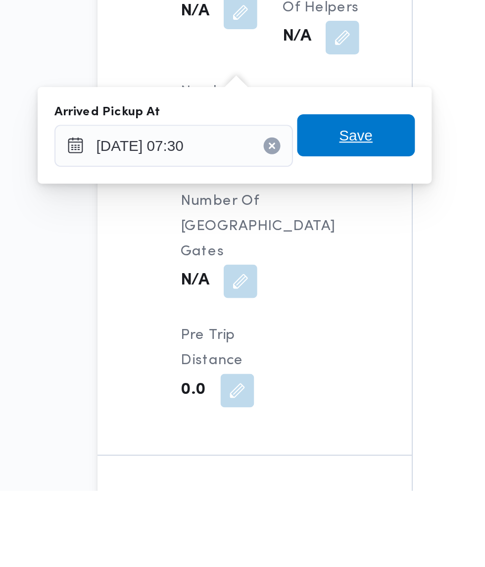
click at [261, 404] on span "Save" at bounding box center [250, 400] width 55 height 20
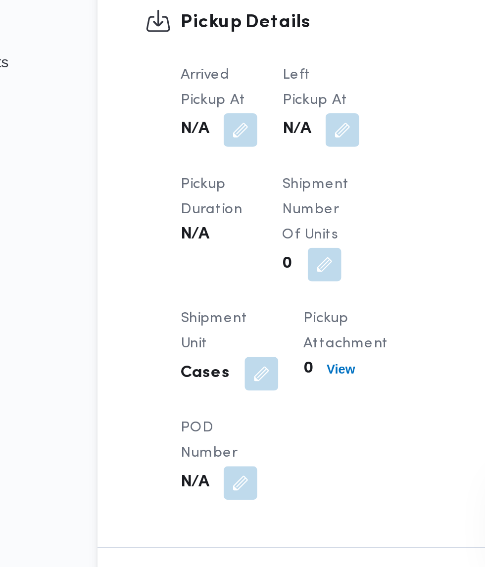
click at [252, 368] on button "button" at bounding box center [244, 362] width 16 height 16
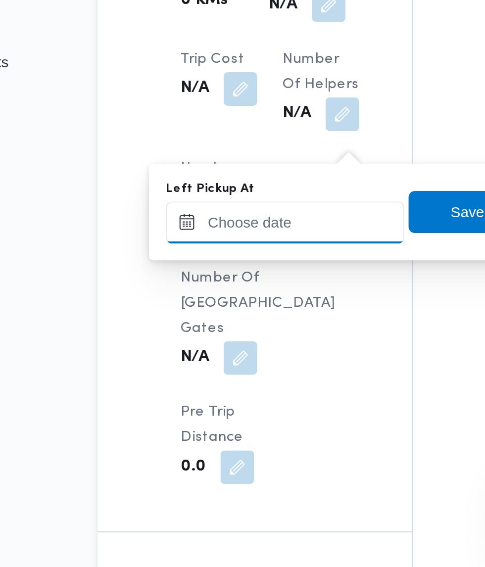
click at [228, 405] on input "Left Pickup At" at bounding box center [217, 405] width 112 height 20
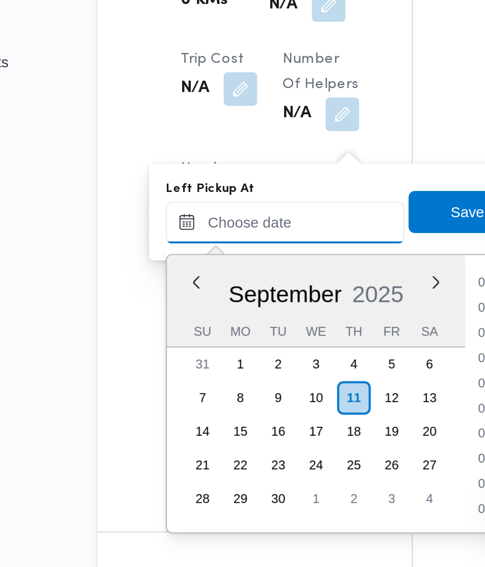
scroll to position [498, 0]
click at [241, 406] on input "Left Pickup At" at bounding box center [217, 405] width 112 height 20
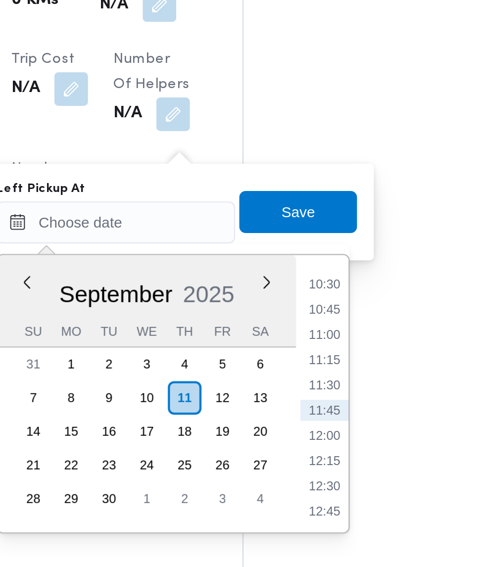
click at [316, 446] on li "10:45" at bounding box center [315, 446] width 23 height 10
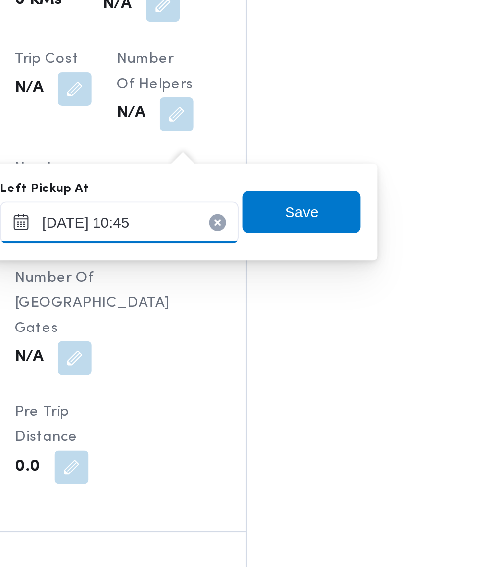
click at [226, 408] on input "[DATE] 10:45" at bounding box center [217, 405] width 112 height 20
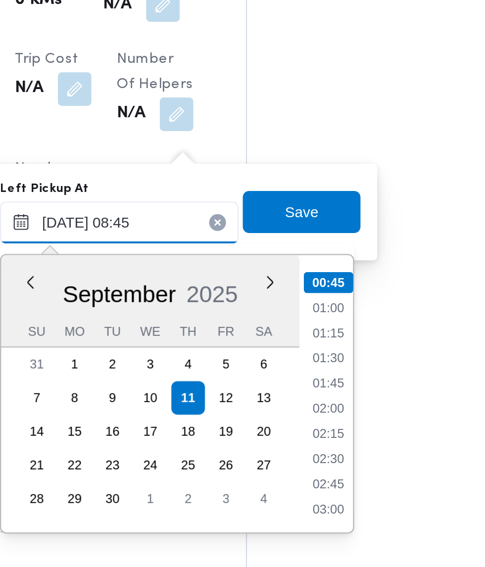
scroll to position [311, 0]
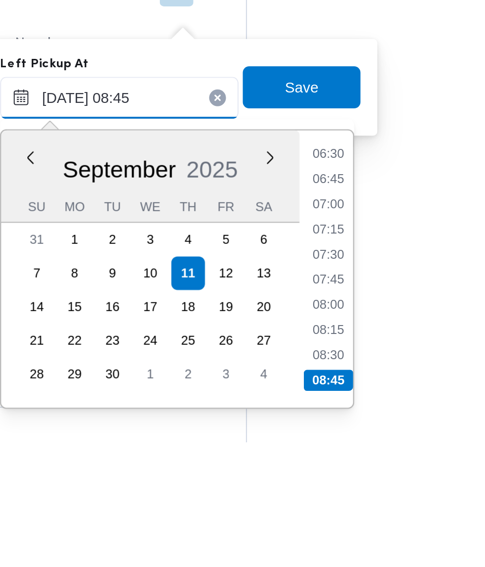
type input "[DATE] 08:45"
click at [320, 540] on li "08:45" at bounding box center [315, 538] width 23 height 10
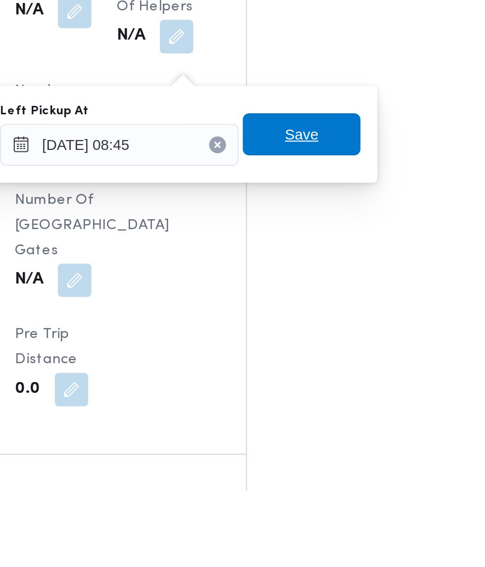
click at [314, 401] on span "Save" at bounding box center [302, 400] width 55 height 20
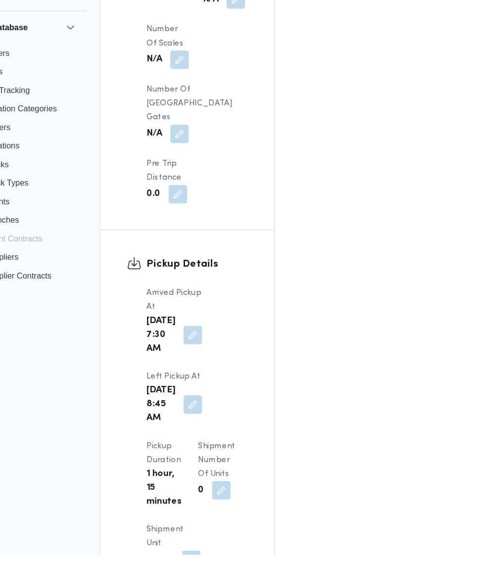
scroll to position [1034, 0]
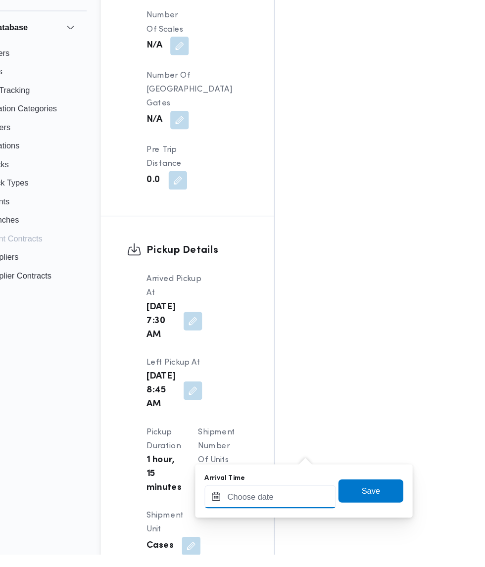
click at [282, 518] on input "Arrival Time" at bounding box center [273, 519] width 112 height 20
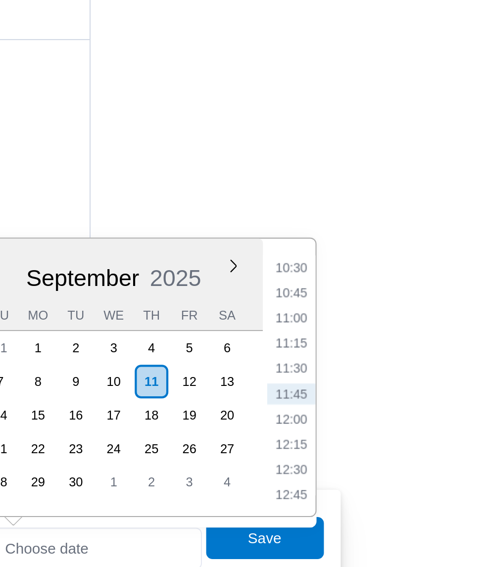
scroll to position [1089, 0]
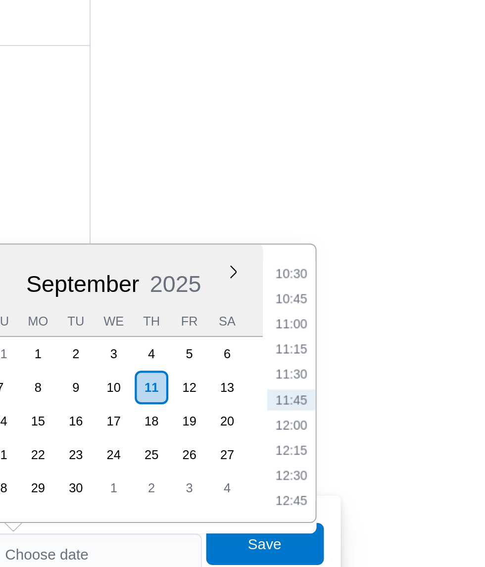
click at [375, 345] on li "10:45" at bounding box center [371, 343] width 23 height 10
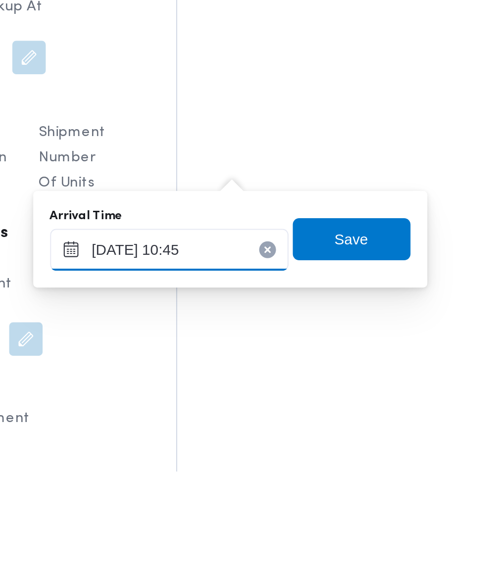
scroll to position [1090, 0]
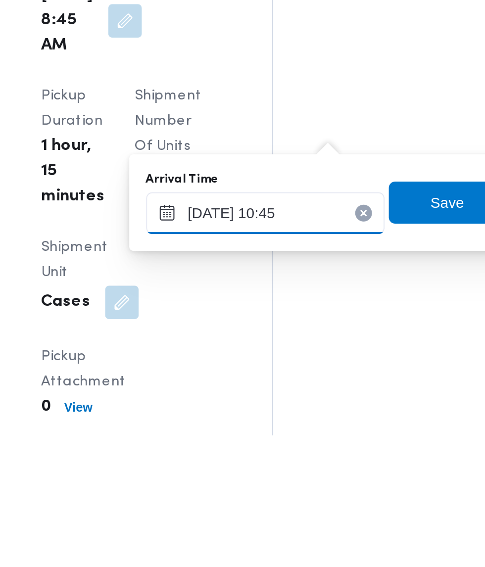
click at [293, 463] on input "[DATE] 10:45" at bounding box center [273, 463] width 112 height 20
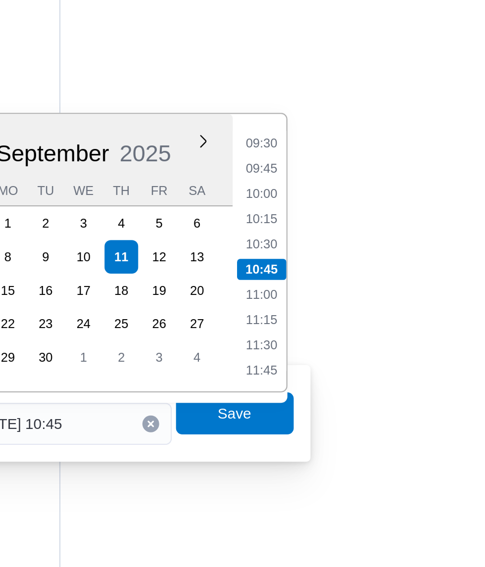
click at [372, 343] on li "09:45" at bounding box center [371, 343] width 23 height 10
type input "[DATE] 09:45"
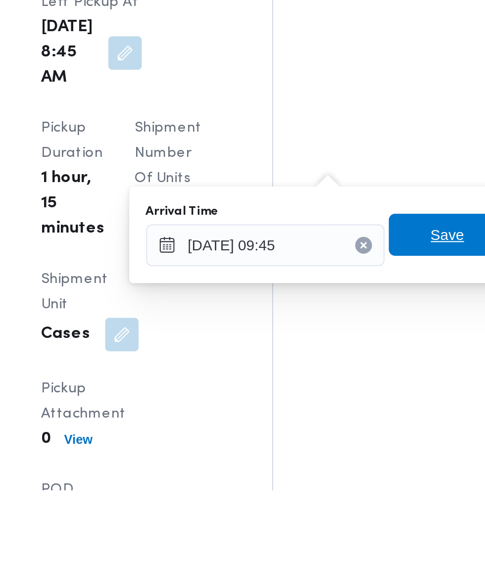
click at [353, 447] on span "Save" at bounding box center [359, 447] width 55 height 20
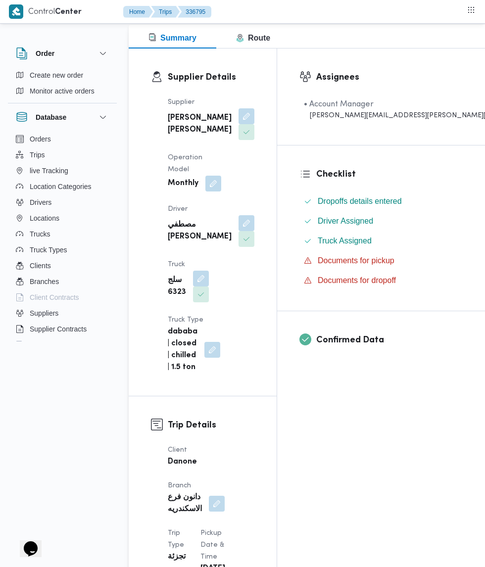
scroll to position [134, 0]
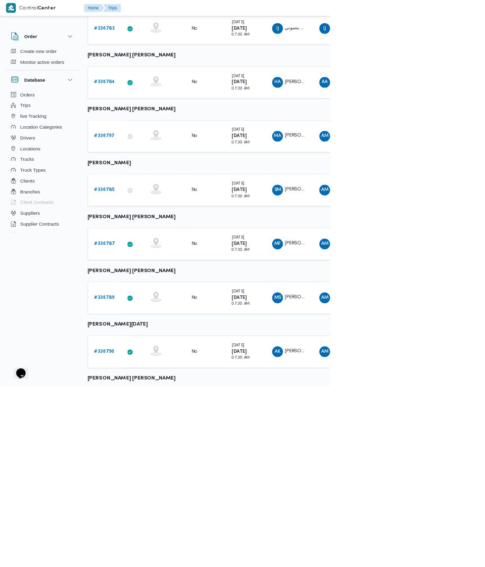
scroll to position [263, 0]
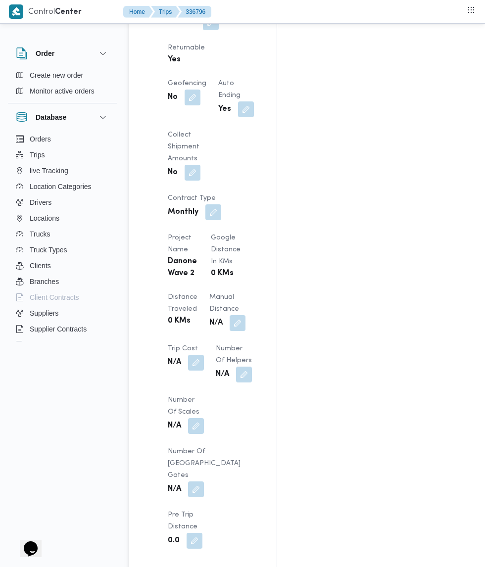
scroll to position [709, 0]
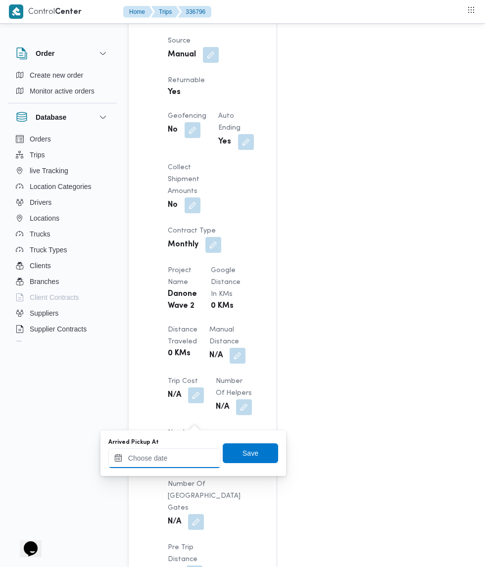
click at [180, 458] on input "Arrived Pickup At" at bounding box center [164, 459] width 112 height 20
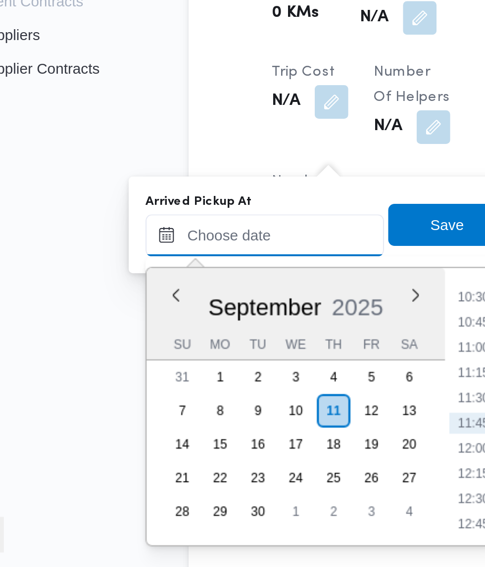
scroll to position [759, 0]
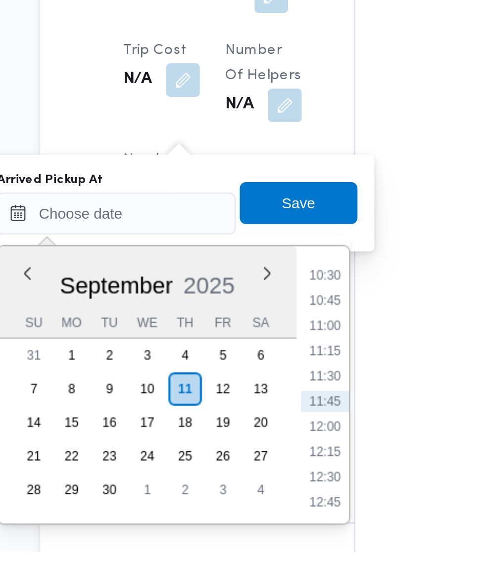
click at [269, 441] on li "10:30" at bounding box center [263, 437] width 23 height 10
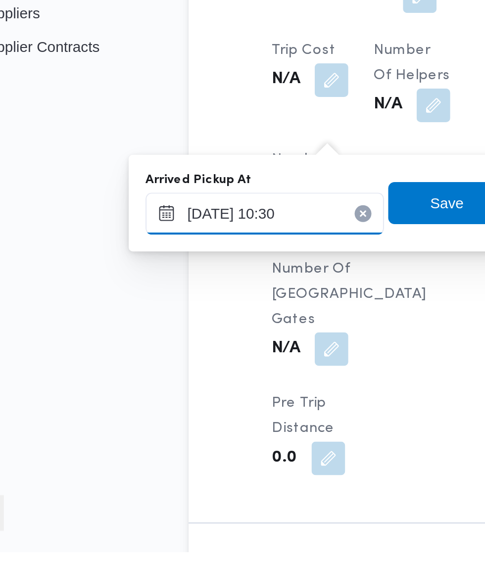
click at [173, 407] on input "[DATE] 10:30" at bounding box center [164, 408] width 112 height 20
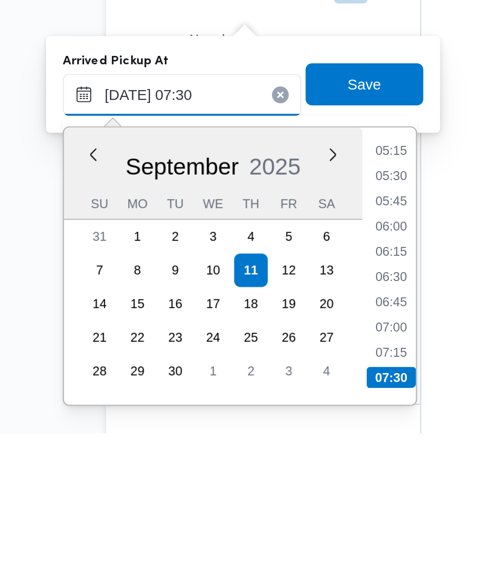
type input "[DATE] 07:30"
click at [268, 540] on li "07:30" at bounding box center [263, 541] width 23 height 10
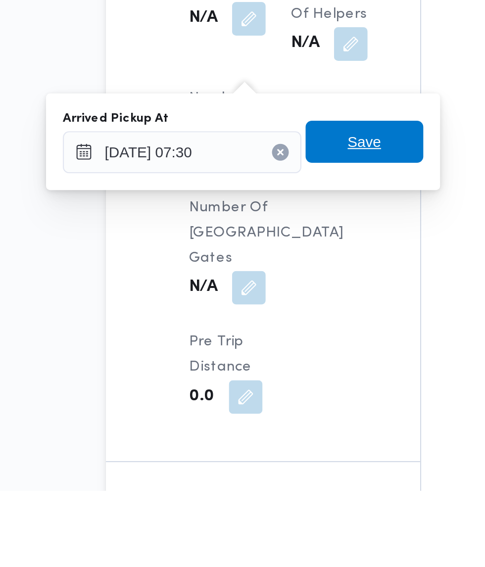
click at [262, 408] on span "Save" at bounding box center [250, 403] width 55 height 20
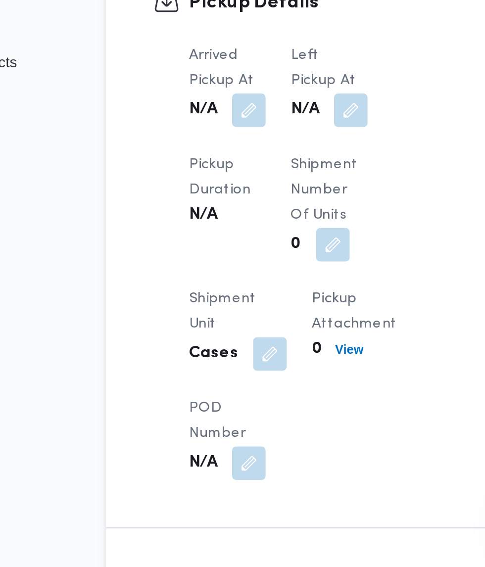
scroll to position [748, 0]
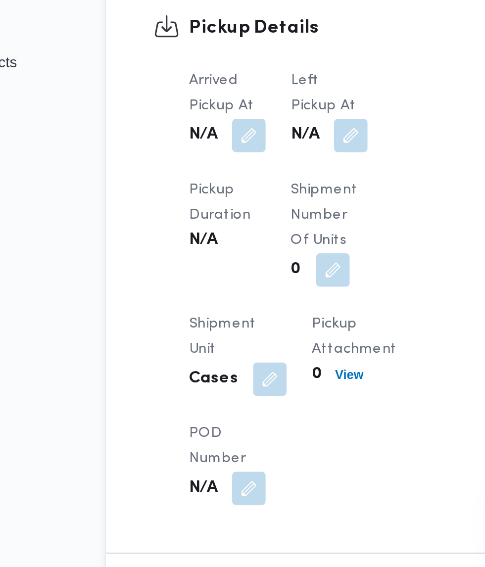
click at [248, 367] on button "button" at bounding box center [244, 364] width 16 height 16
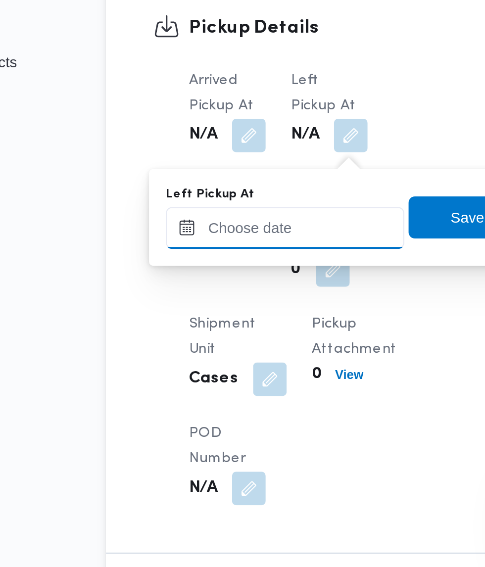
click at [226, 408] on input "Left Pickup At" at bounding box center [213, 408] width 112 height 20
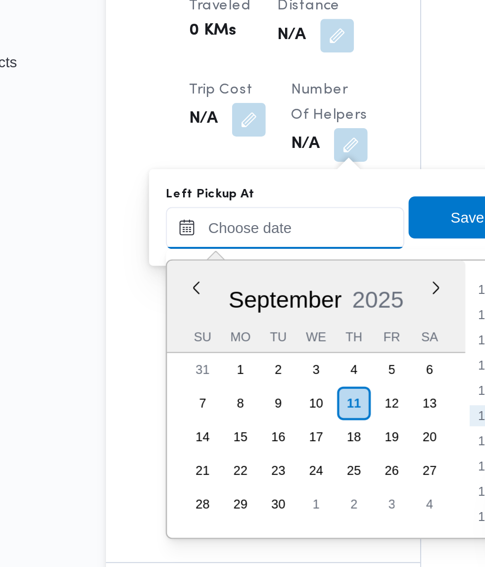
scroll to position [760, 0]
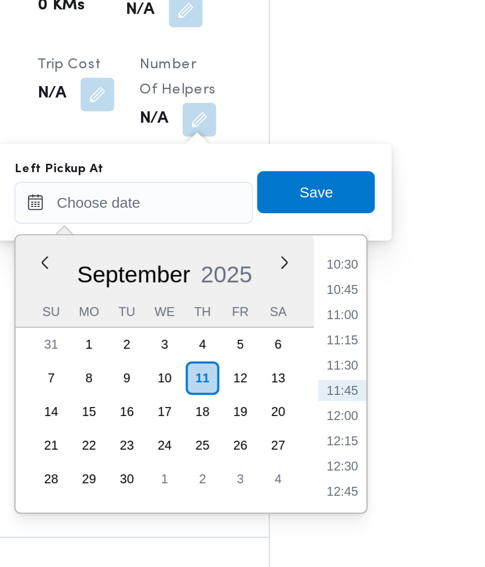
click at [315, 426] on div "Time 00:00 00:15 00:30 00:45 01:00 01:15 01:30 01:45 02:00 02:15 02:30 02:45 03…" at bounding box center [310, 476] width 25 height 131
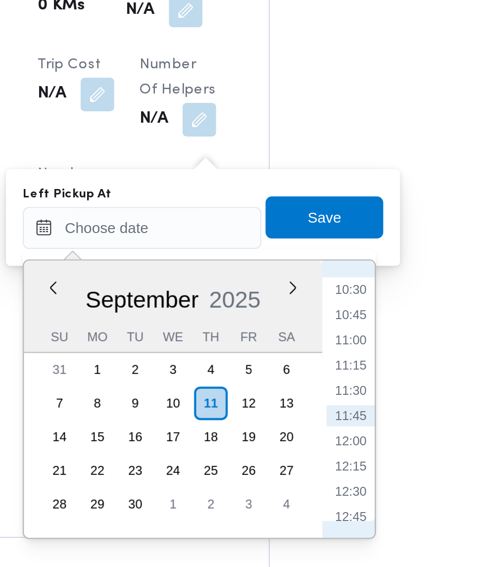
click at [318, 437] on li "10:30" at bounding box center [315, 437] width 23 height 10
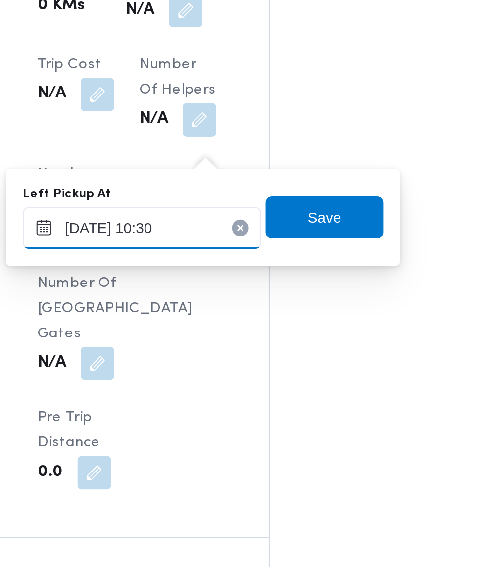
click at [243, 407] on input "[DATE] 10:30" at bounding box center [217, 408] width 112 height 20
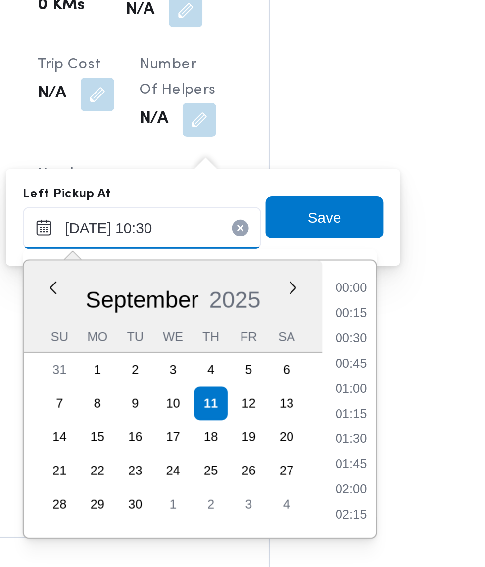
scroll to position [439, 0]
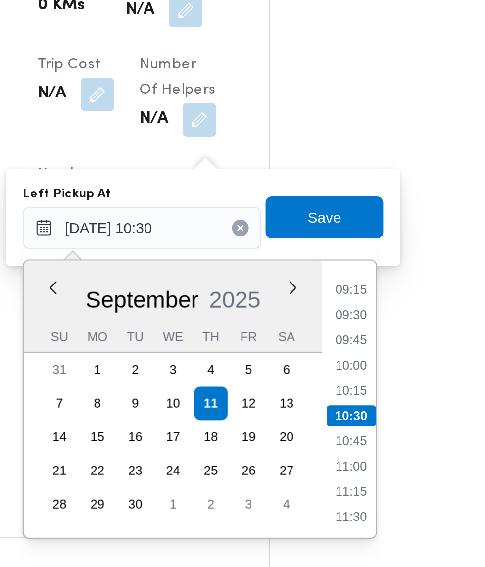
click at [316, 449] on li "09:30" at bounding box center [315, 449] width 23 height 10
type input "[DATE] 09:30"
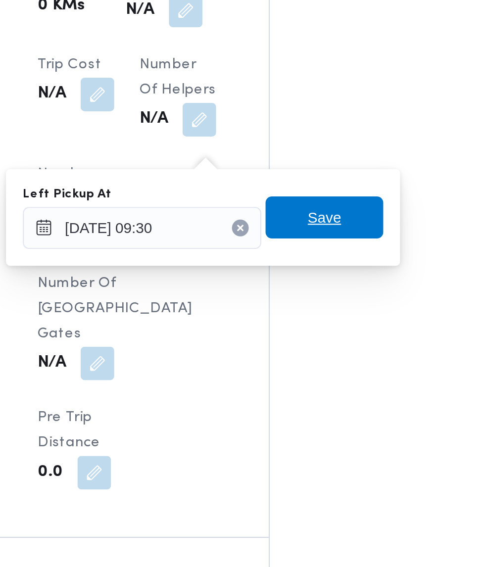
click at [314, 401] on span "Save" at bounding box center [302, 403] width 55 height 20
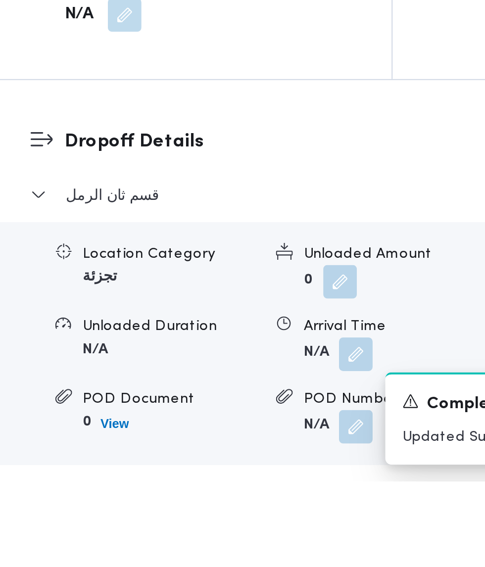
scroll to position [962, 0]
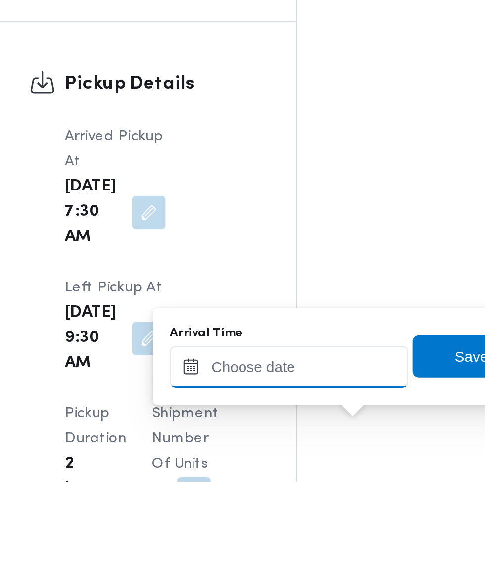
click at [294, 512] on input "Arrival Time" at bounding box center [273, 514] width 112 height 20
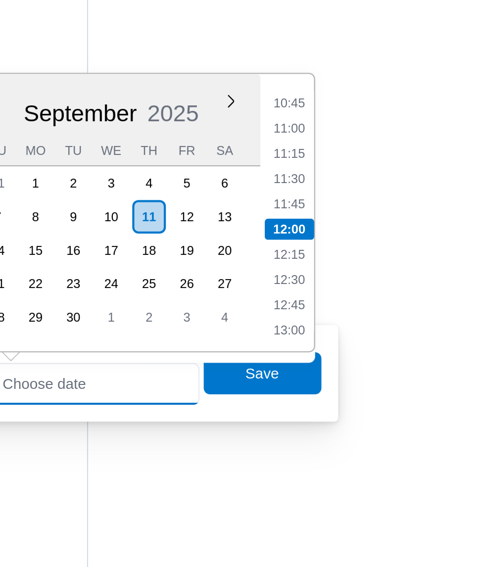
scroll to position [1077, 0]
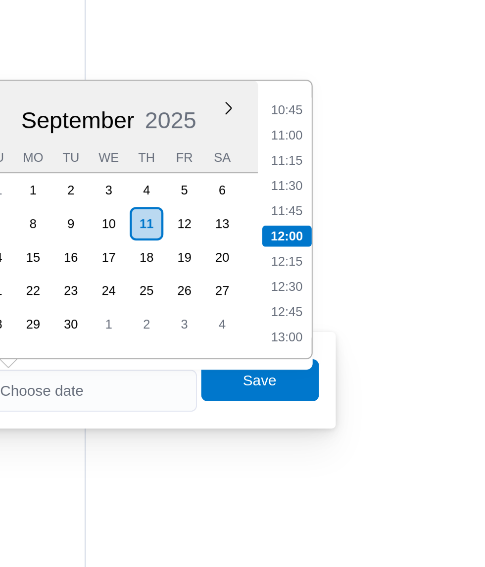
click at [372, 338] on li "10:45" at bounding box center [371, 336] width 23 height 10
type input "[DATE] 10:45"
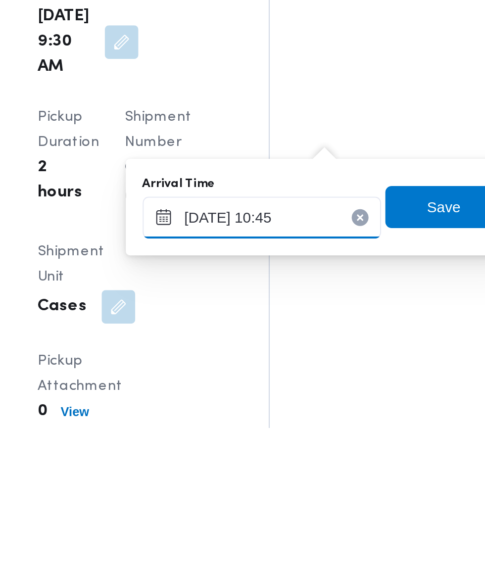
scroll to position [1077, 0]
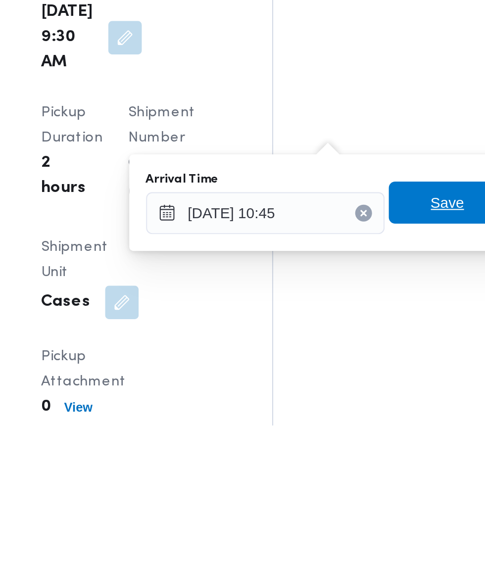
click at [356, 462] on span "Save" at bounding box center [360, 463] width 16 height 12
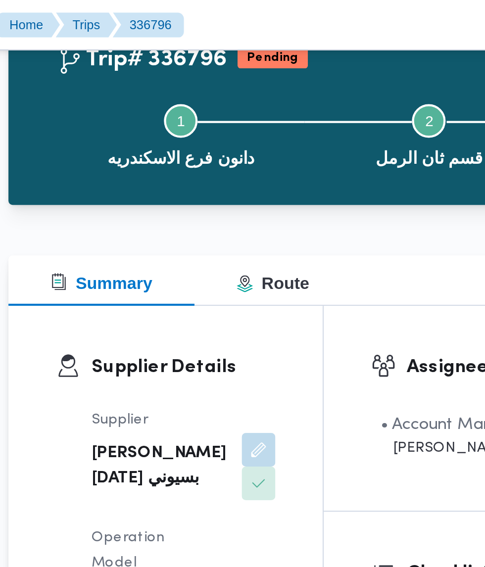
scroll to position [0, 0]
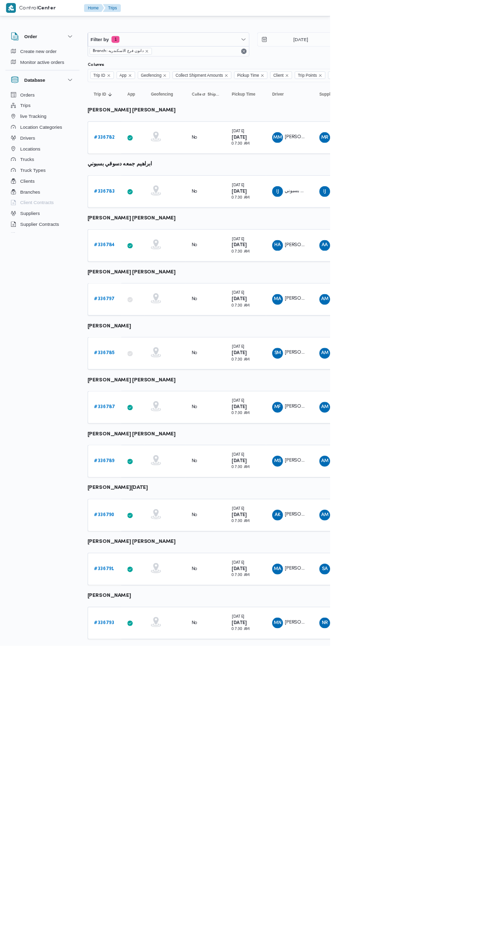
click at [163, 836] on b "# 336791" at bounding box center [153, 835] width 30 height 6
click at [145, 914] on b "# 336793" at bounding box center [153, 915] width 30 height 6
click at [214, 75] on icon "remove selected entity" at bounding box center [216, 75] width 4 height 4
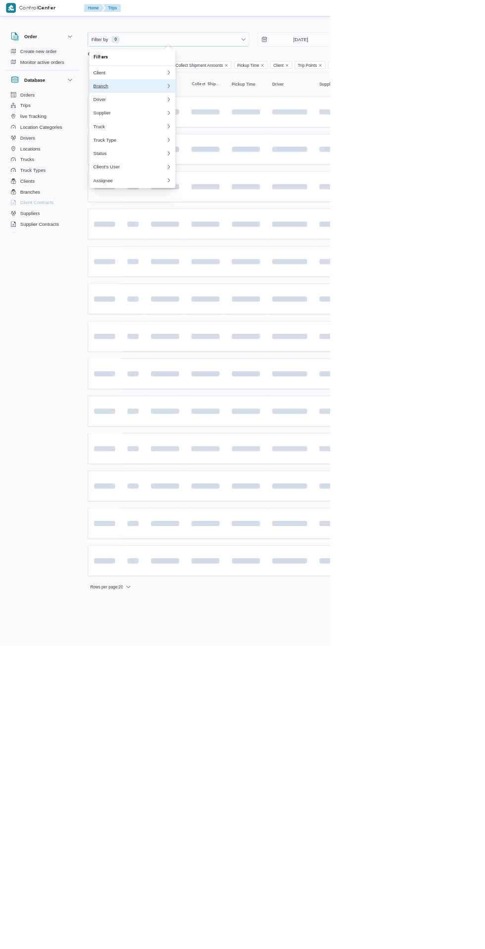
click at [148, 130] on div "Branch" at bounding box center [188, 126] width 103 height 8
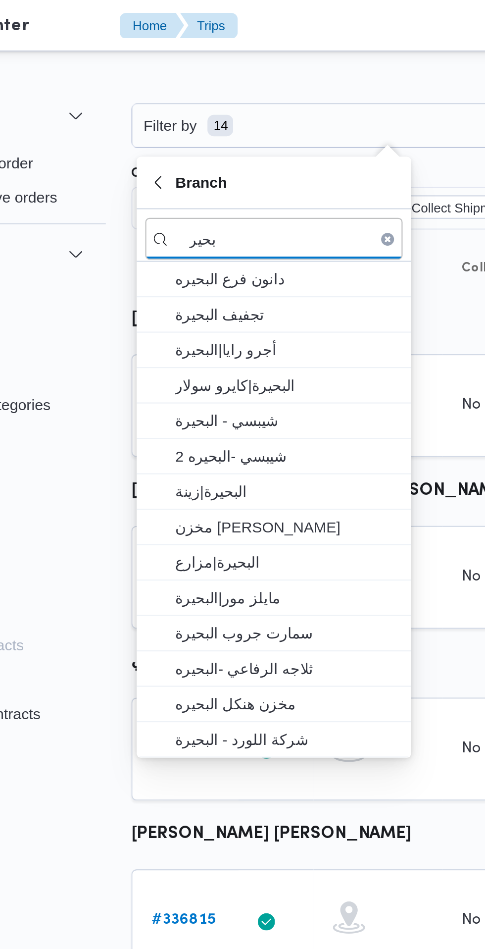
type input "بحير"
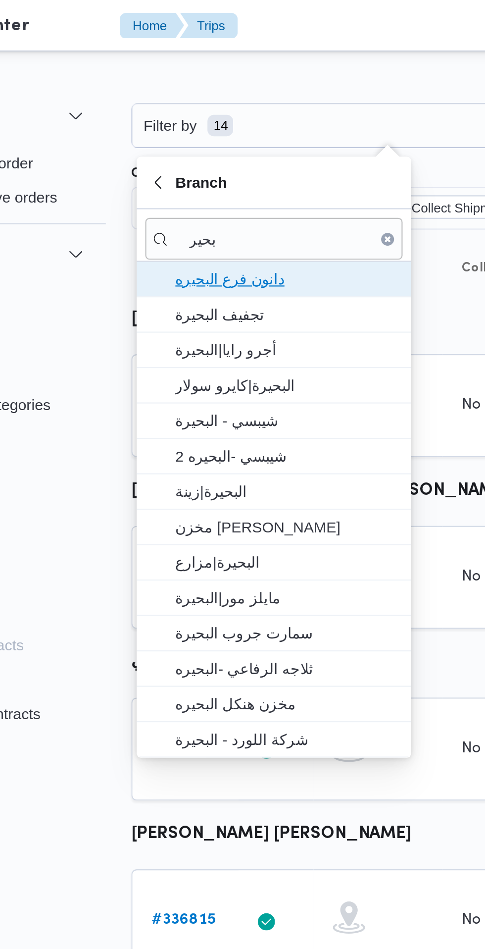
click at [215, 134] on span "دانون فرع البحيره" at bounding box center [200, 129] width 103 height 12
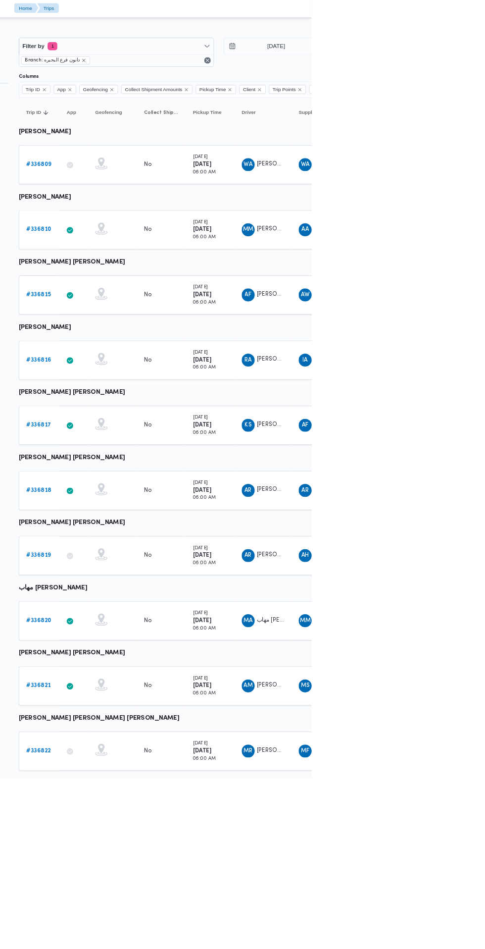
click at [163, 677] on b "# 336819" at bounding box center [153, 677] width 30 height 6
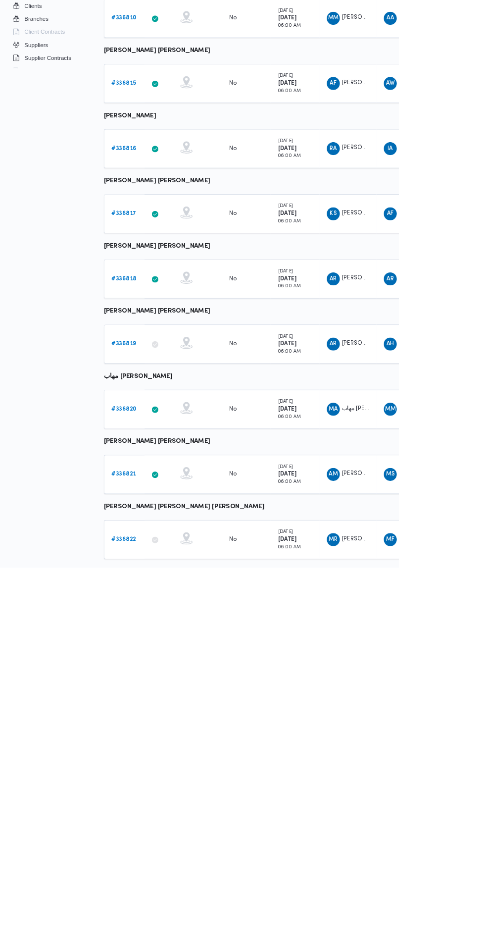
scroll to position [0, 1]
click at [151, 918] on link "# 336822" at bounding box center [152, 915] width 30 height 12
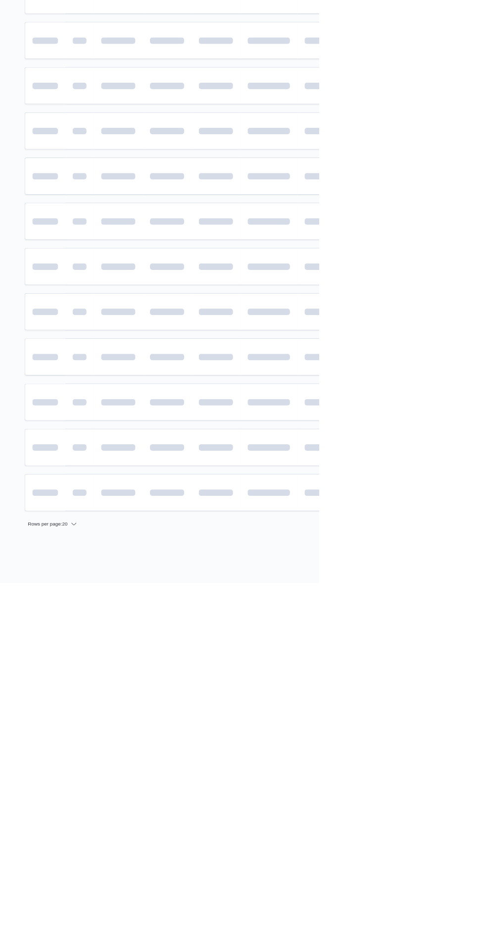
scroll to position [0, 1]
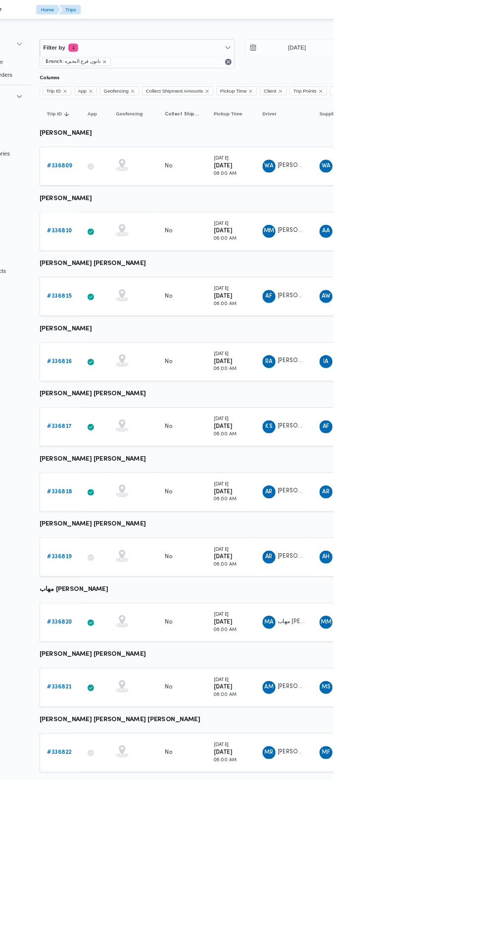
click at [148, 280] on b "# 336810" at bounding box center [152, 281] width 30 height 6
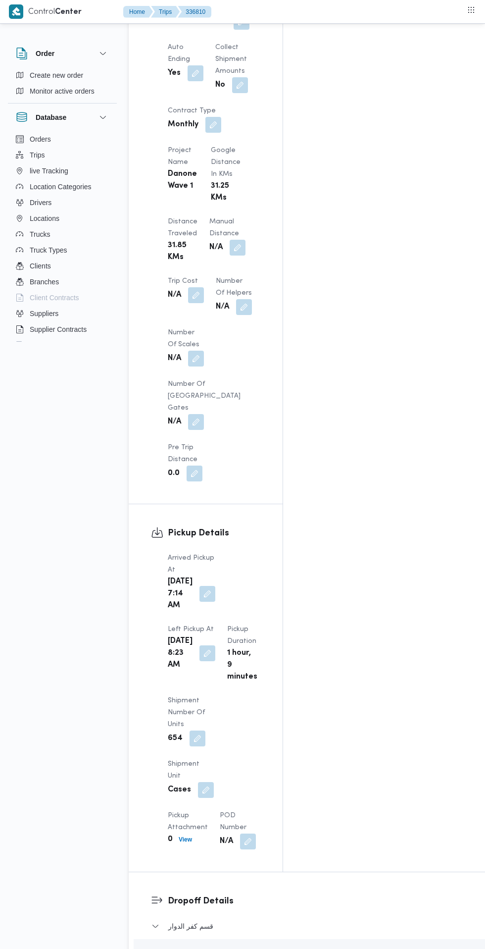
scroll to position [839, 0]
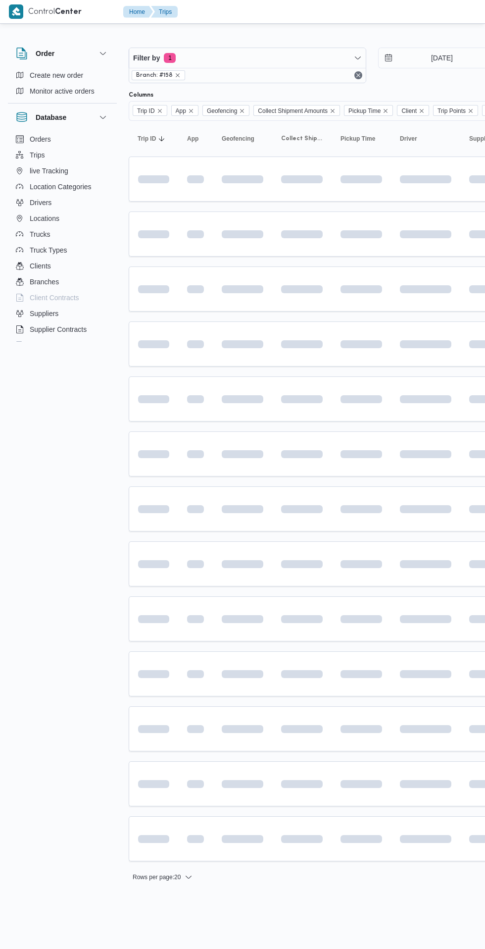
scroll to position [0, 1]
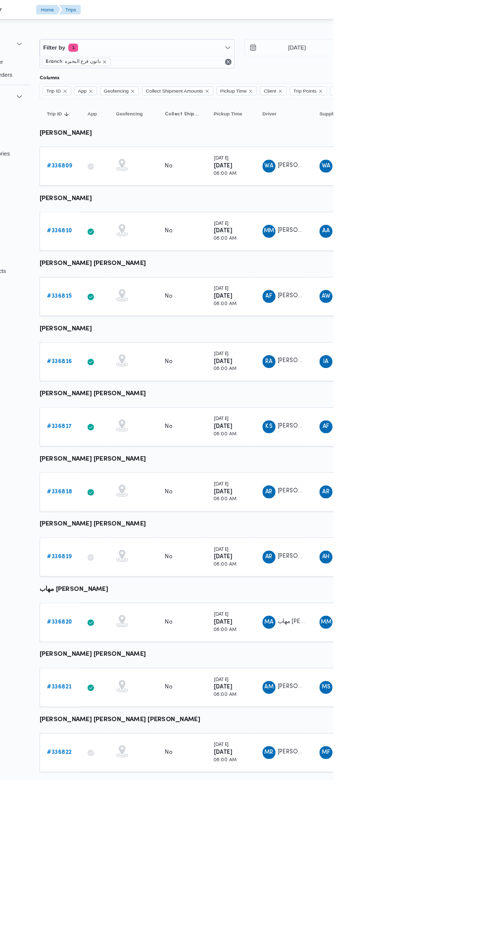
click at [149, 362] on b "# 336815" at bounding box center [152, 360] width 30 height 6
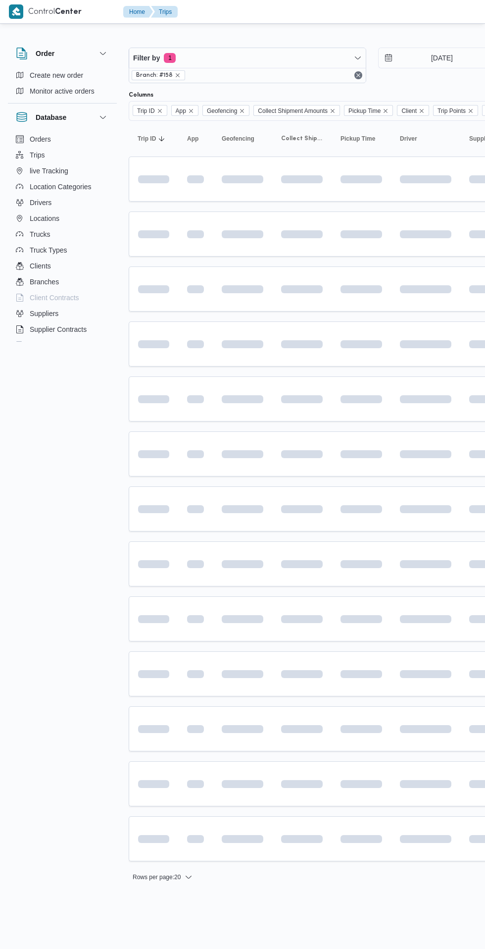
scroll to position [0, 1]
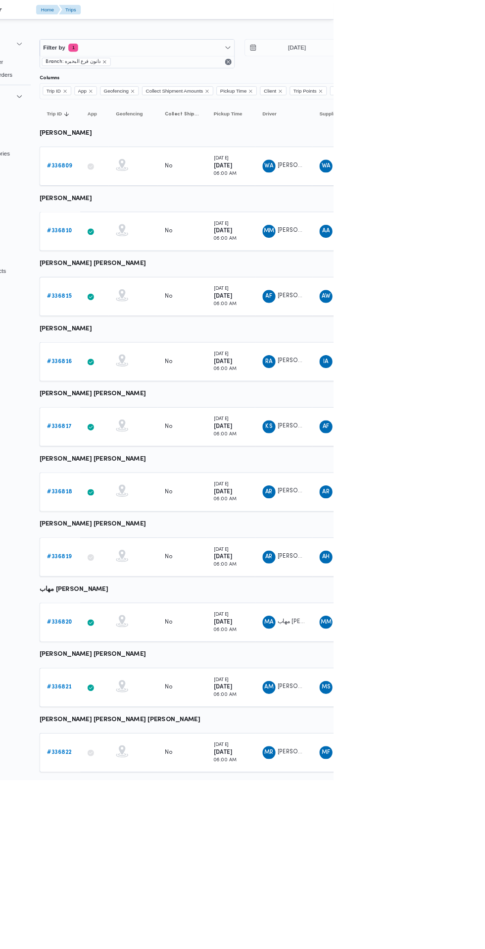
click at [157, 441] on b "# 336816" at bounding box center [152, 439] width 30 height 6
